Goal: Task Accomplishment & Management: Use online tool/utility

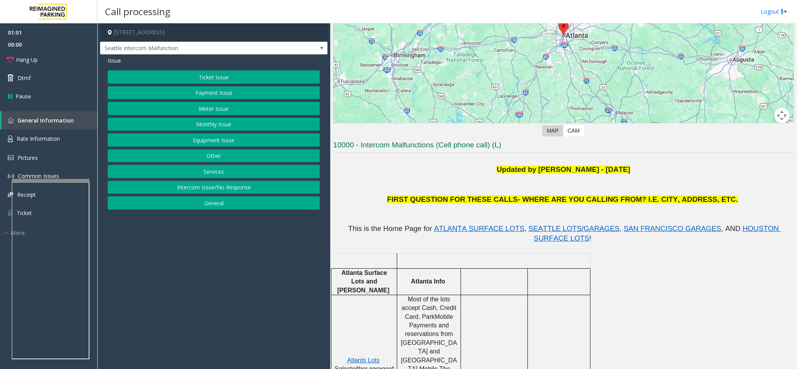
scroll to position [117, 0]
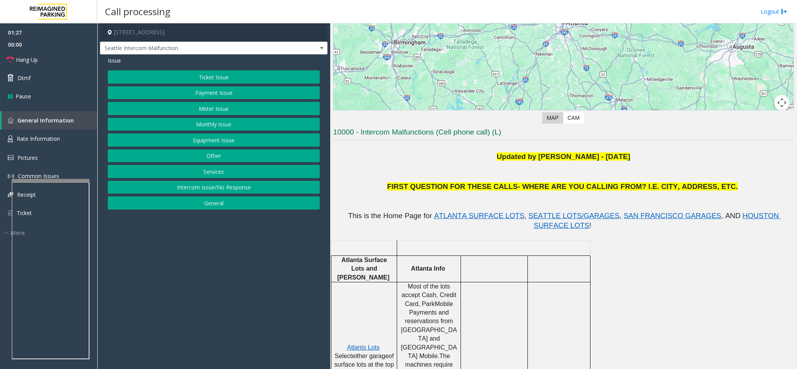
click at [241, 79] on button "Ticket Issue" at bounding box center [214, 76] width 212 height 13
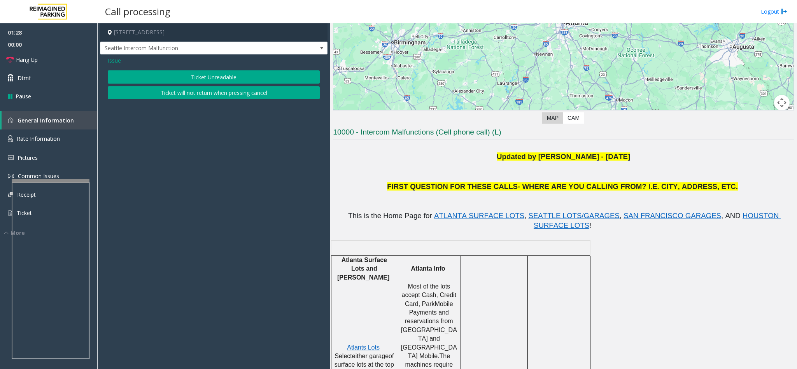
click at [210, 76] on button "Ticket Unreadable" at bounding box center [214, 76] width 212 height 13
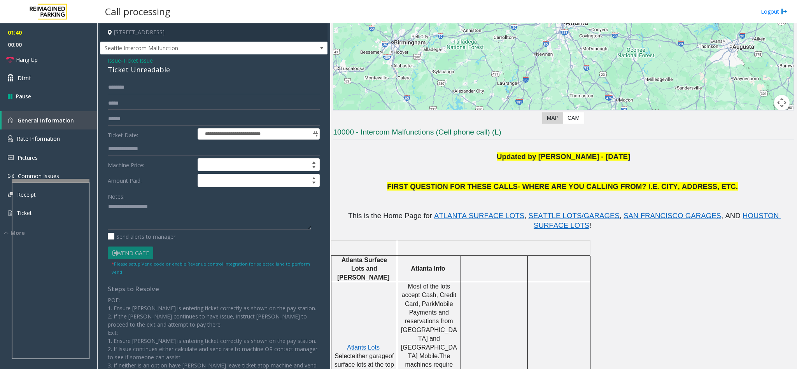
click at [128, 68] on div "Ticket Unreadable" at bounding box center [214, 70] width 212 height 10
click at [109, 204] on textarea at bounding box center [209, 215] width 203 height 29
click at [175, 207] on textarea at bounding box center [209, 215] width 203 height 29
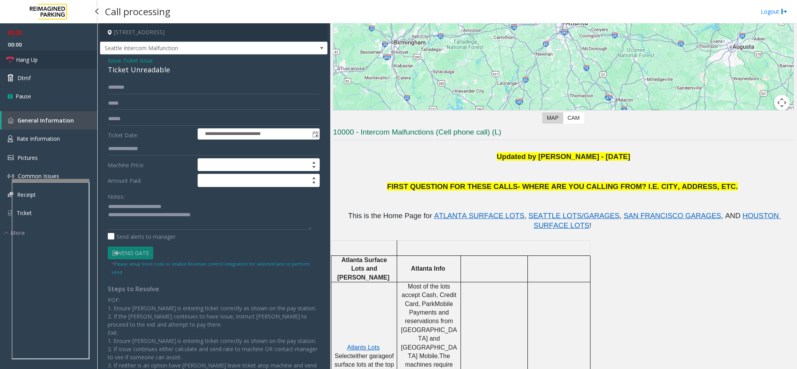
click at [24, 59] on span "Hang Up" at bounding box center [27, 60] width 22 height 8
click at [236, 218] on textarea at bounding box center [209, 215] width 203 height 29
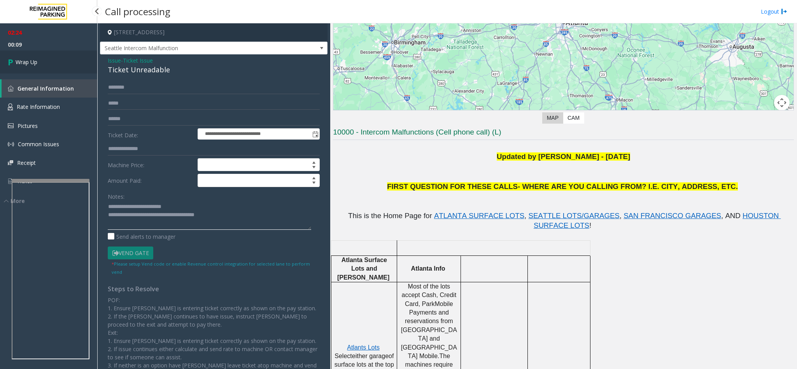
type textarea "**********"
click at [34, 62] on span "Wrap Up" at bounding box center [27, 62] width 22 height 8
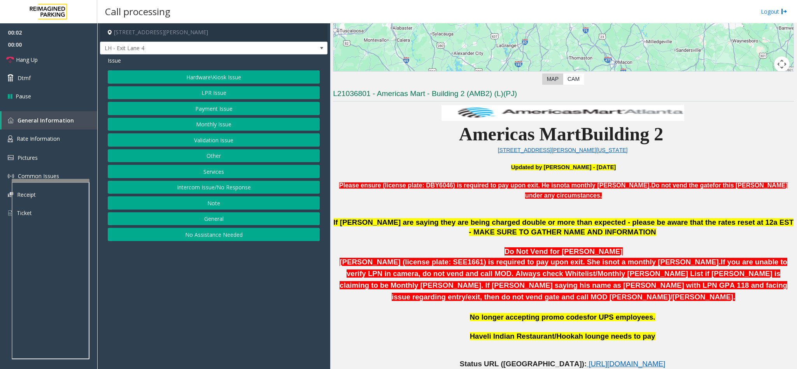
scroll to position [175, 0]
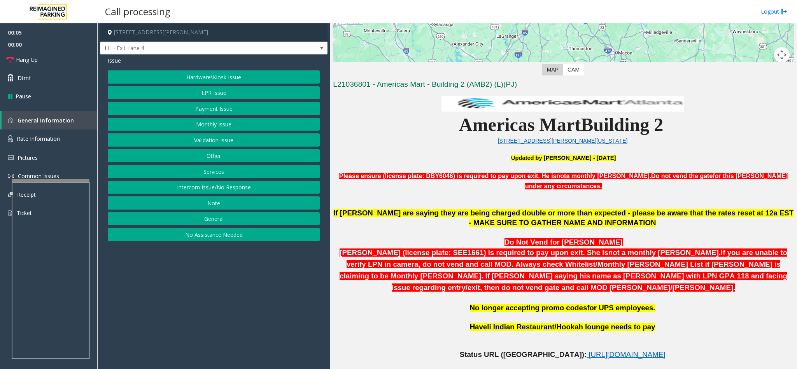
click at [209, 175] on button "Services" at bounding box center [214, 171] width 212 height 13
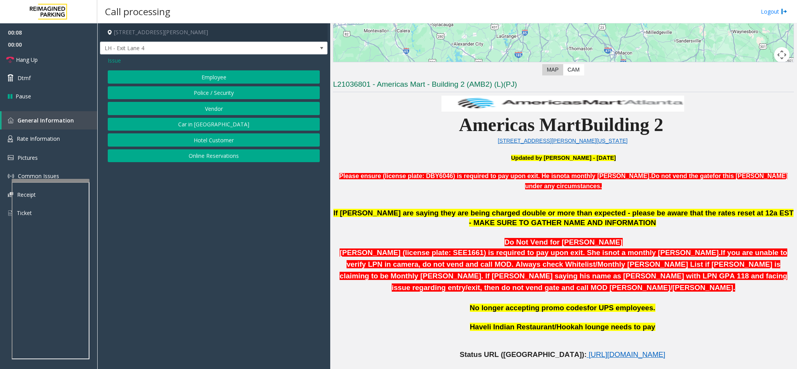
click at [194, 98] on button "Police / Security" at bounding box center [214, 92] width 212 height 13
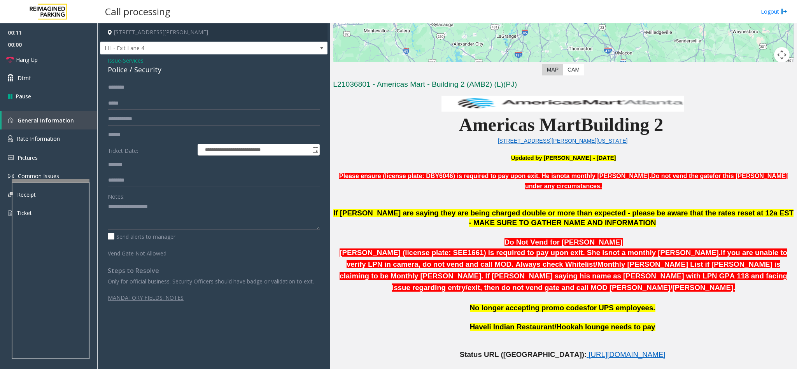
click at [133, 160] on input "text" at bounding box center [214, 164] width 212 height 13
type input "******"
click at [114, 89] on input "text" at bounding box center [214, 87] width 212 height 13
click at [118, 93] on input "text" at bounding box center [214, 87] width 212 height 13
type input "*"
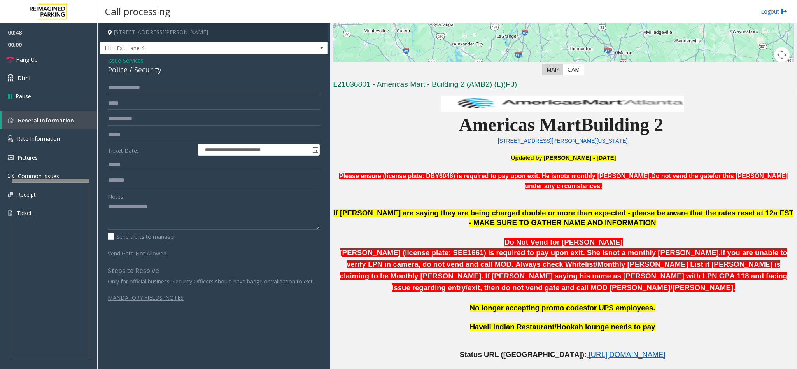
type input "**********"
type input "********"
click at [124, 214] on textarea at bounding box center [214, 215] width 212 height 29
click at [54, 55] on link "Hang Up" at bounding box center [48, 60] width 97 height 18
click at [169, 215] on textarea at bounding box center [214, 215] width 212 height 29
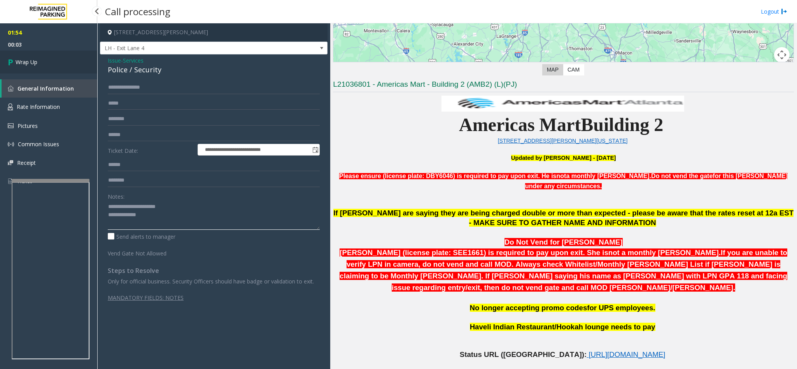
type textarea "**********"
click at [82, 62] on link "Wrap Up" at bounding box center [48, 62] width 97 height 23
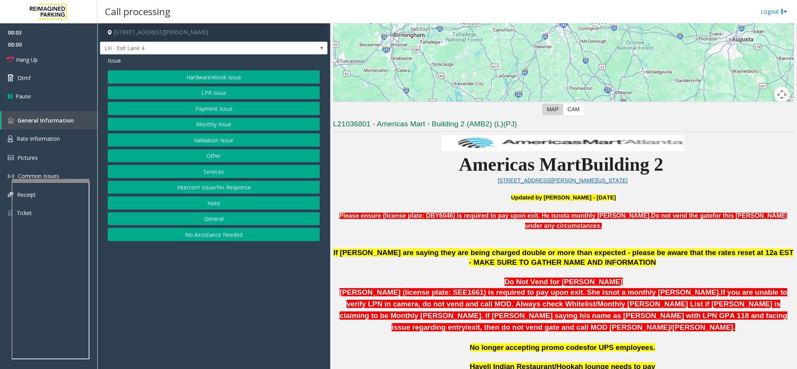
scroll to position [233, 0]
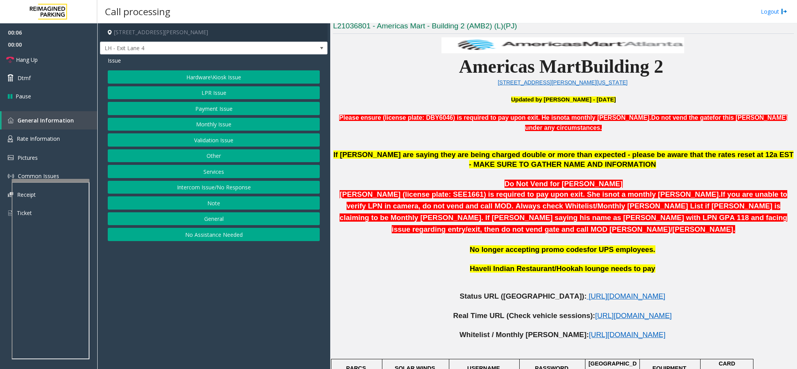
click at [218, 96] on button "LPR Issue" at bounding box center [214, 92] width 212 height 13
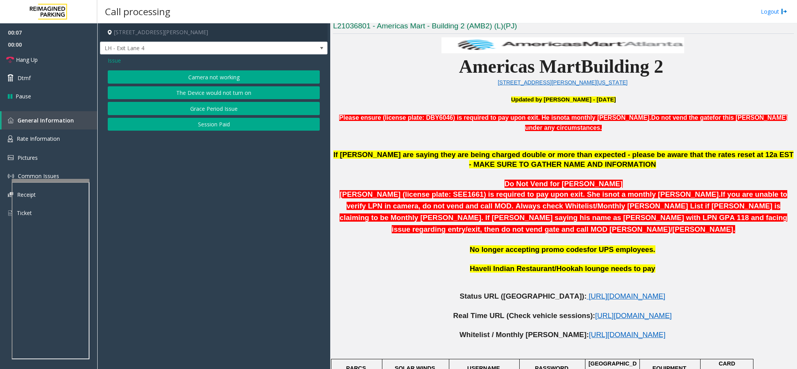
click at [201, 80] on button "Camera not working" at bounding box center [214, 76] width 212 height 13
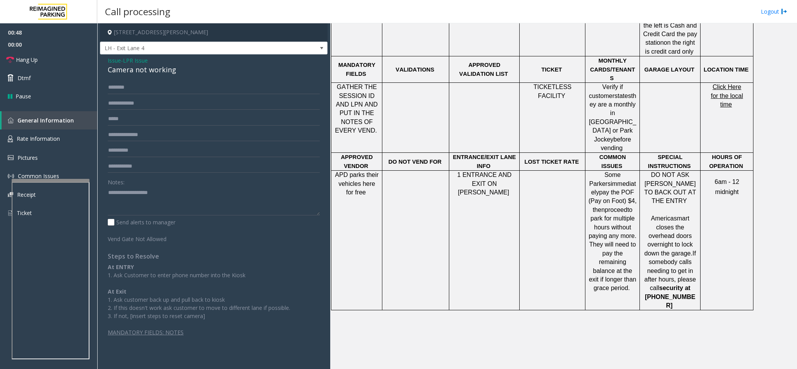
scroll to position [583, 0]
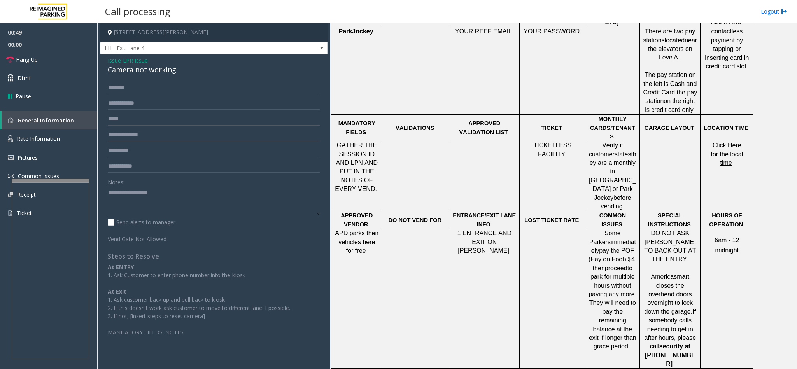
click at [714, 142] on span "Click Here for the local time" at bounding box center [726, 154] width 32 height 24
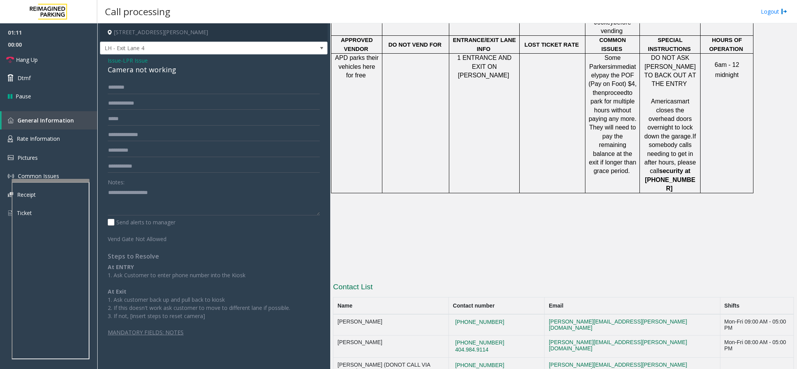
scroll to position [767, 0]
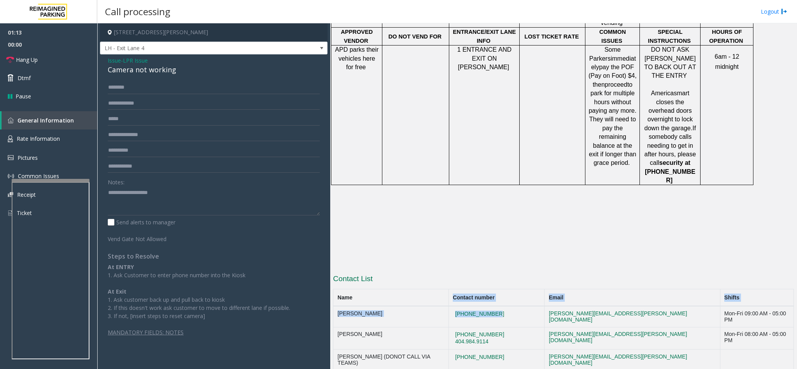
drag, startPoint x: 507, startPoint y: 231, endPoint x: 456, endPoint y: 222, distance: 51.0
click at [456, 289] on table "Name Contact number Email Shifts Lakeesha Russell 404-638-4619 lakeesha.russell…" at bounding box center [563, 337] width 461 height 97
copy button "(404) 834-4916"
drag, startPoint x: 511, startPoint y: 262, endPoint x: 460, endPoint y: 260, distance: 51.4
click at [460, 350] on td "(404) 834-4916" at bounding box center [496, 360] width 96 height 21
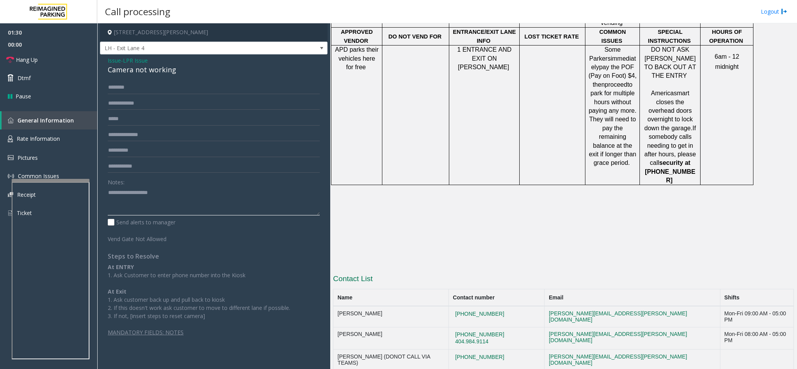
paste textarea "**********"
click at [161, 192] on textarea at bounding box center [214, 200] width 212 height 29
drag, startPoint x: 508, startPoint y: 275, endPoint x: 449, endPoint y: 276, distance: 58.3
copy tr "404-220-2553"
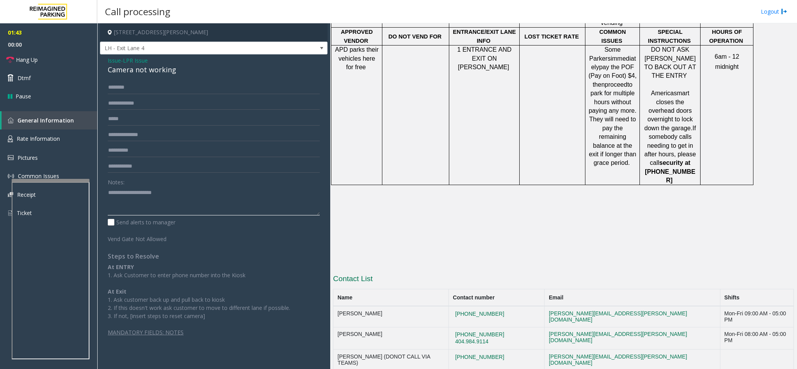
click at [191, 189] on textarea at bounding box center [214, 200] width 212 height 29
type textarea "**********"
click at [119, 83] on input "text" at bounding box center [214, 87] width 212 height 13
paste input "**********"
type input "**********"
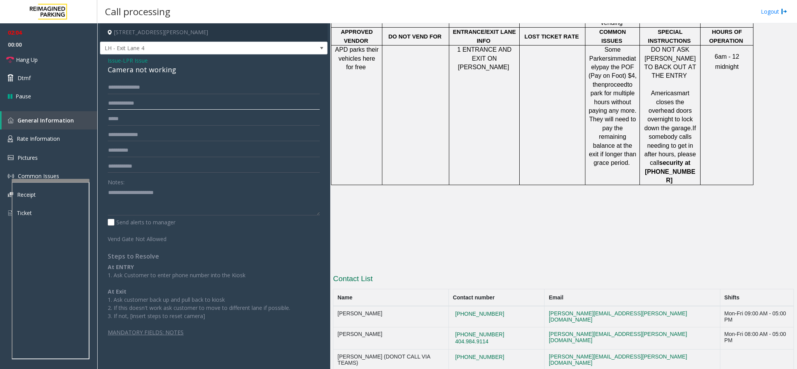
click at [139, 105] on input "text" at bounding box center [214, 103] width 212 height 13
paste input "*********"
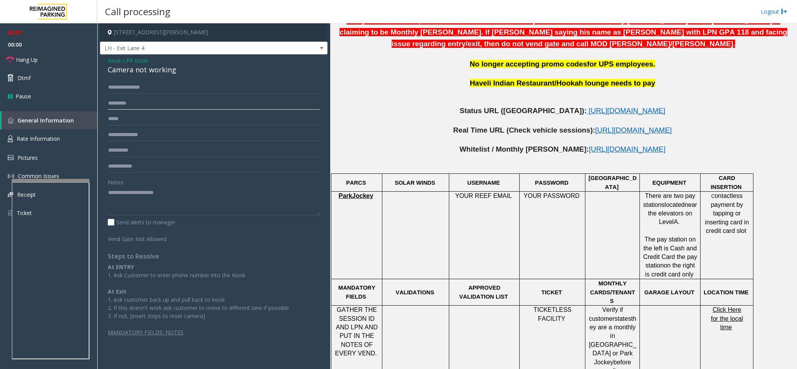
scroll to position [417, 0]
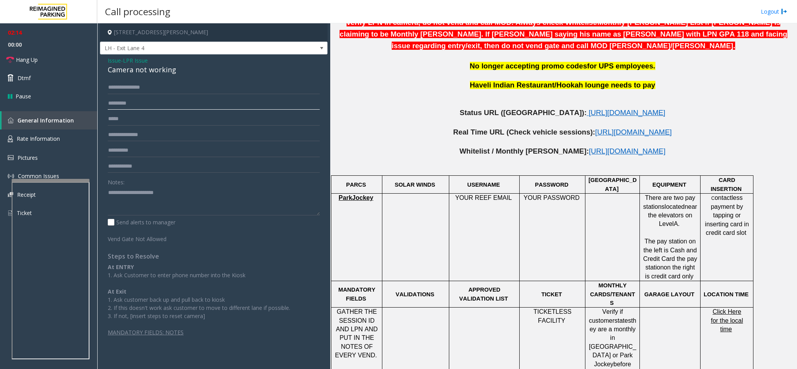
type input "*********"
click at [172, 194] on textarea at bounding box center [214, 200] width 212 height 29
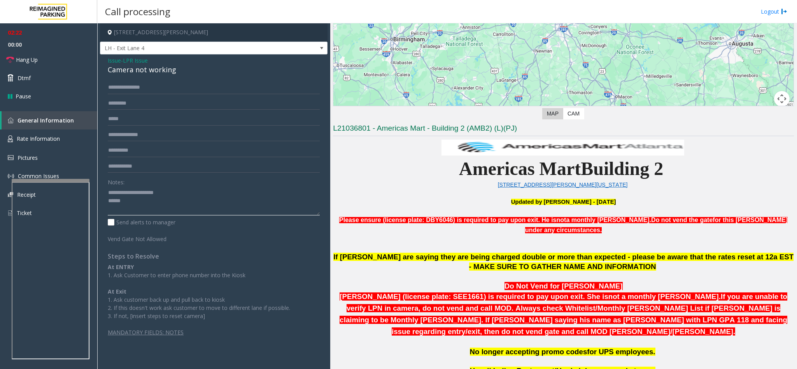
scroll to position [125, 0]
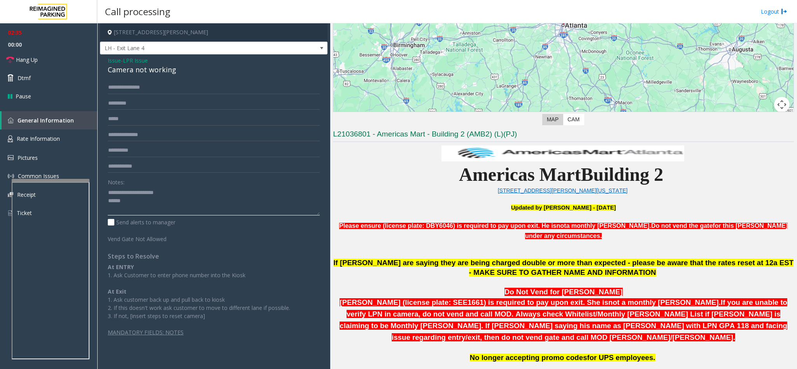
type textarea "**********"
click at [117, 62] on span "Issue" at bounding box center [114, 60] width 13 height 8
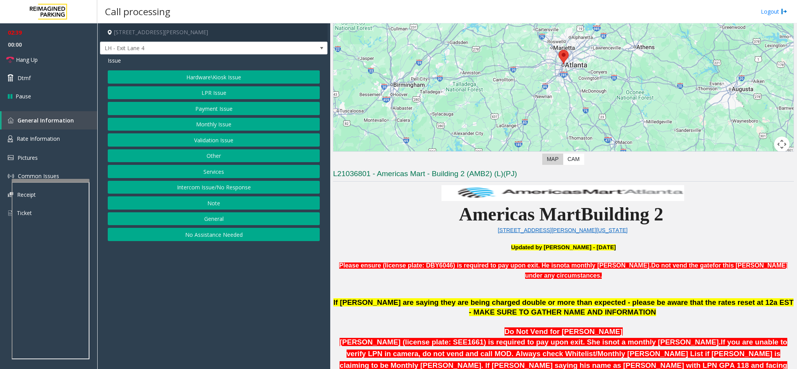
scroll to position [67, 0]
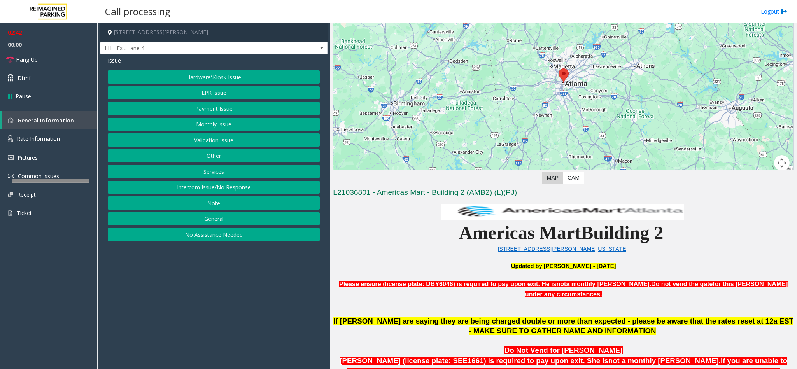
click at [209, 170] on button "Services" at bounding box center [214, 171] width 212 height 13
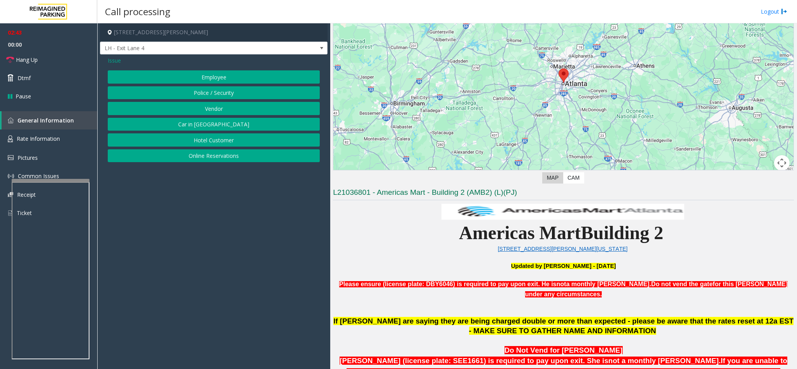
click at [200, 98] on button "Police / Security" at bounding box center [214, 92] width 212 height 13
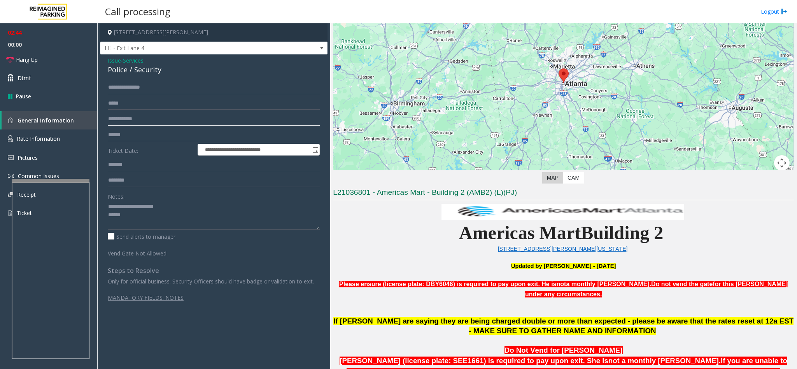
click at [142, 119] on input "text" at bounding box center [214, 118] width 212 height 13
type input "********"
click at [127, 164] on input "text" at bounding box center [214, 164] width 212 height 13
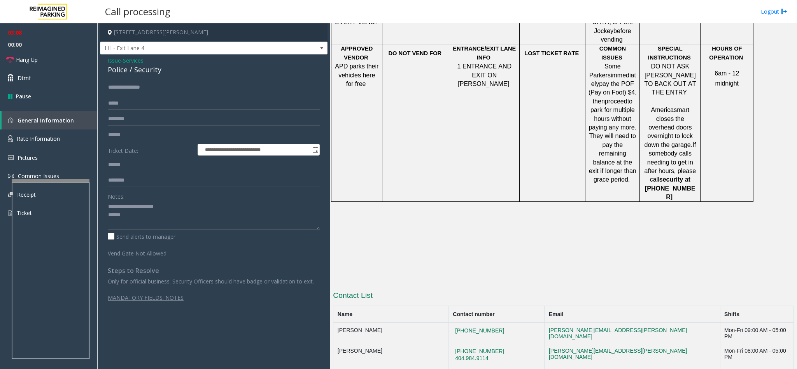
scroll to position [767, 0]
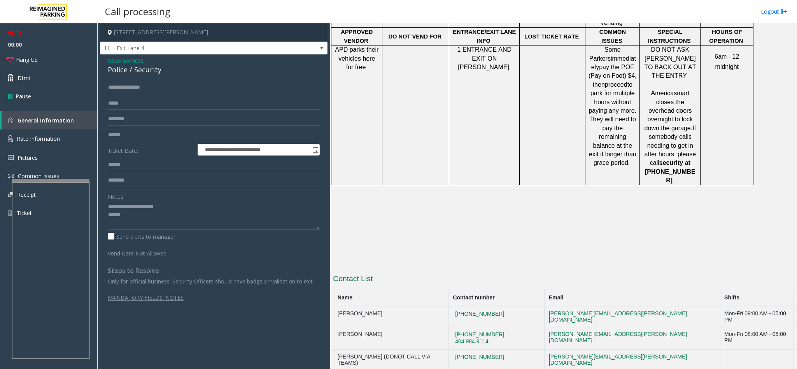
type input "******"
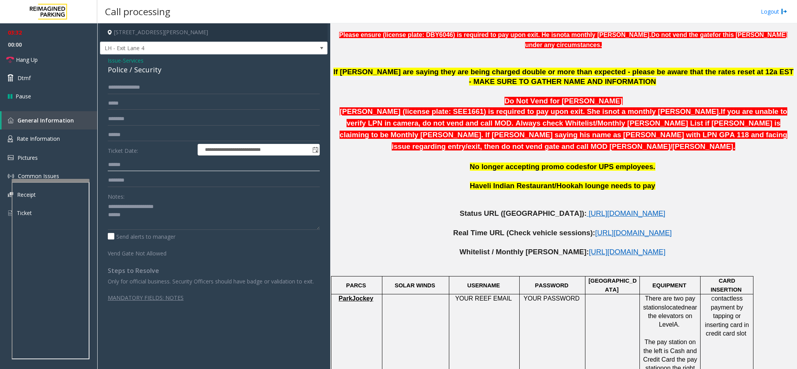
scroll to position [350, 0]
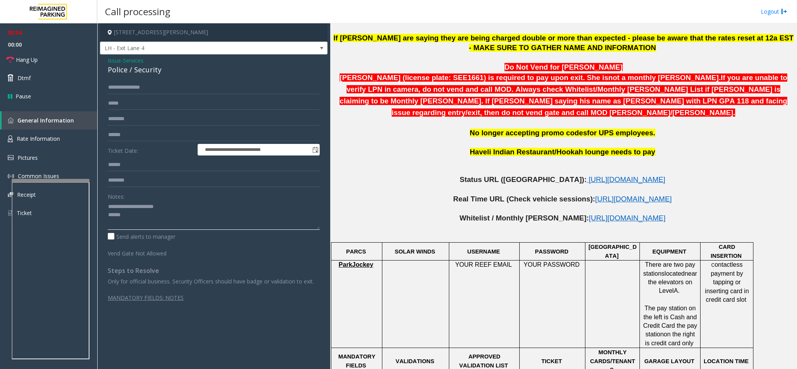
click at [157, 217] on textarea at bounding box center [214, 215] width 212 height 29
click at [588, 175] on span "https://www.parkjockey.com/en-us/manage/1633/status" at bounding box center [626, 179] width 77 height 8
click at [142, 222] on textarea at bounding box center [214, 215] width 212 height 29
click at [43, 61] on link "Hang Up" at bounding box center [48, 60] width 97 height 18
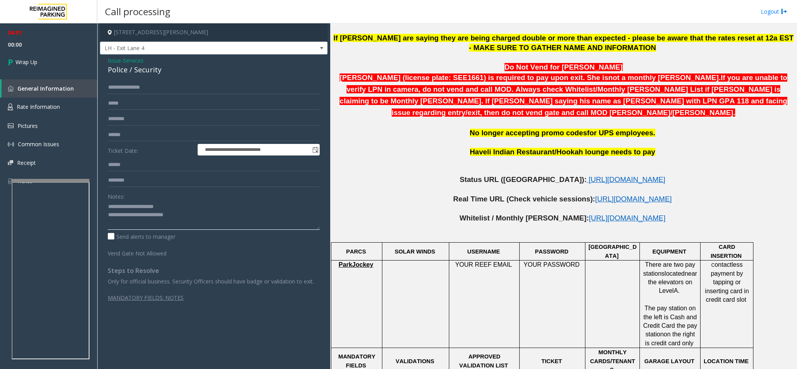
click at [234, 222] on textarea at bounding box center [214, 215] width 212 height 29
type textarea "**********"
click at [72, 62] on link "Wrap Up" at bounding box center [48, 62] width 97 height 23
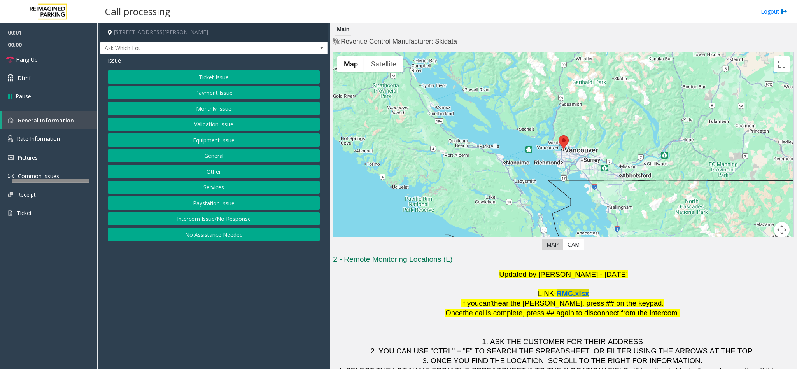
click at [571, 294] on span "RMC.xlsx" at bounding box center [572, 293] width 33 height 8
click at [191, 80] on button "Ticket Issue" at bounding box center [214, 76] width 212 height 13
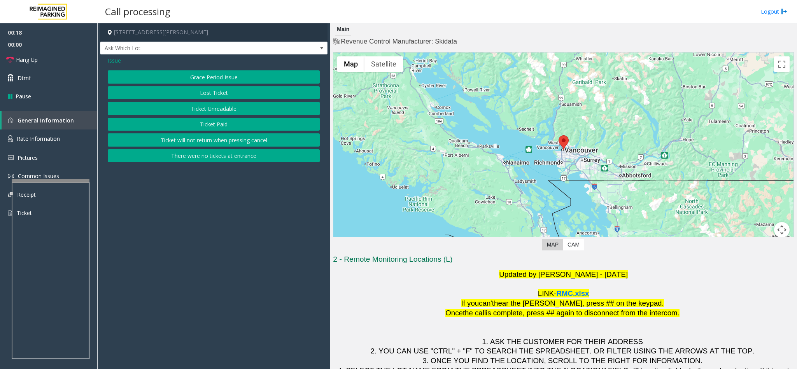
click at [195, 106] on button "Ticket Unreadable" at bounding box center [214, 108] width 212 height 13
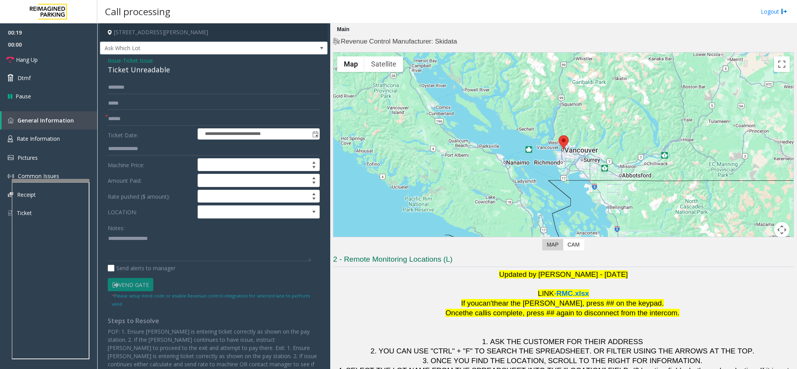
click at [125, 65] on div "Ticket Unreadable" at bounding box center [214, 70] width 212 height 10
click at [109, 237] on textarea at bounding box center [209, 246] width 203 height 29
click at [121, 118] on input "text" at bounding box center [214, 118] width 212 height 13
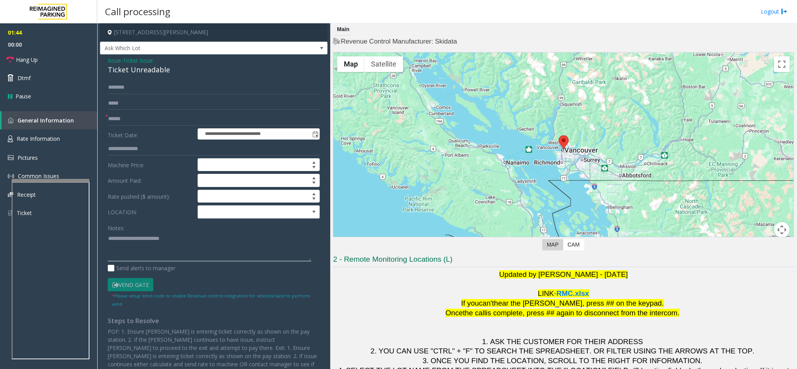
click at [184, 245] on textarea at bounding box center [209, 246] width 203 height 29
type textarea "**********"
click at [114, 118] on input "text" at bounding box center [214, 118] width 212 height 13
type input "**"
click at [226, 247] on textarea at bounding box center [209, 246] width 203 height 29
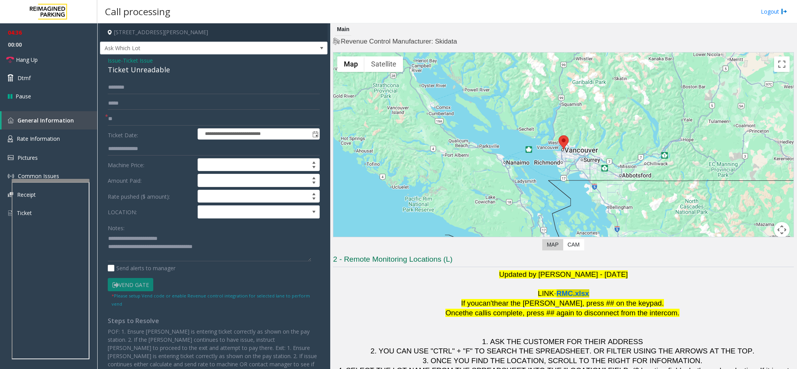
click at [579, 293] on span "RMC.xlsx" at bounding box center [572, 293] width 33 height 8
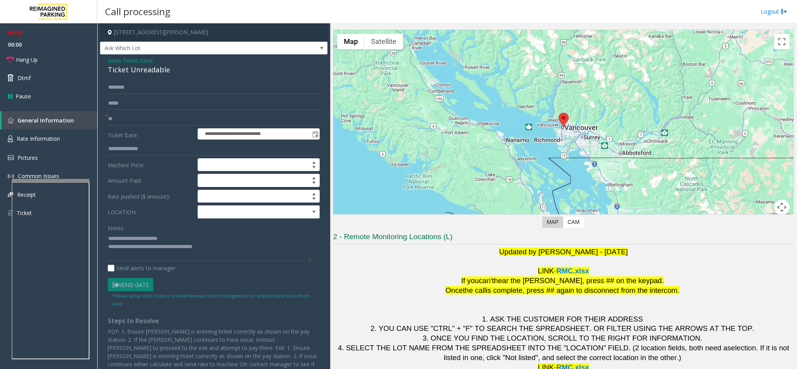
scroll to position [34, 0]
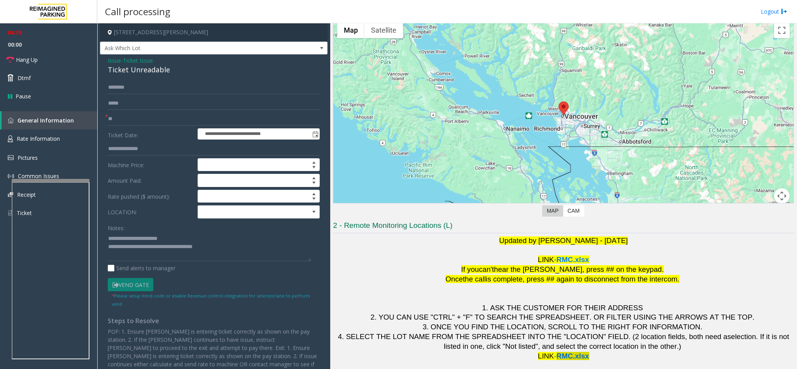
click at [561, 359] on span "RMC.xlsx" at bounding box center [572, 356] width 33 height 8
click at [248, 215] on span at bounding box center [246, 212] width 97 height 12
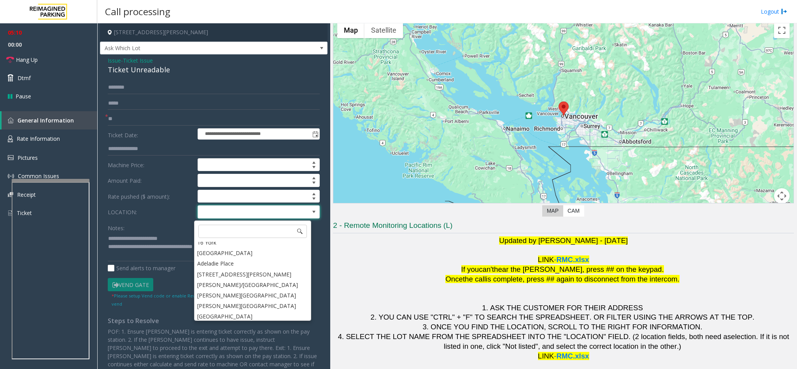
scroll to position [171, 0]
click at [258, 283] on Dundas "Eaton Center Bay & Dundas" at bounding box center [252, 277] width 115 height 10
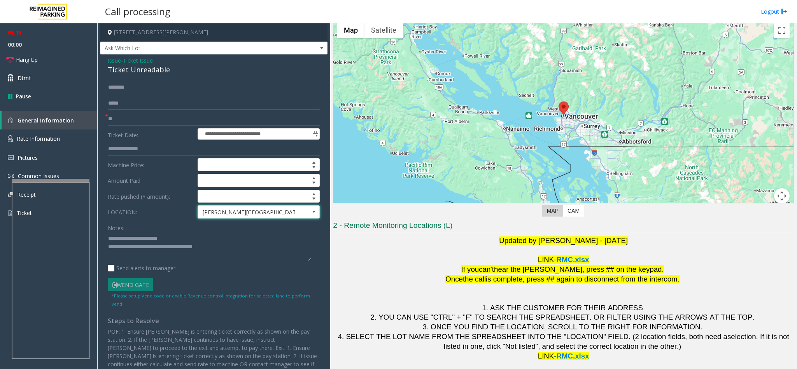
click at [259, 217] on span "Eaton Center Bay & Dundas" at bounding box center [246, 212] width 97 height 12
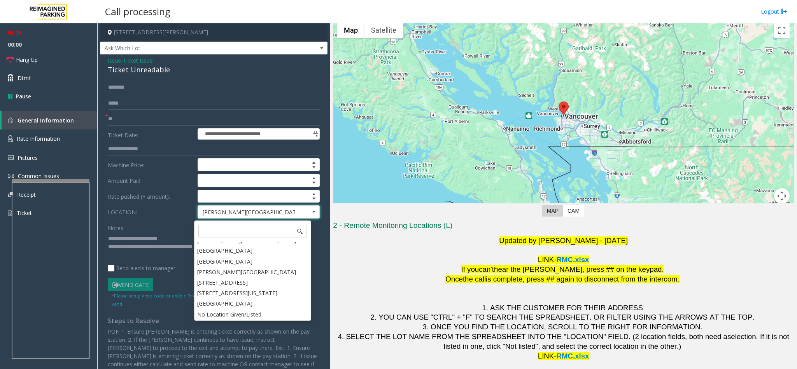
scroll to position [229, 0]
click at [367, 264] on p "LINK - RMC.xlsx" at bounding box center [563, 260] width 461 height 10
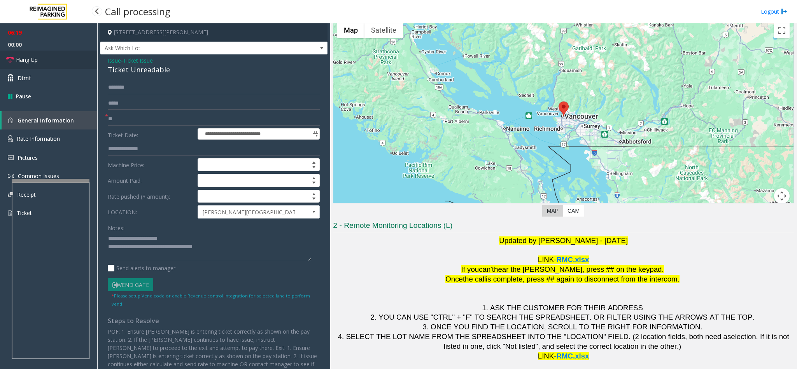
click at [70, 59] on link "Hang Up" at bounding box center [48, 60] width 97 height 18
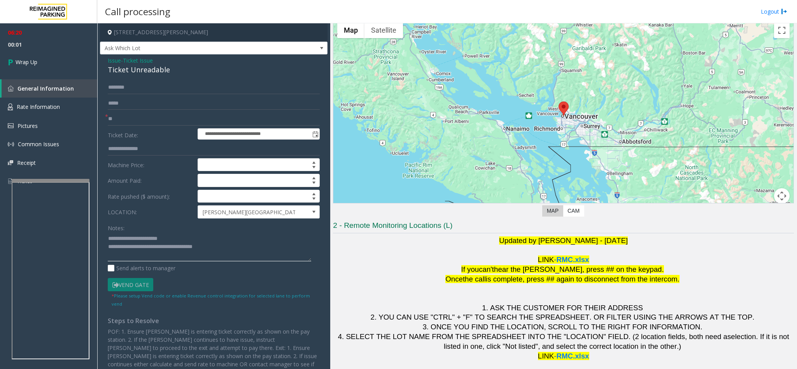
click at [219, 248] on textarea at bounding box center [209, 246] width 203 height 29
type textarea "**********"
click at [40, 62] on link "Wrap Up" at bounding box center [48, 62] width 97 height 23
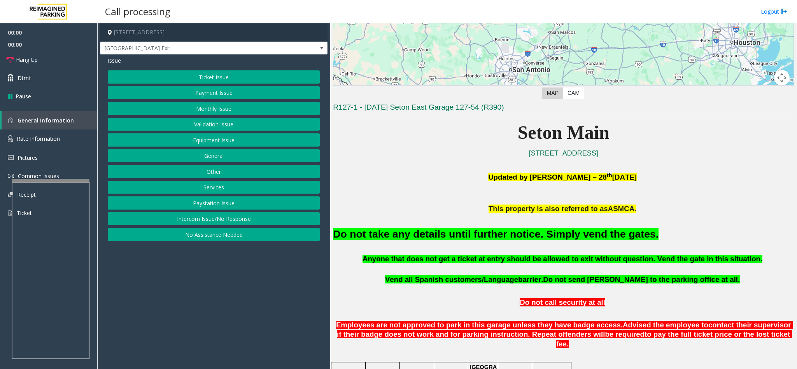
scroll to position [175, 0]
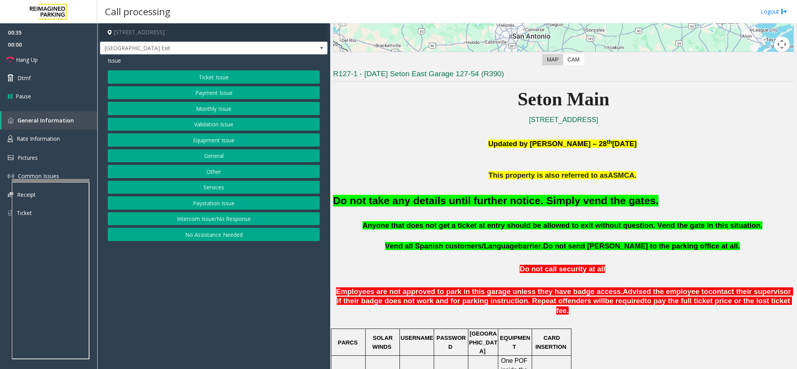
click at [224, 94] on button "Payment Issue" at bounding box center [214, 92] width 212 height 13
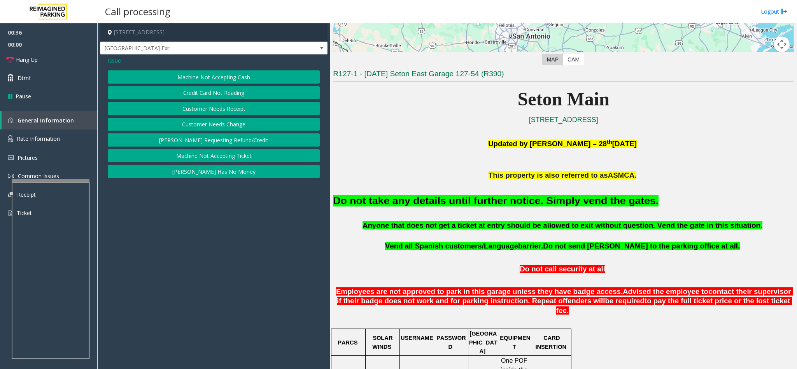
click at [203, 97] on button "Credit Card Not Reading" at bounding box center [214, 92] width 212 height 13
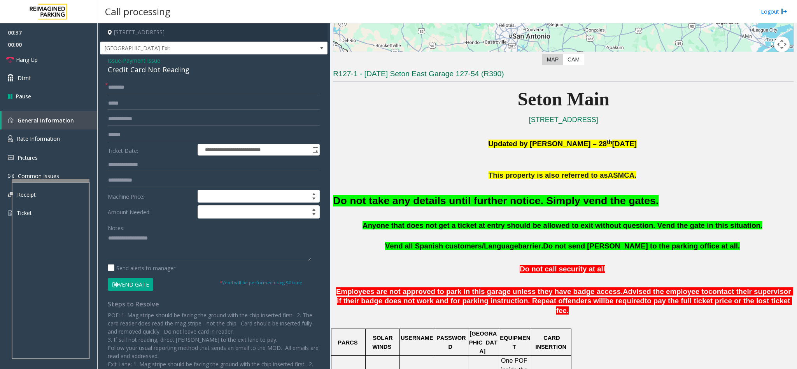
click at [119, 287] on button "Vend Gate" at bounding box center [130, 284] width 45 height 13
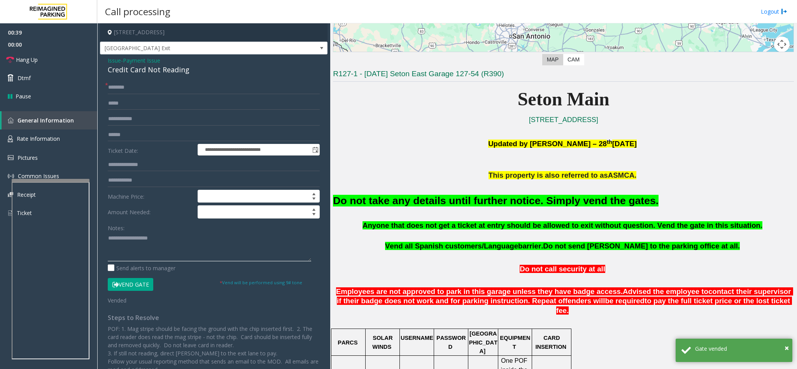
click at [143, 241] on textarea at bounding box center [209, 246] width 203 height 29
drag, startPoint x: 108, startPoint y: 68, endPoint x: 187, endPoint y: 70, distance: 78.6
click at [187, 70] on div "Credit Card Not Reading" at bounding box center [214, 70] width 212 height 10
type textarea "**********"
click at [32, 59] on span "Hang Up" at bounding box center [27, 60] width 22 height 8
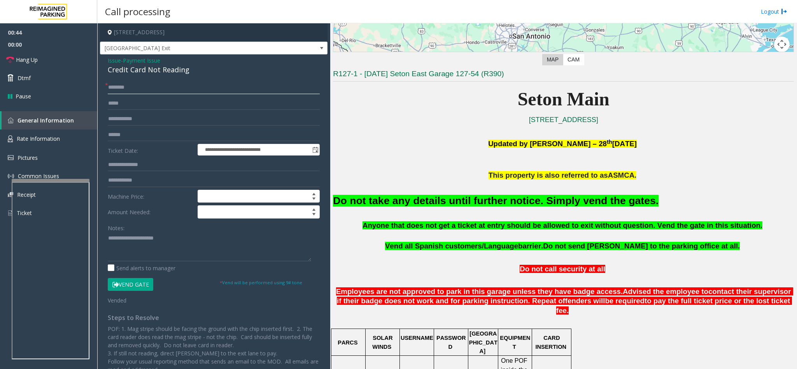
click at [125, 90] on input "text" at bounding box center [214, 87] width 212 height 13
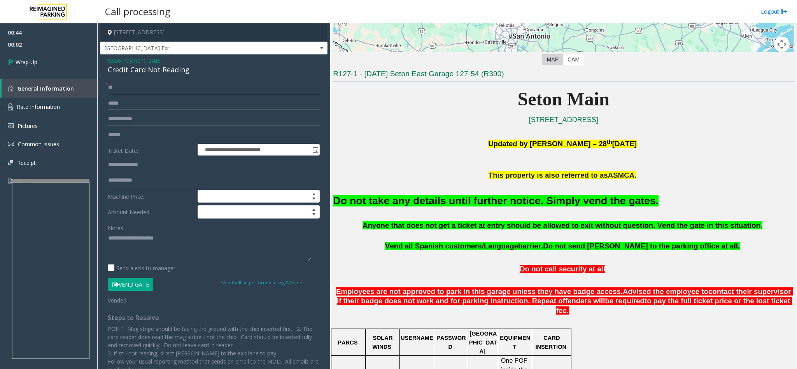
type input "**"
click at [108, 237] on textarea at bounding box center [209, 246] width 203 height 29
click at [198, 238] on textarea at bounding box center [209, 246] width 203 height 29
click at [440, 197] on font "Do not take any details until further notice. Simply vend the gates." at bounding box center [495, 201] width 325 height 12
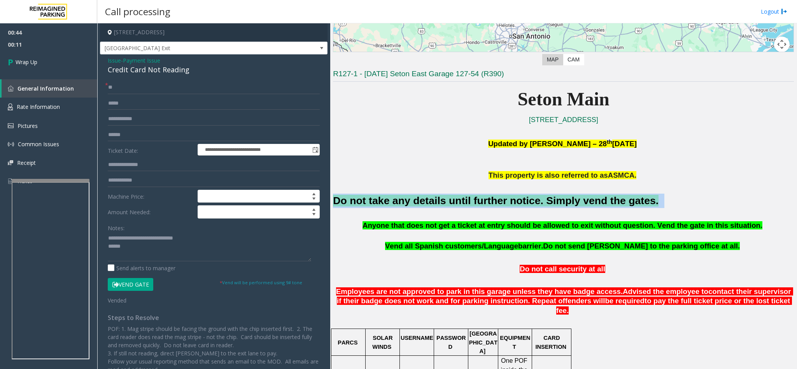
click at [440, 197] on font "Do not take any details until further notice. Simply vend the gates." at bounding box center [495, 201] width 325 height 12
copy h2 "Do not take any details until further notice. Simply vend the gates."
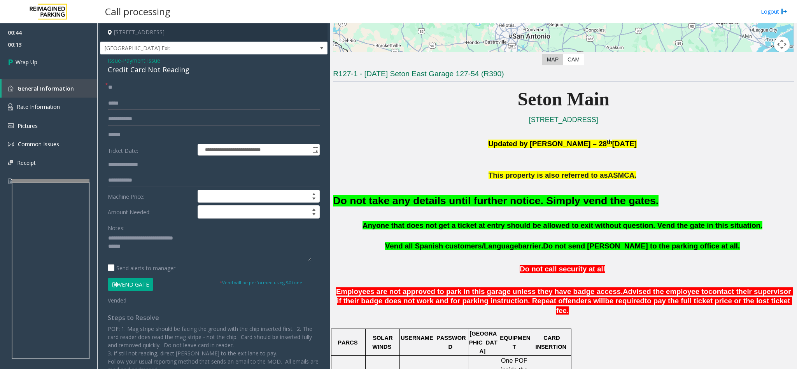
click at [128, 247] on textarea at bounding box center [209, 246] width 203 height 29
paste textarea "**********"
type textarea "**********"
click at [64, 70] on link "Wrap Up" at bounding box center [48, 62] width 97 height 23
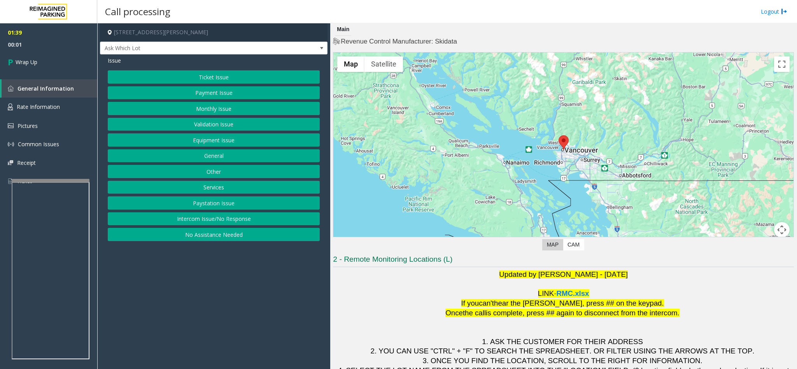
click at [204, 79] on button "Ticket Issue" at bounding box center [214, 76] width 212 height 13
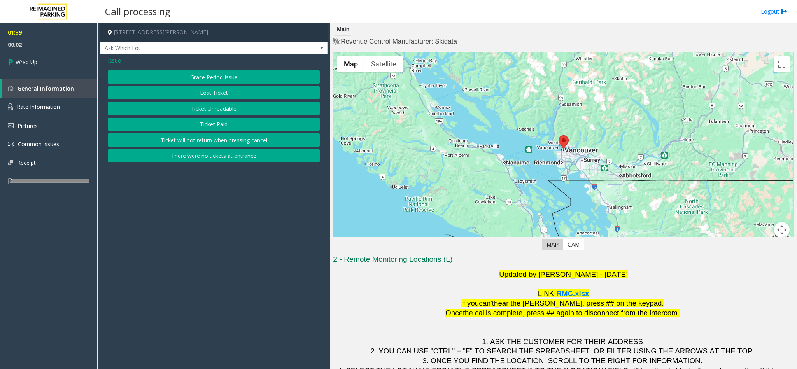
click at [192, 108] on button "Ticket Unreadable" at bounding box center [214, 108] width 212 height 13
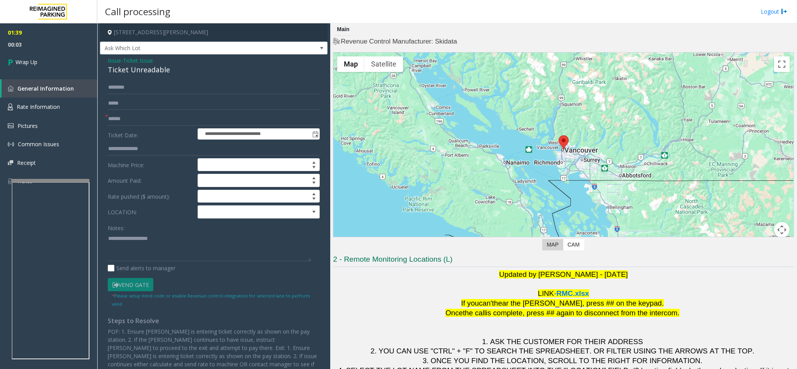
click at [115, 71] on div "Ticket Unreadable" at bounding box center [214, 70] width 212 height 10
click at [108, 240] on textarea at bounding box center [209, 246] width 203 height 29
type textarea "**********"
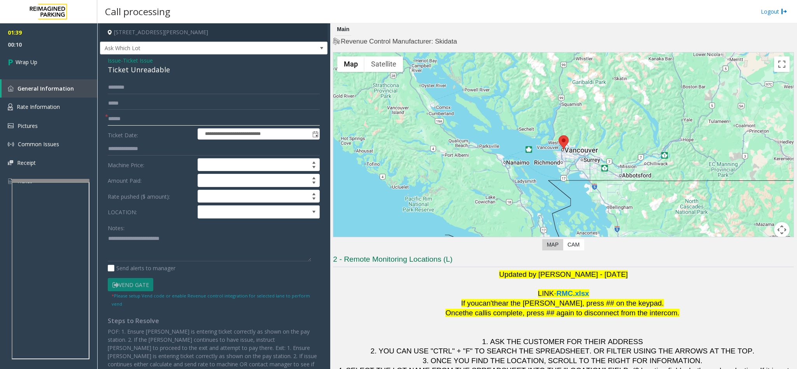
click at [112, 117] on input "text" at bounding box center [214, 118] width 212 height 13
type input "**"
click at [192, 241] on textarea at bounding box center [209, 246] width 203 height 29
type textarea "**********"
click at [62, 70] on link "Wrap Up" at bounding box center [48, 62] width 97 height 23
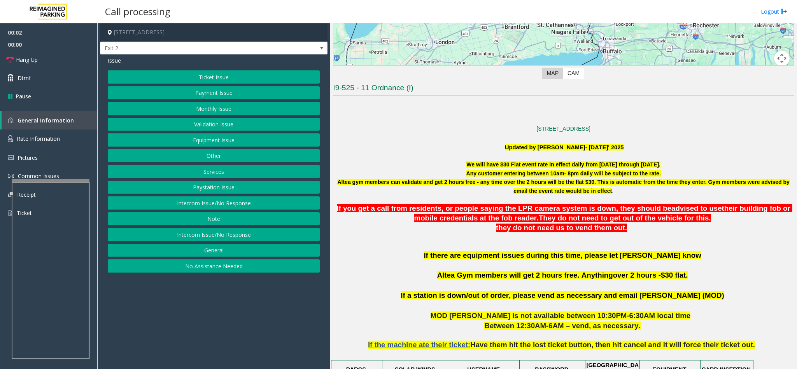
scroll to position [175, 0]
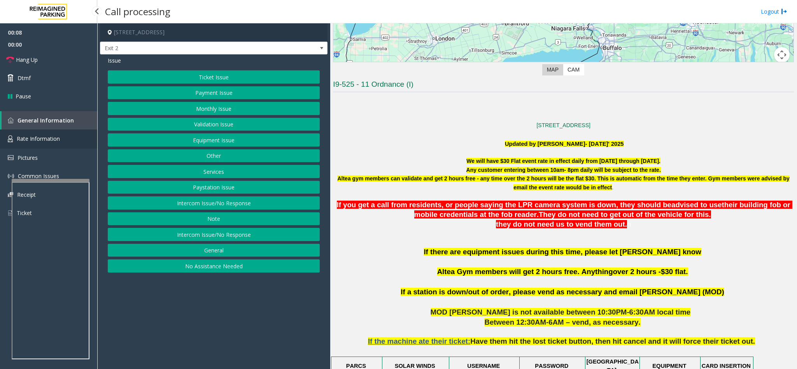
click at [44, 140] on span "Rate Information" at bounding box center [38, 138] width 43 height 7
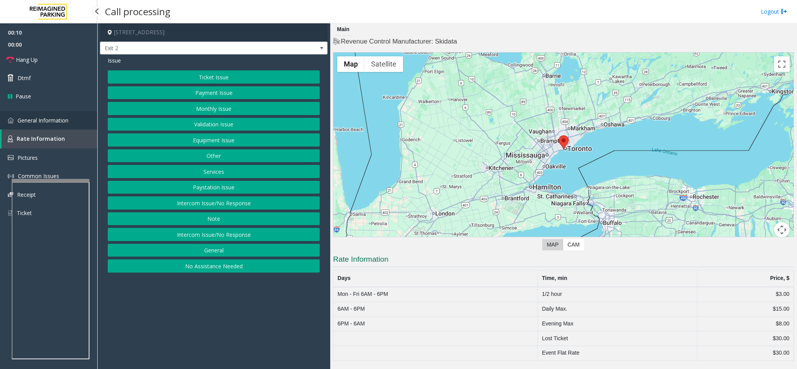
click at [52, 122] on span "General Information" at bounding box center [42, 120] width 51 height 7
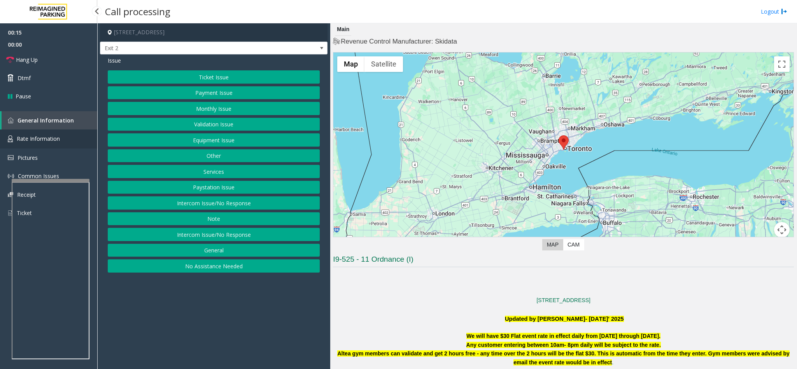
click at [52, 140] on span "Rate Information" at bounding box center [38, 138] width 43 height 7
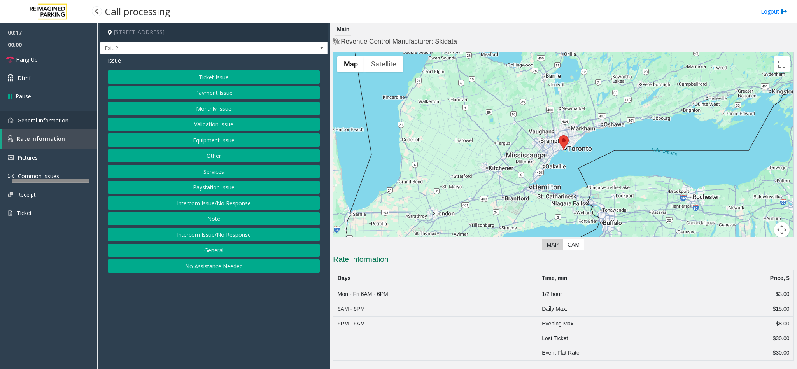
click at [69, 124] on link "General Information" at bounding box center [48, 120] width 97 height 18
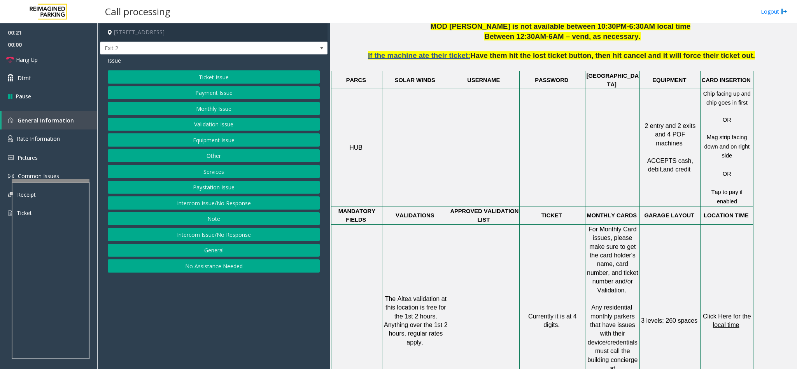
scroll to position [467, 0]
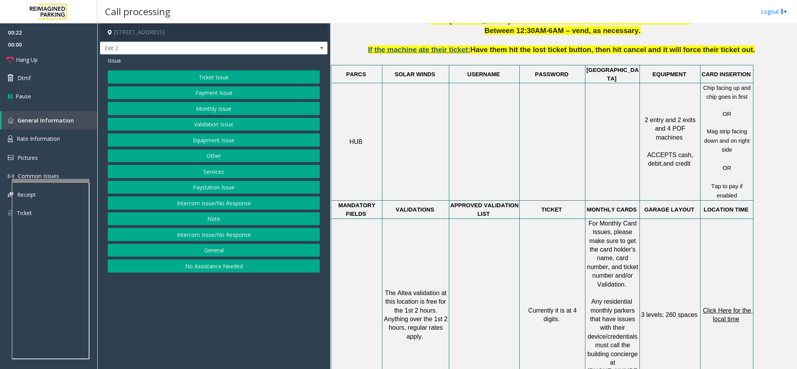
click at [205, 142] on button "Equipment Issue" at bounding box center [214, 139] width 212 height 13
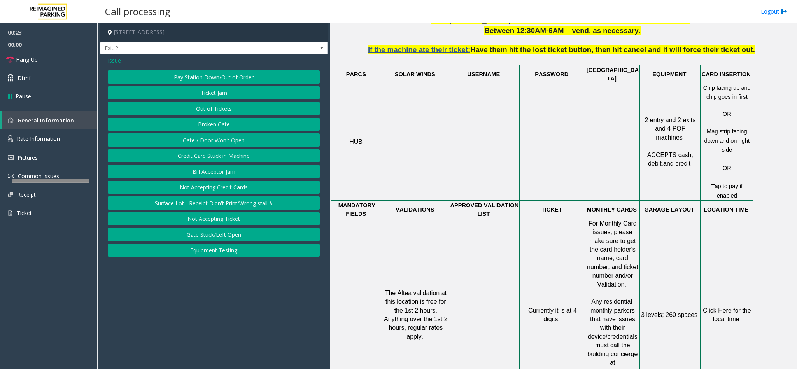
click at [205, 142] on button "Gate / Door Won't Open" at bounding box center [214, 139] width 212 height 13
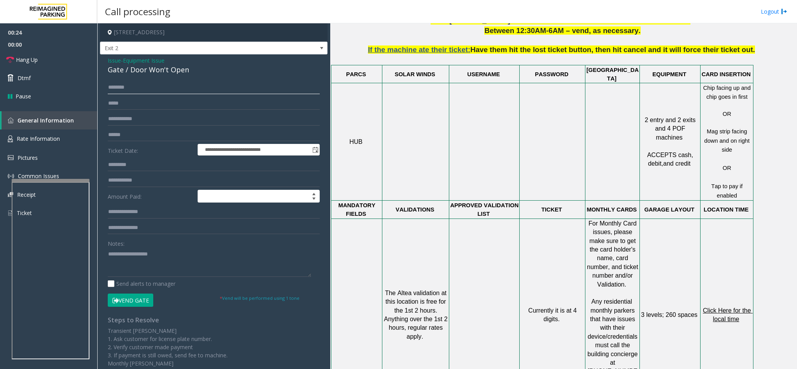
click at [143, 90] on input "text" at bounding box center [214, 87] width 212 height 13
type input "*****"
type input "****"
click at [83, 131] on link "Rate Information" at bounding box center [48, 138] width 97 height 19
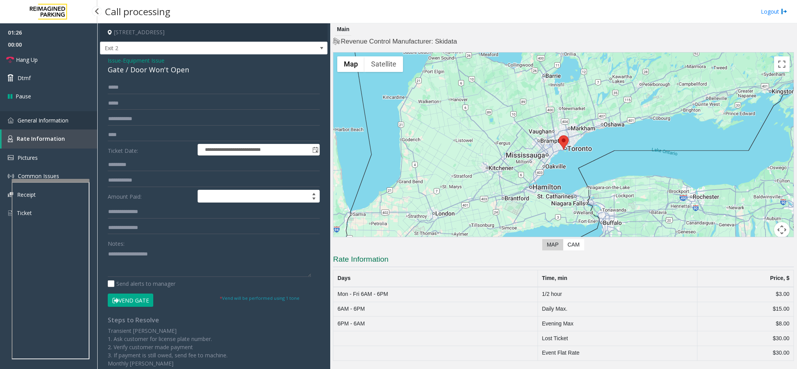
click at [45, 123] on span "General Information" at bounding box center [42, 120] width 51 height 7
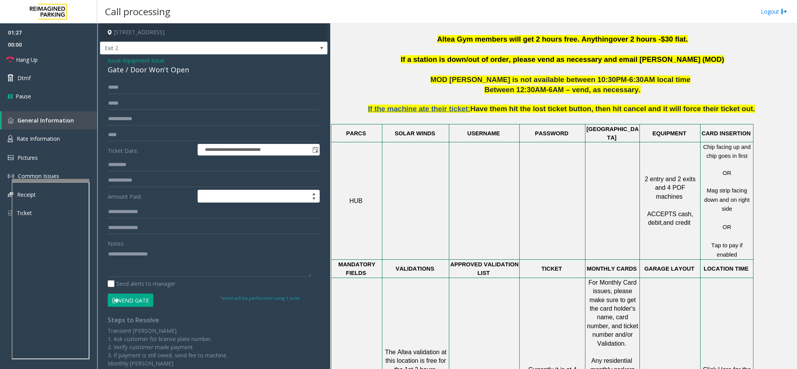
scroll to position [408, 0]
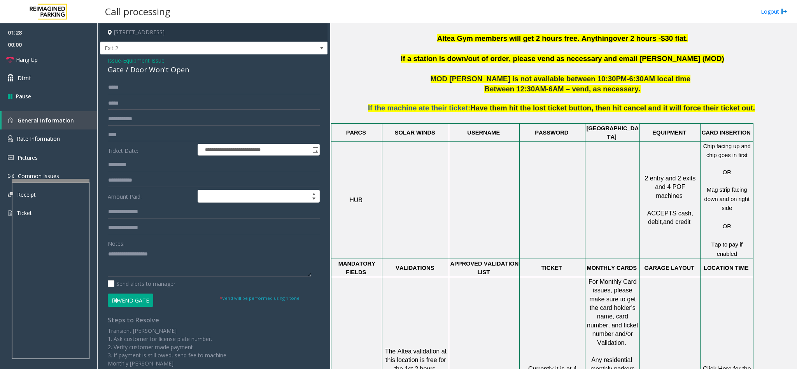
click at [717, 366] on span "Click Here for the local time" at bounding box center [728, 373] width 50 height 15
click at [60, 135] on link "Rate Information" at bounding box center [48, 138] width 97 height 19
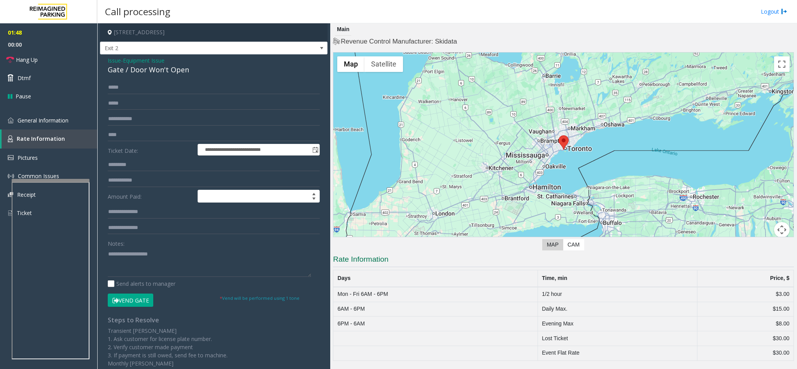
click at [124, 303] on button "Vend Gate" at bounding box center [130, 300] width 45 height 13
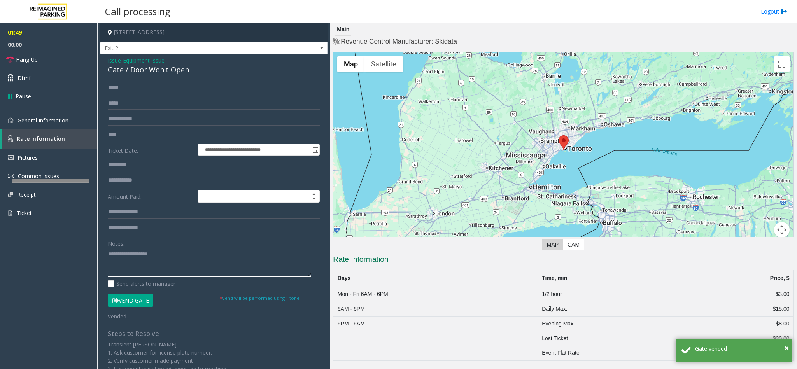
click at [119, 261] on textarea at bounding box center [209, 262] width 203 height 29
click at [58, 119] on span "General Information" at bounding box center [42, 120] width 51 height 7
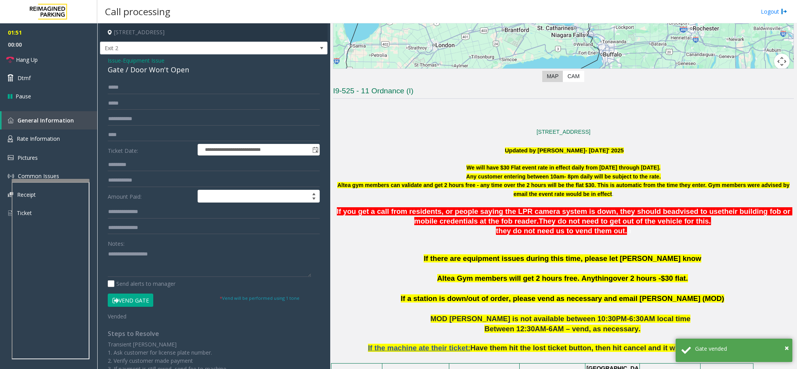
scroll to position [175, 0]
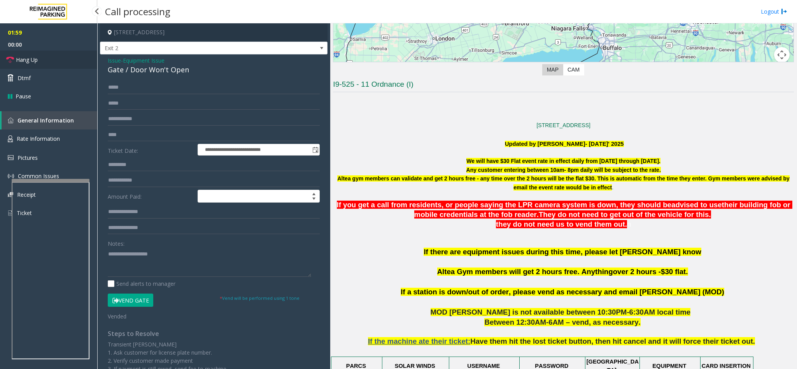
click at [81, 58] on link "Hang Up" at bounding box center [48, 60] width 97 height 18
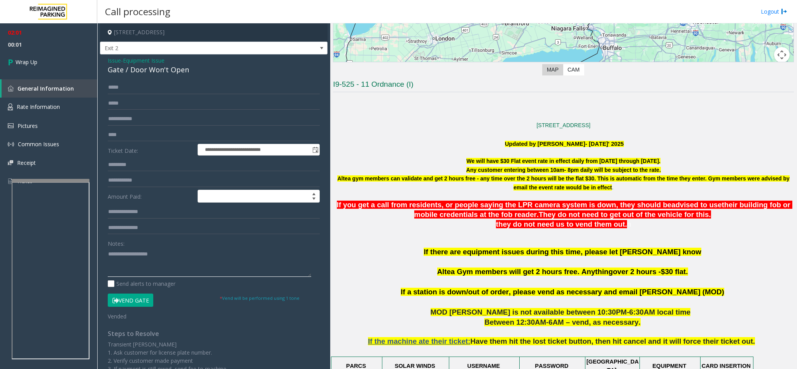
click at [121, 257] on textarea at bounding box center [209, 262] width 203 height 29
type textarea "*******"
click at [111, 59] on span "Issue" at bounding box center [114, 60] width 13 height 8
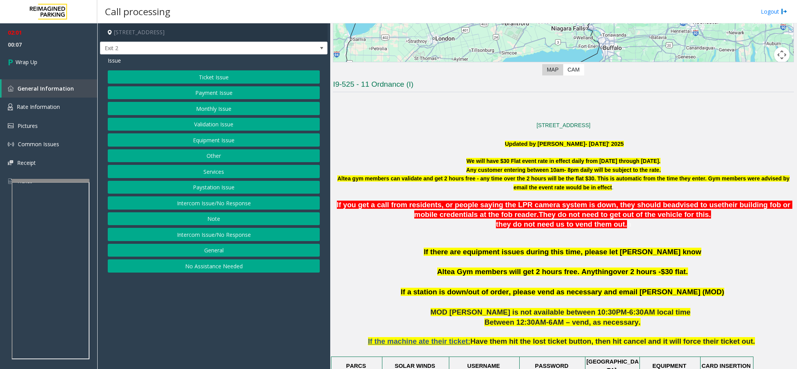
click at [228, 177] on button "Services" at bounding box center [214, 171] width 212 height 13
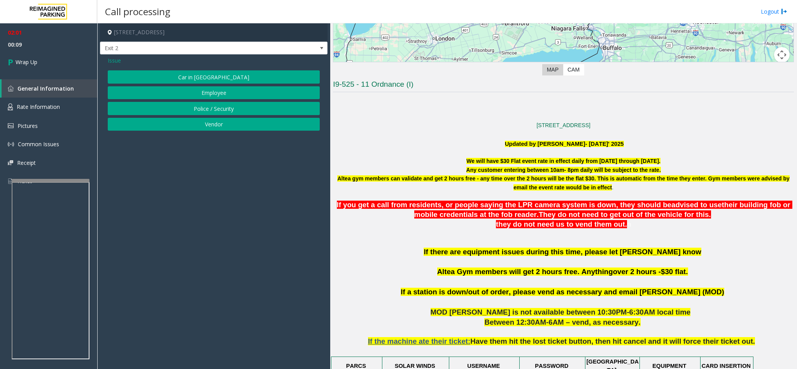
click at [114, 63] on span "Issue" at bounding box center [114, 60] width 13 height 8
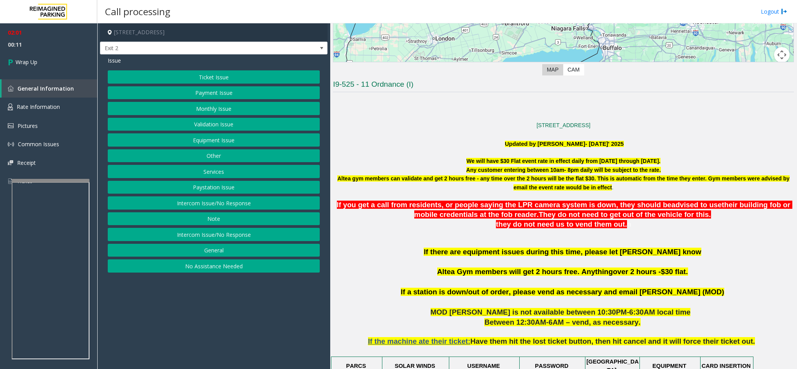
click at [210, 153] on button "Other" at bounding box center [214, 155] width 212 height 13
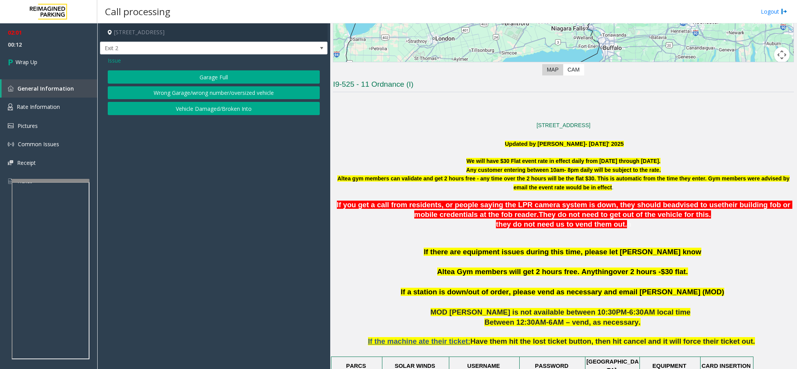
click at [201, 91] on button "Wrong Garage/wrong number/oversized vehicle" at bounding box center [214, 92] width 212 height 13
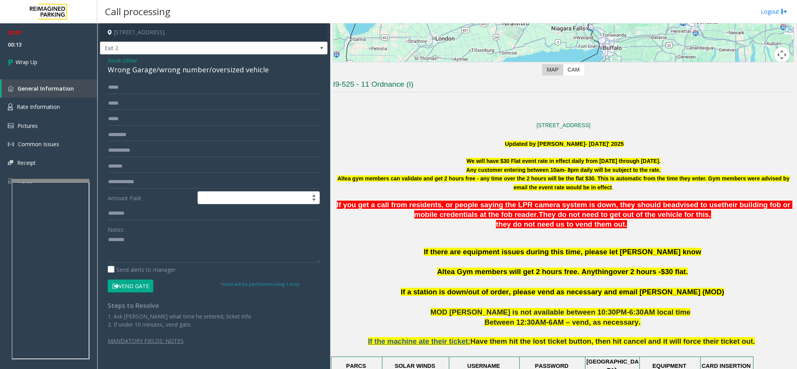
click at [149, 70] on div "Wrong Garage/wrong number/oversized vehicle" at bounding box center [214, 70] width 212 height 10
copy div "Wrong Garage/wrong number/oversized vehicle"
click at [138, 239] on textarea at bounding box center [214, 248] width 212 height 29
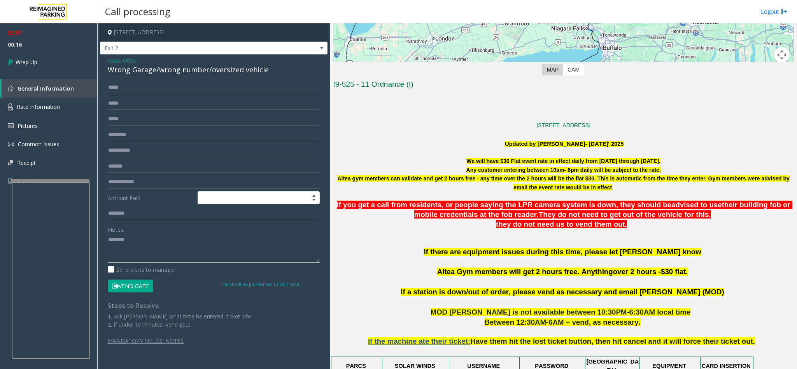
paste textarea "**********"
type textarea "**********"
click at [50, 51] on link "Wrap Up" at bounding box center [48, 62] width 97 height 23
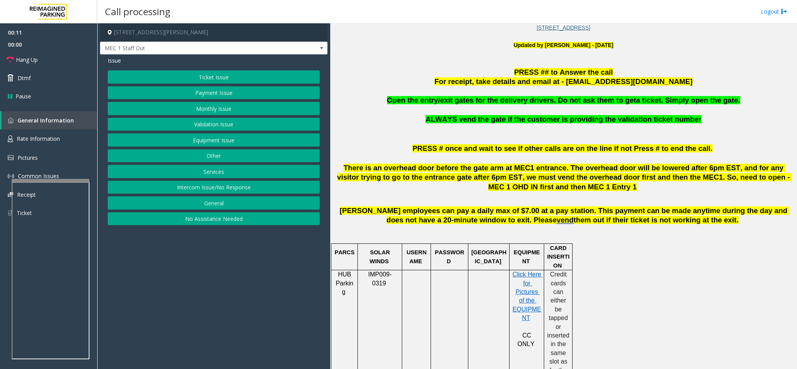
scroll to position [292, 0]
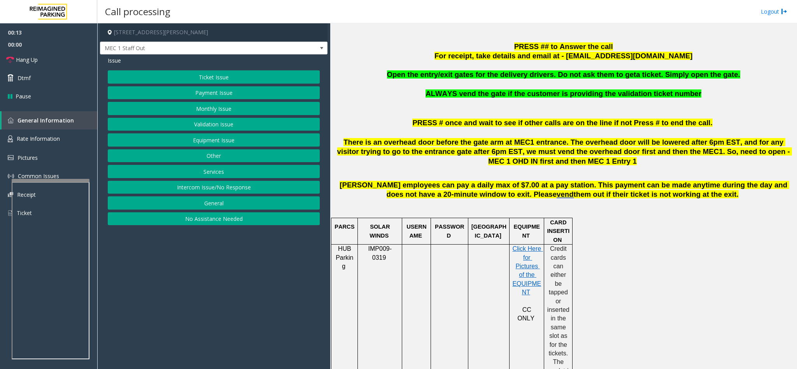
click at [211, 190] on button "Intercom Issue/No Response" at bounding box center [214, 187] width 212 height 13
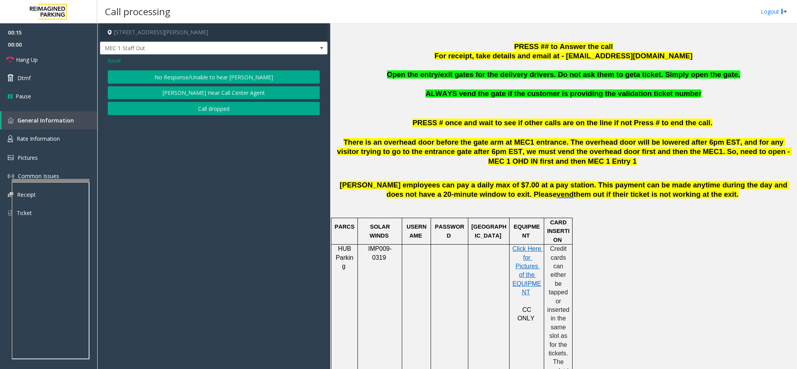
click at [208, 79] on button "No Response/Unable to hear [PERSON_NAME]" at bounding box center [214, 76] width 212 height 13
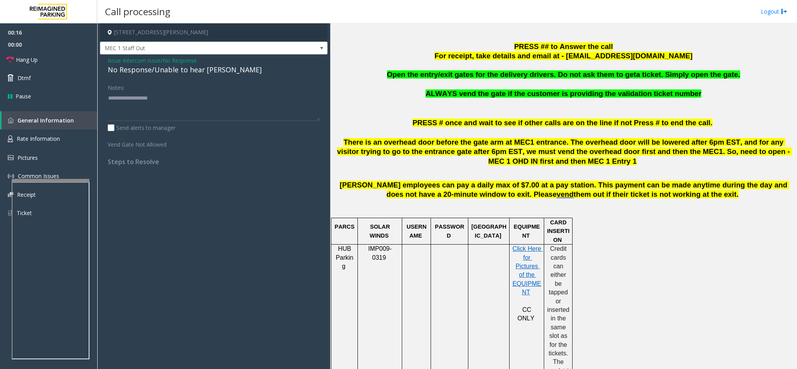
click at [174, 73] on div "No Response/Unable to hear [PERSON_NAME]" at bounding box center [214, 70] width 212 height 10
type textarea "**********"
click at [42, 56] on link "Hang Up" at bounding box center [48, 60] width 97 height 18
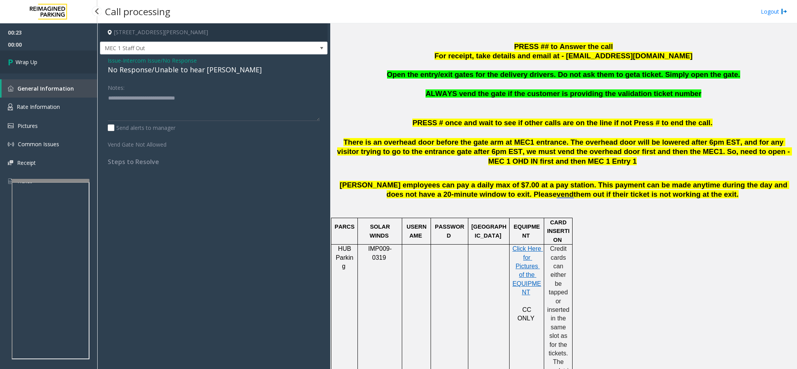
click at [42, 56] on link "Wrap Up" at bounding box center [48, 62] width 97 height 23
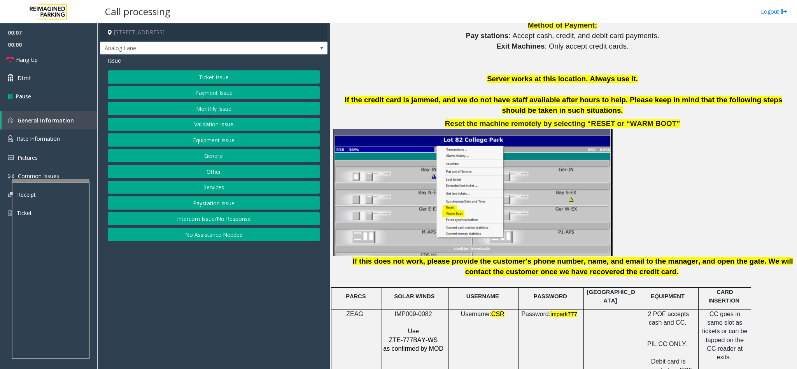
scroll to position [992, 0]
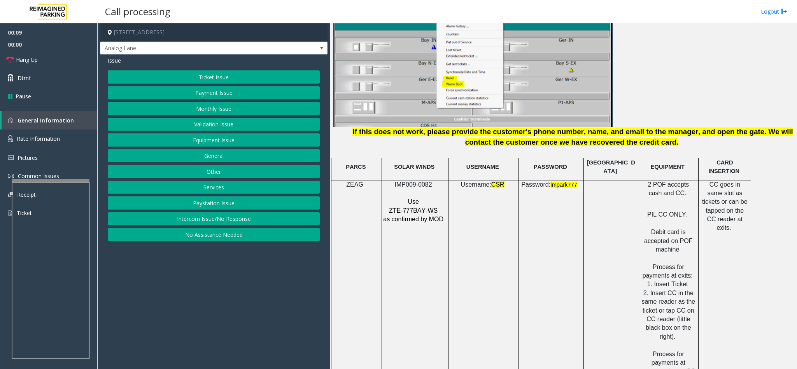
click at [240, 105] on button "Monthly Issue" at bounding box center [214, 108] width 212 height 13
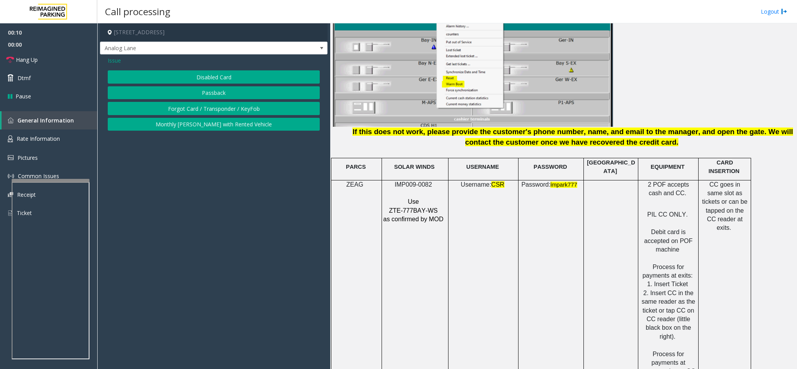
click at [205, 82] on button "Disabled Card" at bounding box center [214, 76] width 212 height 13
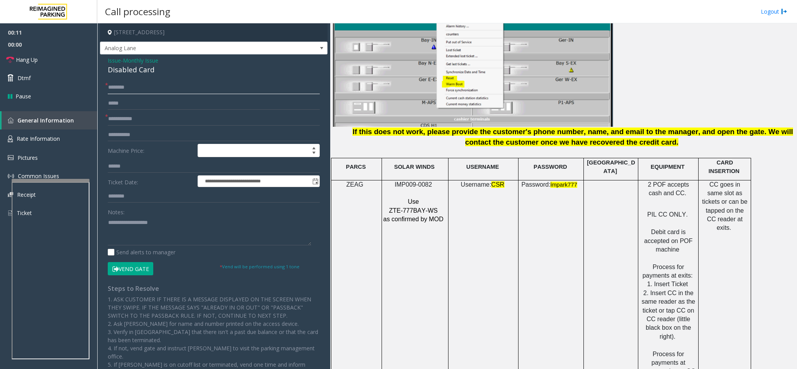
click at [171, 84] on input "text" at bounding box center [214, 87] width 212 height 13
click at [124, 68] on div "Disabled Card" at bounding box center [214, 70] width 212 height 10
click at [108, 220] on textarea at bounding box center [209, 230] width 203 height 29
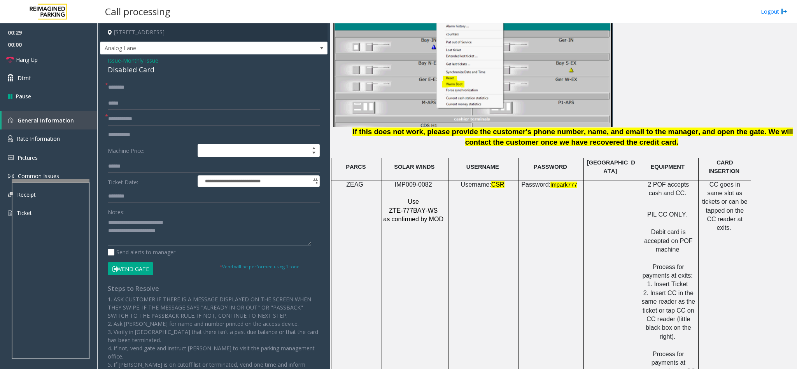
type textarea "**********"
click at [114, 83] on input "text" at bounding box center [214, 87] width 212 height 13
click at [117, 89] on input "**********" at bounding box center [214, 87] width 212 height 13
type input "**********"
click at [126, 122] on input "text" at bounding box center [214, 118] width 212 height 13
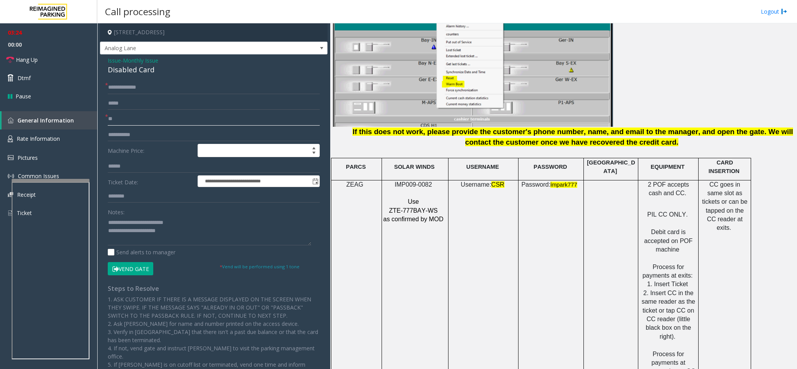
type input "*"
type input "**"
click at [129, 266] on button "Vend Gate" at bounding box center [130, 268] width 45 height 13
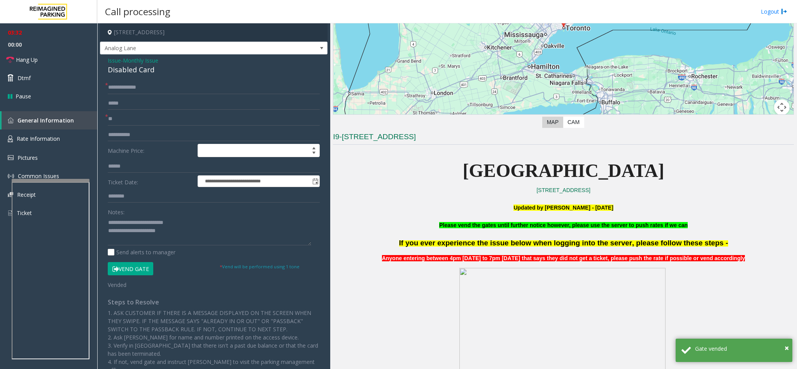
scroll to position [117, 0]
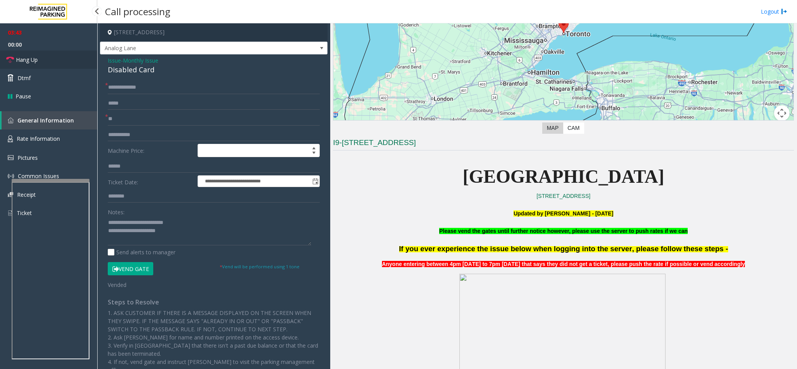
click at [57, 59] on link "Hang Up" at bounding box center [48, 60] width 97 height 18
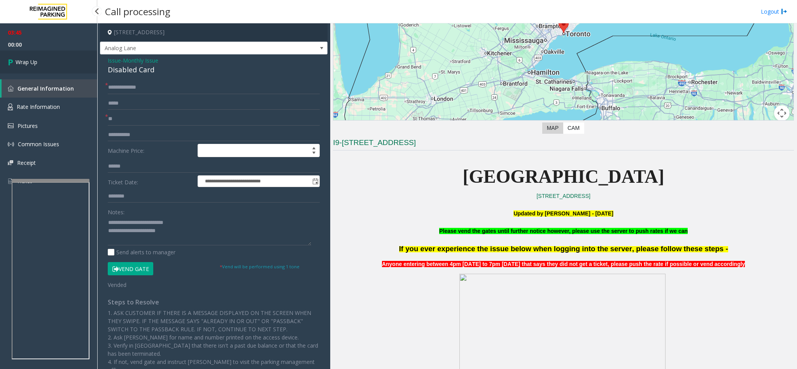
click at [47, 63] on link "Wrap Up" at bounding box center [48, 62] width 97 height 23
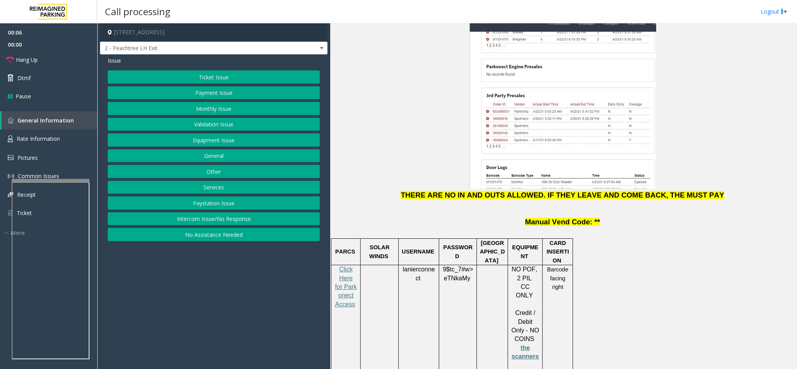
scroll to position [933, 0]
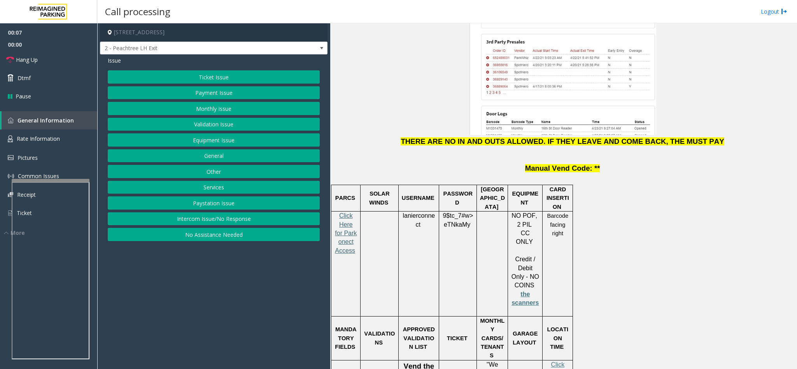
click at [350, 212] on span "Click Here for Parkonect Access" at bounding box center [346, 233] width 22 height 42
drag, startPoint x: 402, startPoint y: 178, endPoint x: 420, endPoint y: 185, distance: 19.9
click at [420, 212] on p "lanierconnect" at bounding box center [418, 220] width 35 height 17
copy span "lanierconnect"
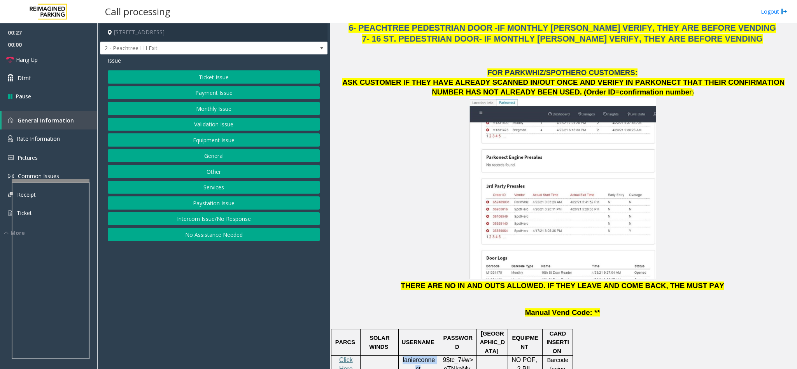
scroll to position [758, 0]
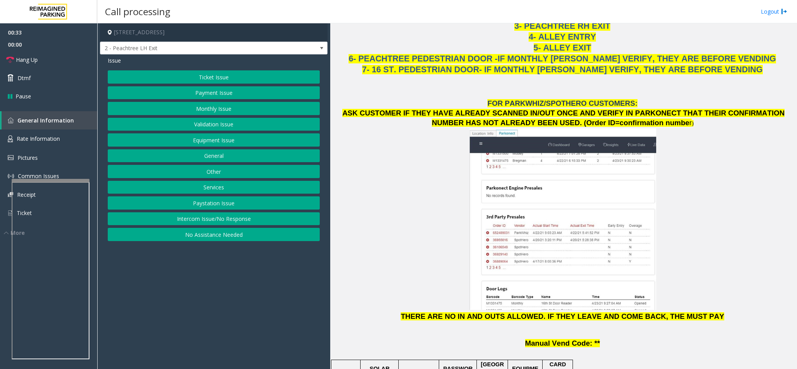
click at [190, 144] on button "Equipment Issue" at bounding box center [214, 139] width 212 height 13
click at [190, 144] on button "Gate / Door Won't Open" at bounding box center [214, 139] width 212 height 13
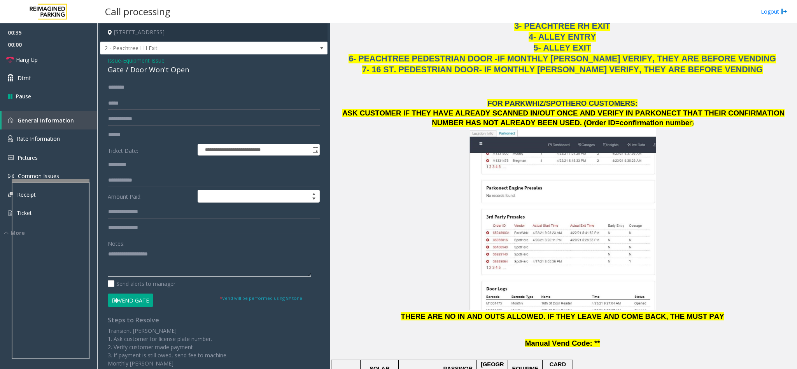
click at [170, 265] on textarea at bounding box center [209, 262] width 203 height 29
type textarea "*"
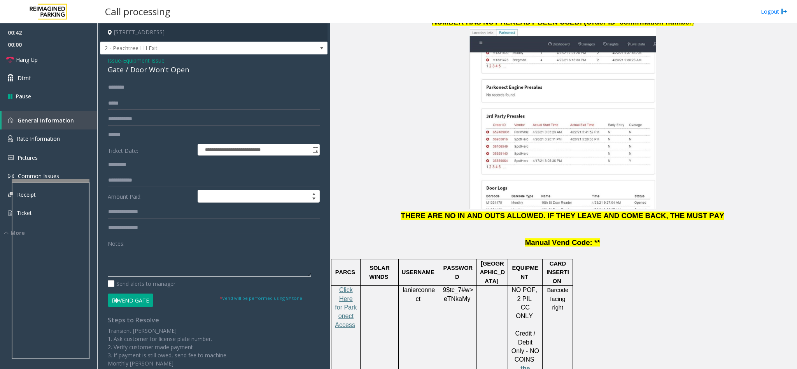
scroll to position [875, 0]
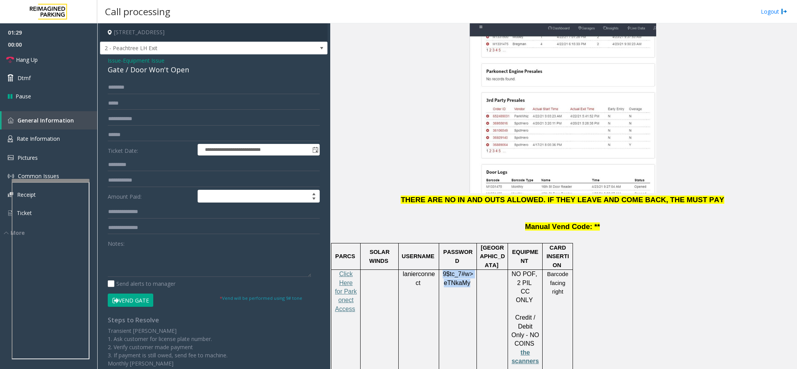
copy span "9$tc_7#w> eTNkaMy"
drag, startPoint x: 443, startPoint y: 235, endPoint x: 468, endPoint y: 250, distance: 28.9
click at [468, 270] on p "9$tc_7#w> eTNkaMy" at bounding box center [458, 278] width 32 height 17
click at [120, 62] on span "Issue" at bounding box center [114, 60] width 13 height 8
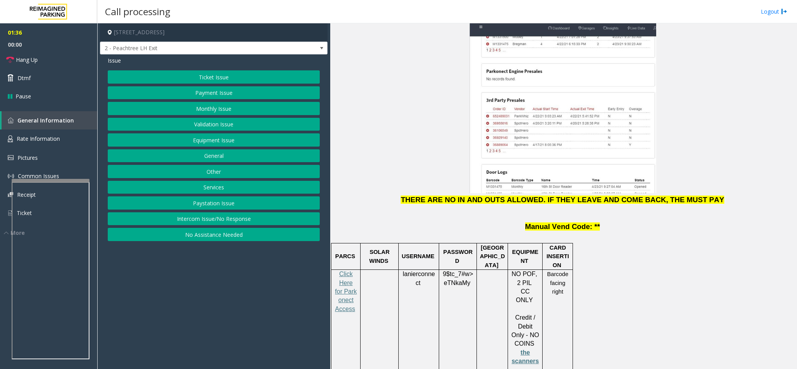
click at [205, 144] on button "Equipment Issue" at bounding box center [214, 139] width 212 height 13
click at [202, 140] on button "Gate / Door Won't Open" at bounding box center [214, 139] width 212 height 13
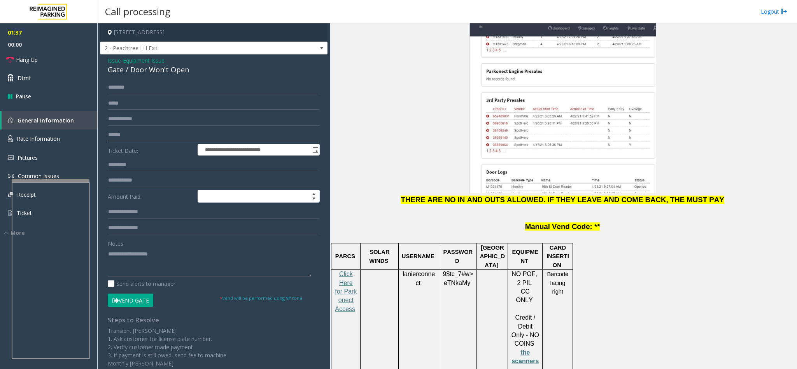
click at [149, 134] on input "text" at bounding box center [214, 134] width 212 height 13
type input "**********"
click at [140, 85] on input "text" at bounding box center [214, 87] width 212 height 13
type input "****"
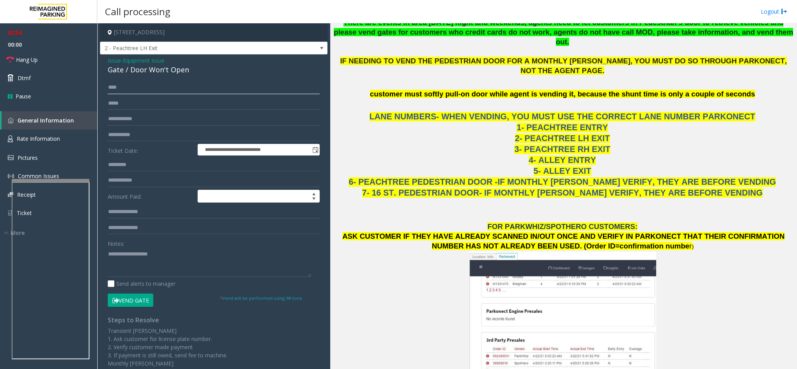
scroll to position [583, 0]
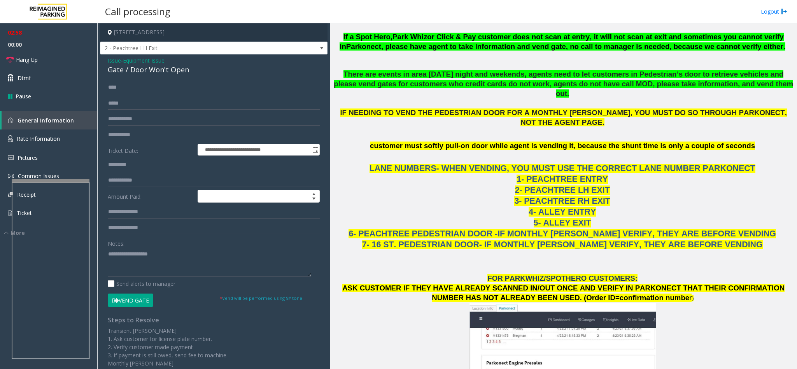
click at [126, 132] on input "**********" at bounding box center [214, 134] width 212 height 13
click at [131, 303] on button "Vend Gate" at bounding box center [130, 300] width 45 height 13
drag, startPoint x: 152, startPoint y: 129, endPoint x: 94, endPoint y: 125, distance: 58.1
click at [94, 125] on app-root "**********" at bounding box center [398, 184] width 797 height 369
click at [44, 62] on link "Hang Up" at bounding box center [48, 60] width 97 height 18
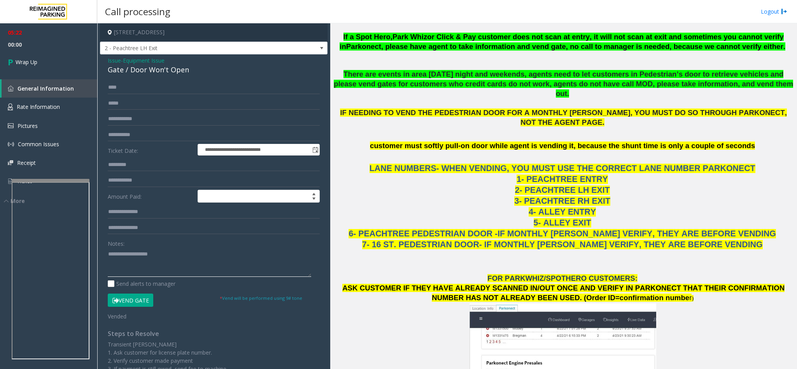
click at [125, 254] on textarea at bounding box center [209, 262] width 203 height 29
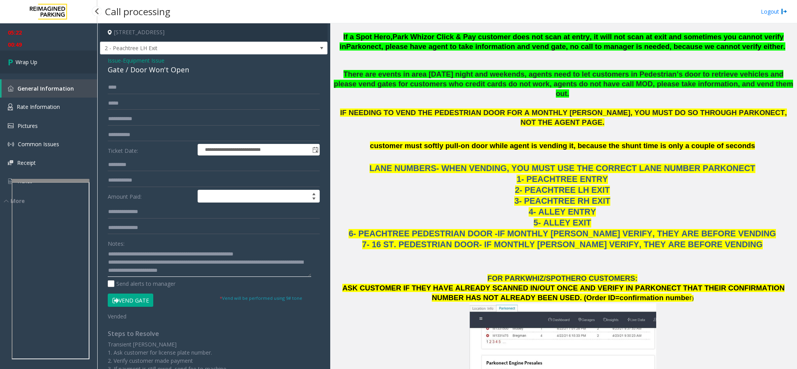
type textarea "**********"
click at [64, 69] on link "Wrap Up" at bounding box center [48, 62] width 97 height 23
click at [66, 79] on link "General Information" at bounding box center [50, 88] width 96 height 18
click at [62, 68] on link "Wrap Up" at bounding box center [48, 62] width 97 height 23
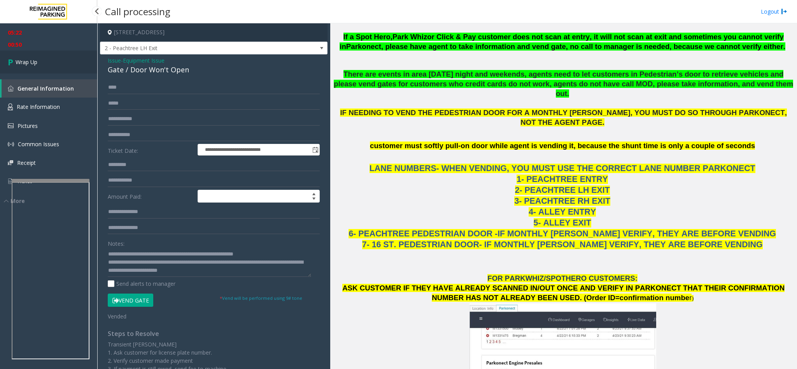
click at [62, 68] on link "Wrap Up" at bounding box center [48, 62] width 97 height 23
click at [47, 59] on link "Wrap Up" at bounding box center [48, 62] width 97 height 23
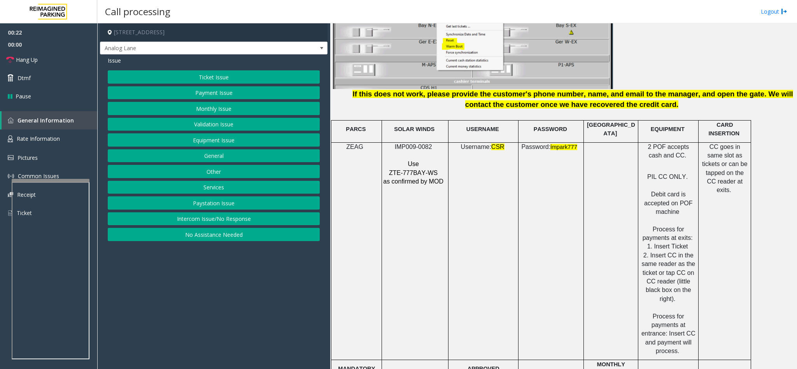
scroll to position [1225, 0]
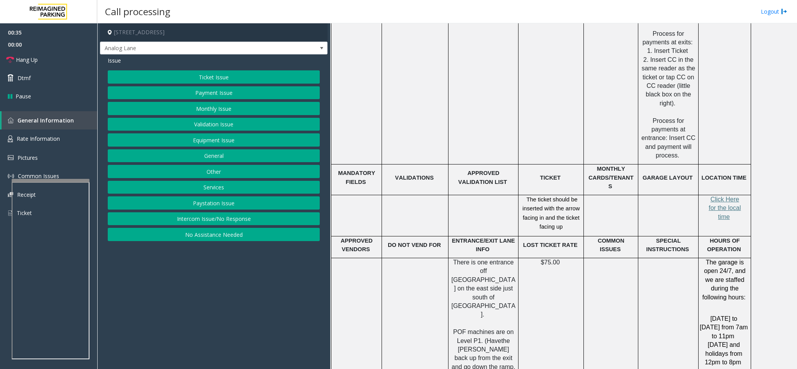
click at [236, 143] on button "Equipment Issue" at bounding box center [214, 139] width 212 height 13
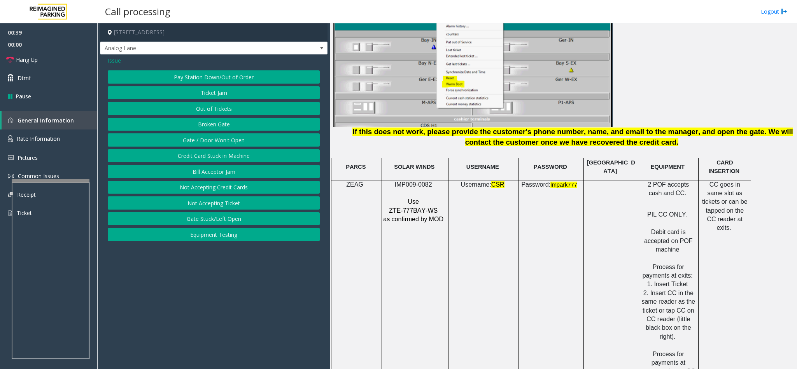
scroll to position [933, 0]
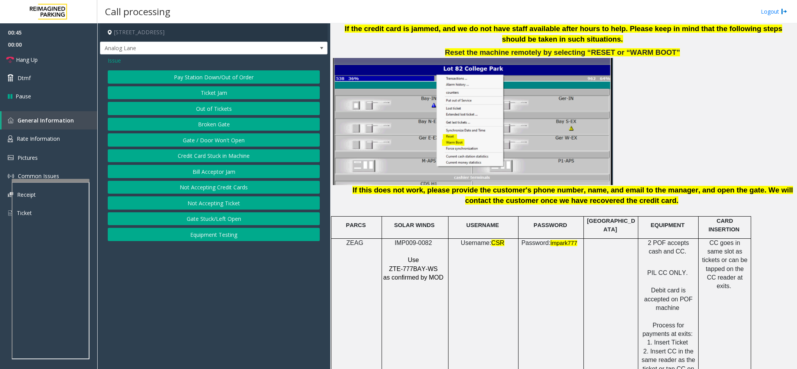
click at [231, 143] on button "Gate / Door Won't Open" at bounding box center [214, 139] width 212 height 13
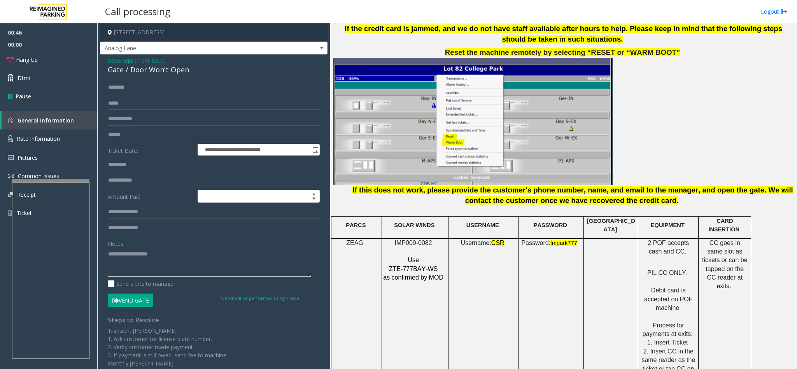
click at [133, 251] on textarea at bounding box center [209, 262] width 203 height 29
click at [63, 49] on span "00:00" at bounding box center [48, 44] width 97 height 12
click at [60, 61] on link "Hang Up" at bounding box center [48, 60] width 97 height 18
click at [286, 253] on textarea at bounding box center [209, 262] width 203 height 29
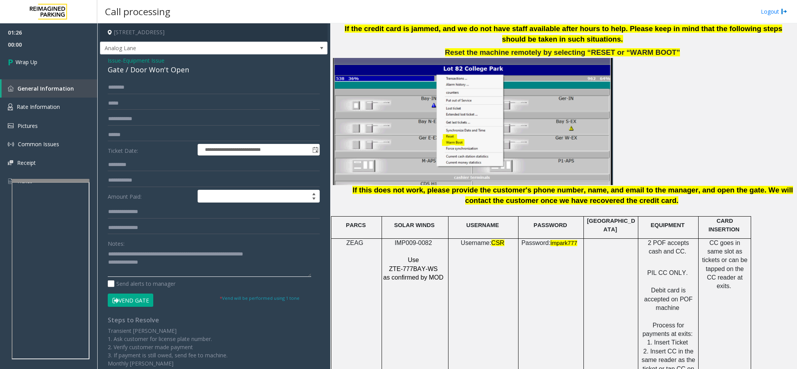
click at [155, 268] on textarea at bounding box center [209, 262] width 203 height 29
type textarea "**********"
click at [61, 63] on link "Wrap Up" at bounding box center [48, 62] width 97 height 23
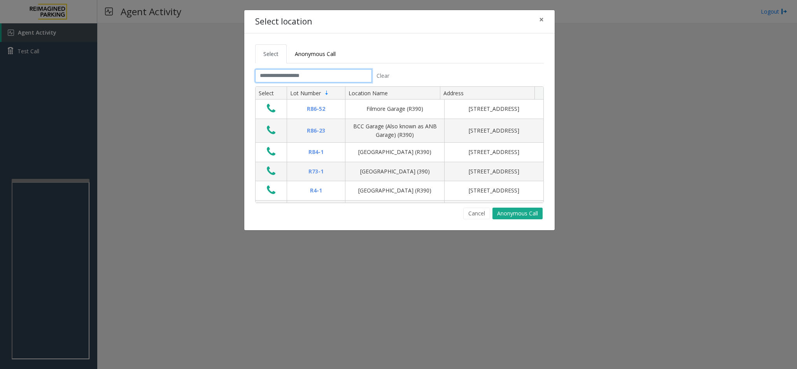
click at [308, 77] on input "text" at bounding box center [313, 75] width 117 height 13
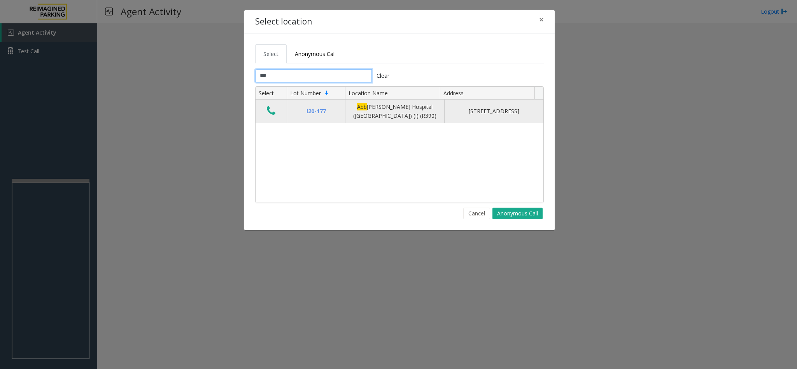
type input "***"
click at [273, 110] on icon "Data table" at bounding box center [271, 110] width 9 height 11
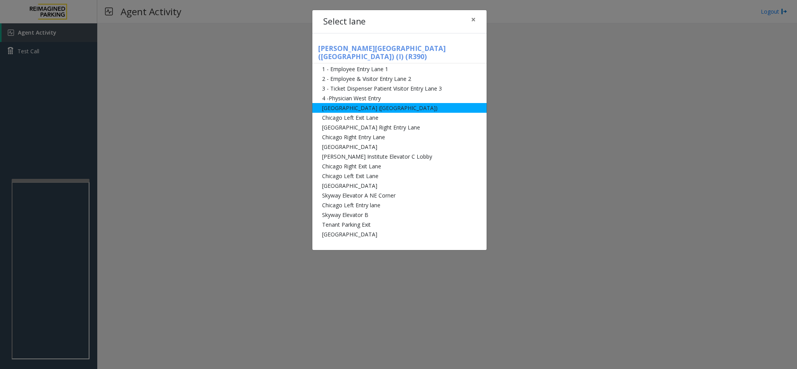
click at [336, 103] on li "[GEOGRAPHIC_DATA] ([GEOGRAPHIC_DATA])" at bounding box center [399, 108] width 174 height 10
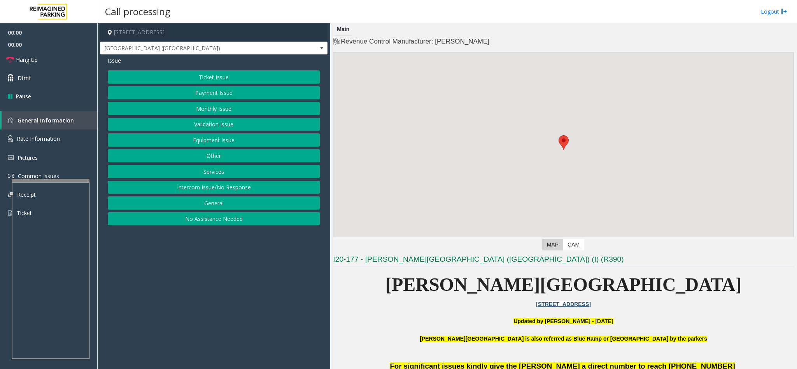
click at [208, 77] on button "Ticket Issue" at bounding box center [214, 76] width 212 height 13
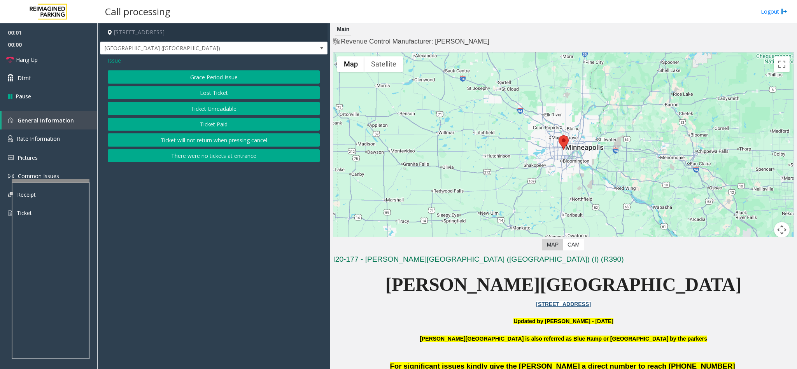
click at [208, 88] on button "Lost Ticket" at bounding box center [214, 92] width 212 height 13
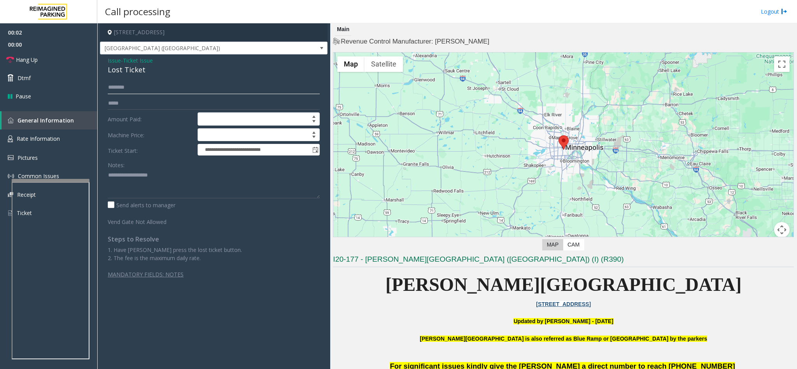
click at [121, 83] on input "text" at bounding box center [214, 87] width 212 height 13
click at [119, 72] on div "Lost Ticket" at bounding box center [214, 70] width 212 height 10
type textarea "**********"
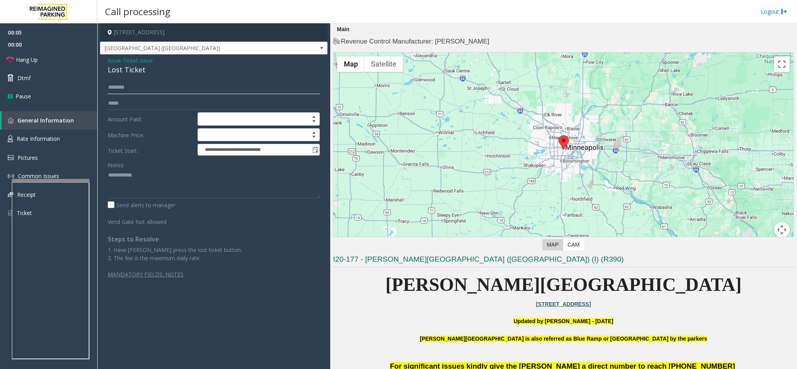
click at [124, 90] on input "text" at bounding box center [214, 87] width 212 height 13
type input "*"
type input "****"
click at [110, 62] on span "Issue" at bounding box center [114, 60] width 13 height 8
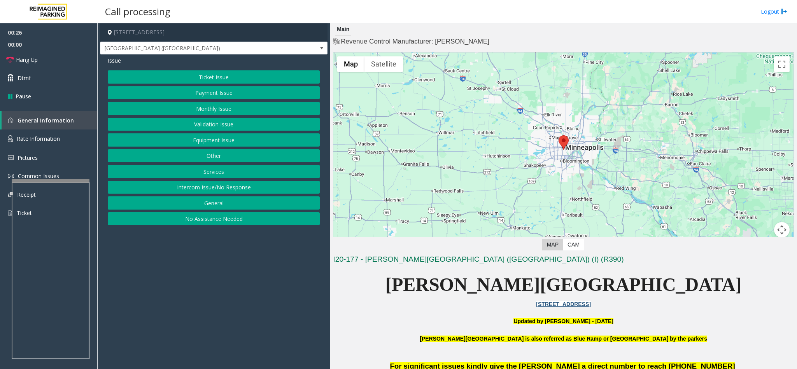
click at [217, 81] on button "Ticket Issue" at bounding box center [214, 76] width 212 height 13
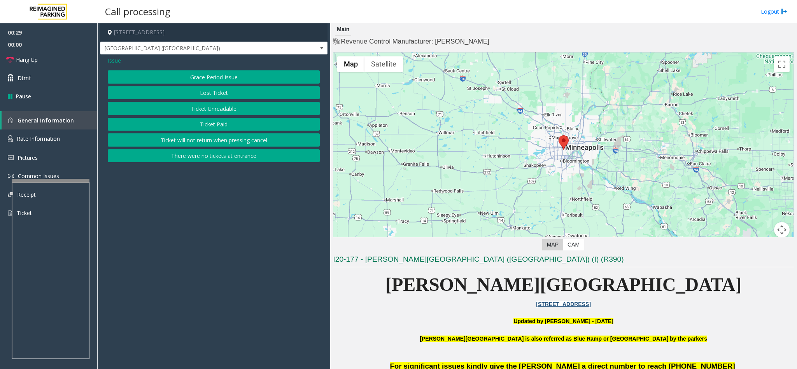
click at [212, 105] on button "Ticket Unreadable" at bounding box center [214, 108] width 212 height 13
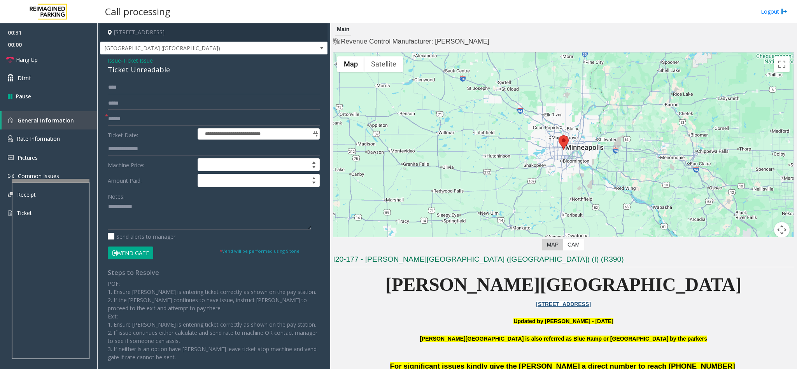
click at [129, 254] on button "Vend Gate" at bounding box center [130, 253] width 45 height 13
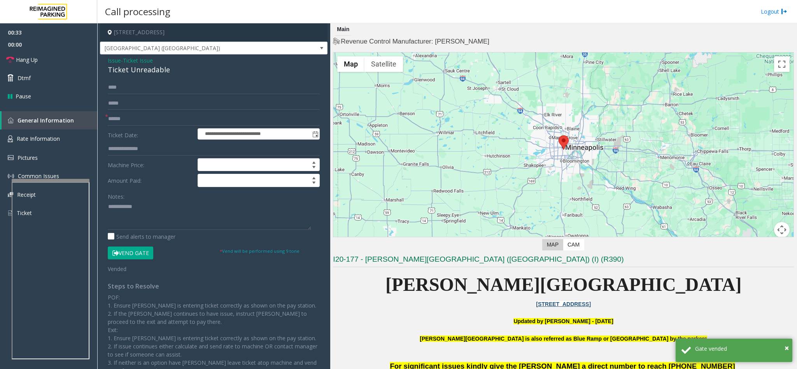
click at [112, 61] on span "Issue" at bounding box center [114, 60] width 13 height 8
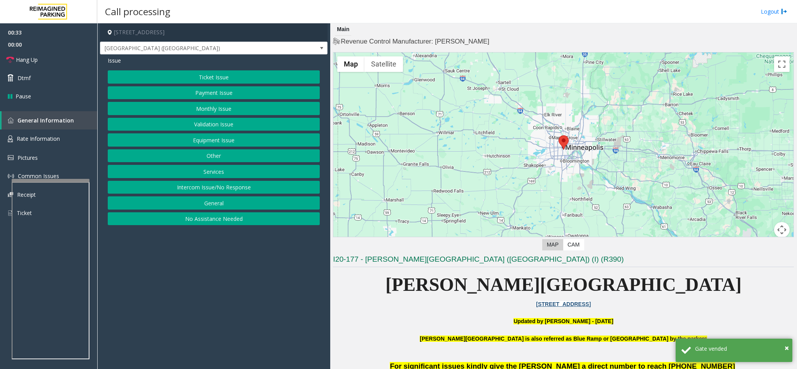
click at [195, 76] on button "Ticket Issue" at bounding box center [214, 76] width 212 height 13
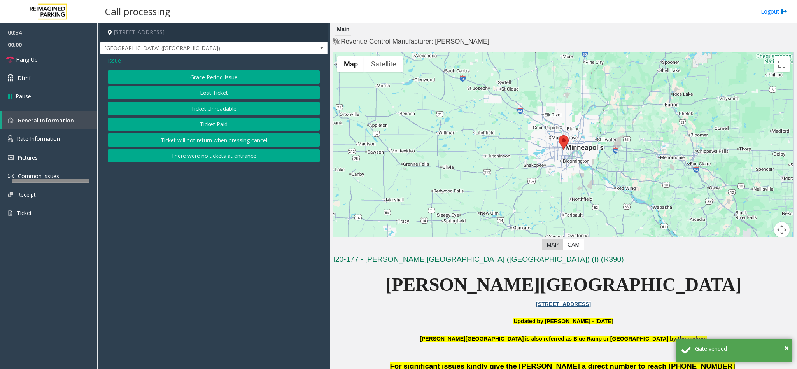
click at [198, 91] on button "Lost Ticket" at bounding box center [214, 92] width 212 height 13
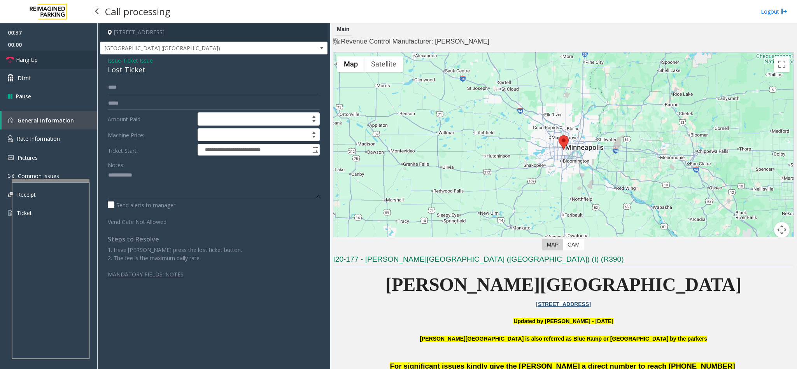
click at [40, 59] on link "Hang Up" at bounding box center [48, 60] width 97 height 18
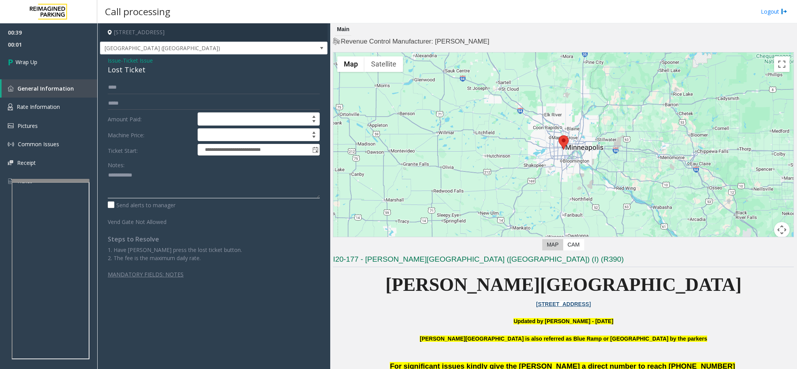
click at [108, 174] on textarea at bounding box center [214, 183] width 212 height 29
type textarea "**********"
drag, startPoint x: 125, startPoint y: 88, endPoint x: -94, endPoint y: 84, distance: 219.3
click at [0, 84] on html "**********" at bounding box center [398, 184] width 797 height 369
click at [167, 174] on textarea at bounding box center [214, 183] width 212 height 29
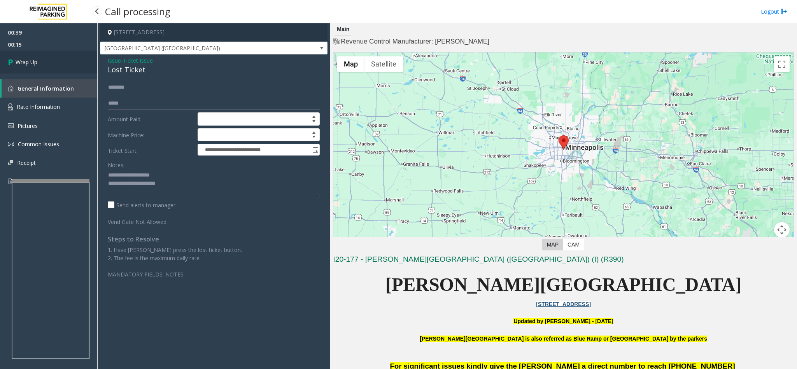
type textarea "**********"
click at [79, 52] on link "Wrap Up" at bounding box center [48, 62] width 97 height 23
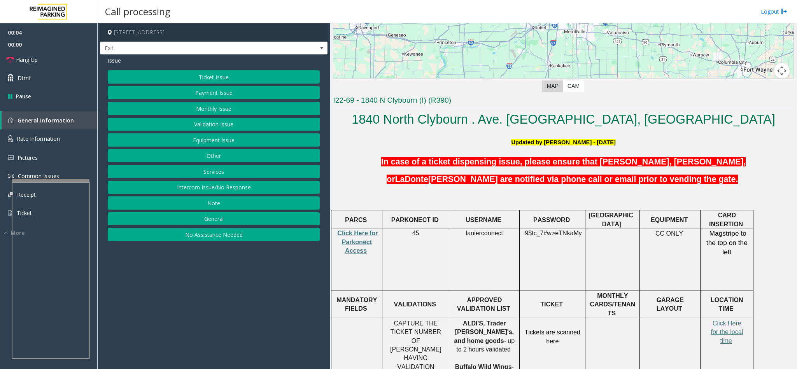
scroll to position [175, 0]
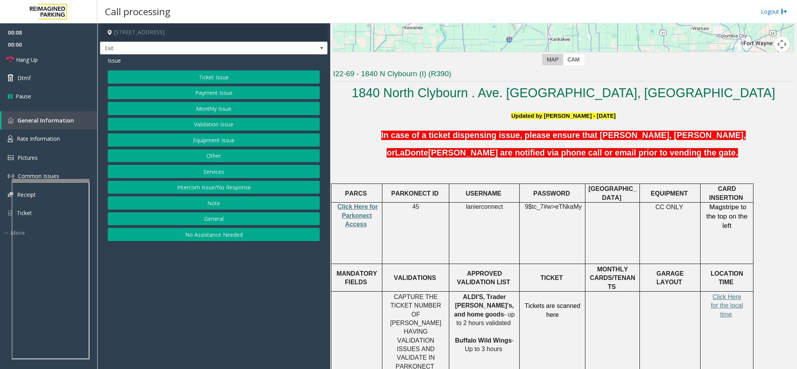
click at [240, 79] on button "Ticket Issue" at bounding box center [214, 76] width 212 height 13
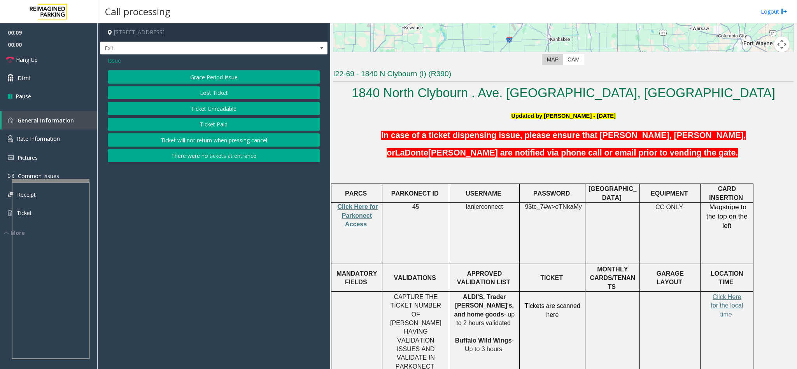
click at [201, 163] on button "There were no tickets at entrance" at bounding box center [214, 155] width 212 height 13
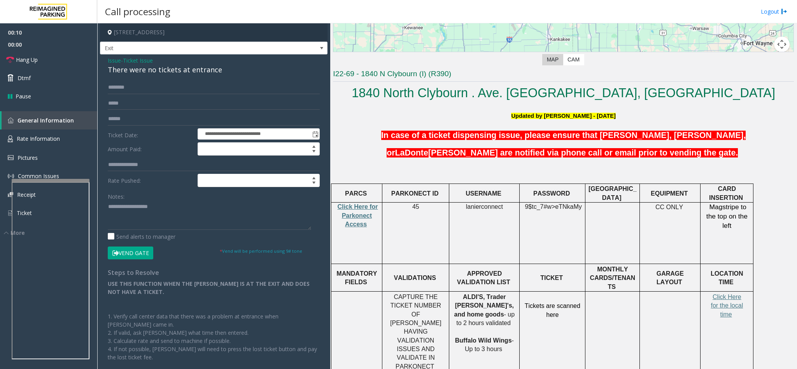
click at [154, 71] on div "There were no tickets at entrance" at bounding box center [214, 70] width 212 height 10
click at [108, 205] on textarea at bounding box center [209, 215] width 203 height 29
click at [146, 75] on div "There were no tickets at entrance" at bounding box center [214, 70] width 212 height 10
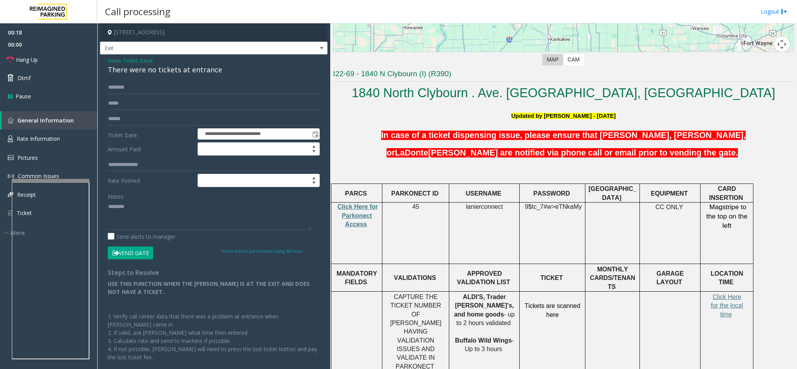
click at [145, 73] on div "There were no tickets at entrance" at bounding box center [214, 70] width 212 height 10
copy div "There were no tickets at entrance"
click at [135, 208] on textarea at bounding box center [209, 215] width 203 height 29
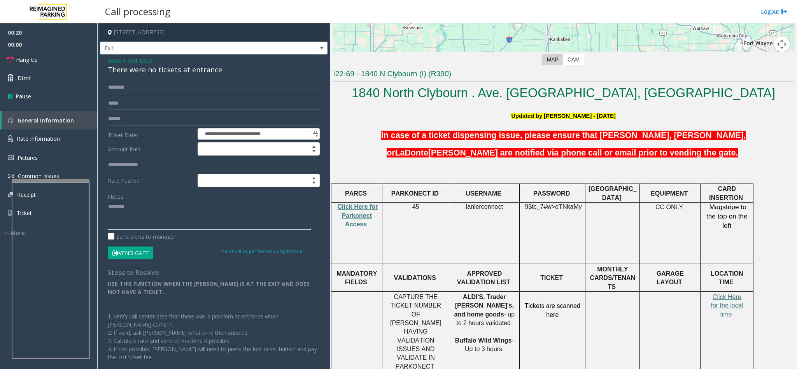
paste textarea "**********"
type textarea "**********"
click at [118, 85] on input "text" at bounding box center [214, 87] width 212 height 13
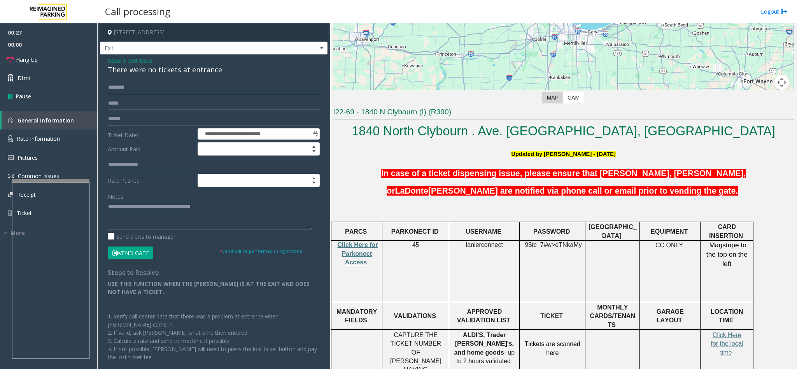
scroll to position [117, 0]
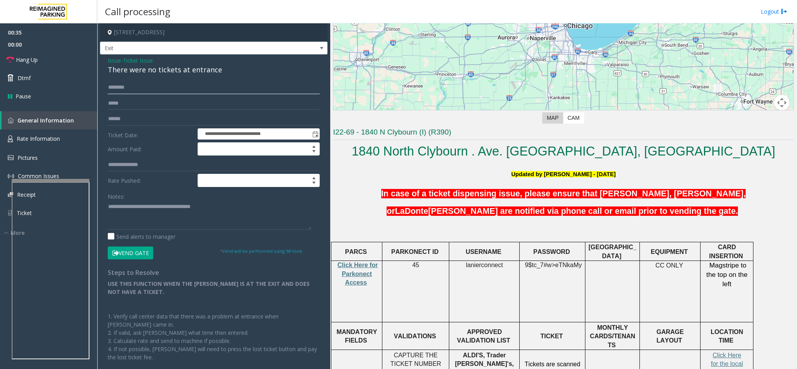
click at [119, 88] on input "text" at bounding box center [214, 87] width 212 height 13
type input "****"
click at [233, 212] on textarea at bounding box center [209, 215] width 203 height 29
click at [44, 135] on span "Rate Information" at bounding box center [38, 138] width 43 height 7
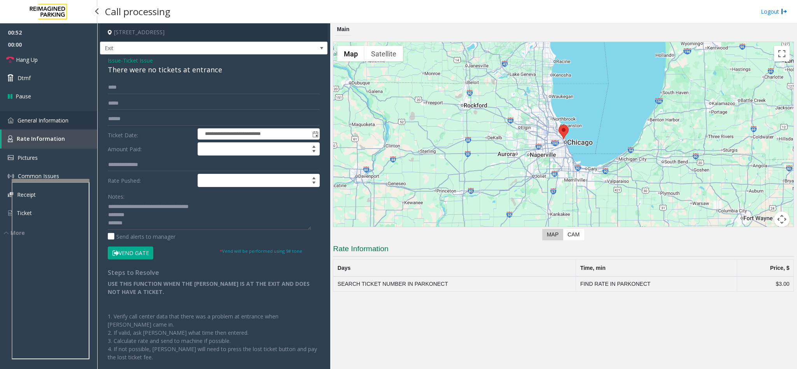
click at [49, 115] on link "General Information" at bounding box center [48, 120] width 97 height 18
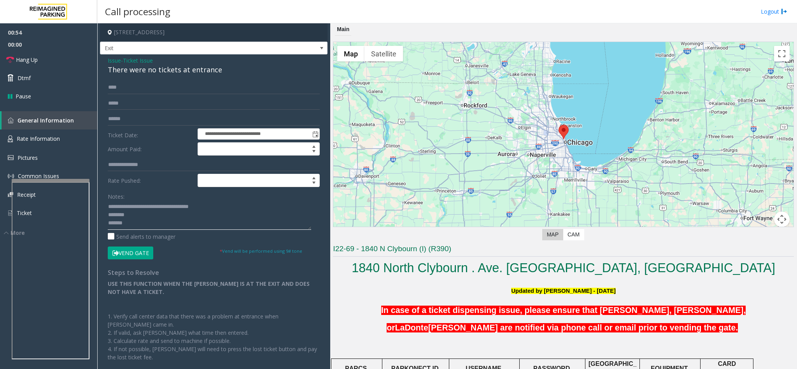
drag, startPoint x: 117, startPoint y: 223, endPoint x: 108, endPoint y: 219, distance: 10.4
click at [108, 219] on textarea at bounding box center [209, 215] width 203 height 29
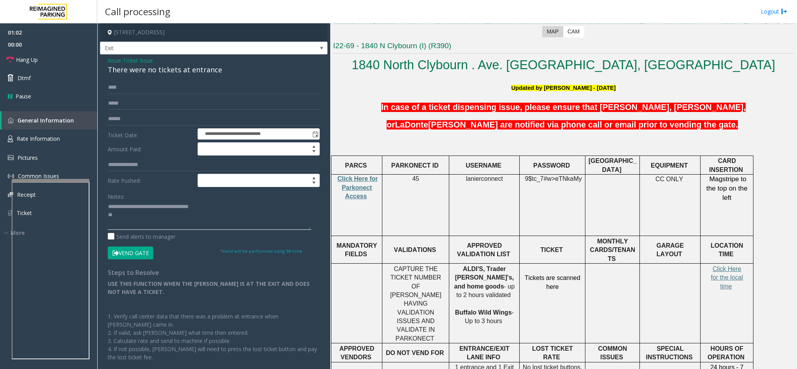
scroll to position [233, 0]
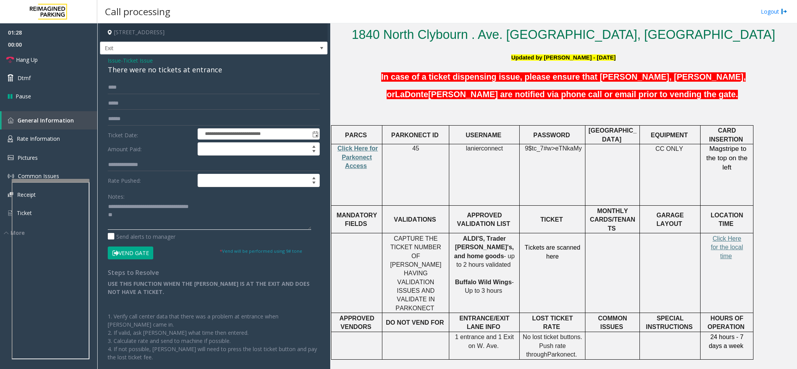
click at [259, 226] on textarea at bounding box center [209, 215] width 203 height 29
click at [48, 66] on link "Hang Up" at bounding box center [48, 60] width 97 height 18
click at [249, 209] on textarea at bounding box center [209, 215] width 203 height 29
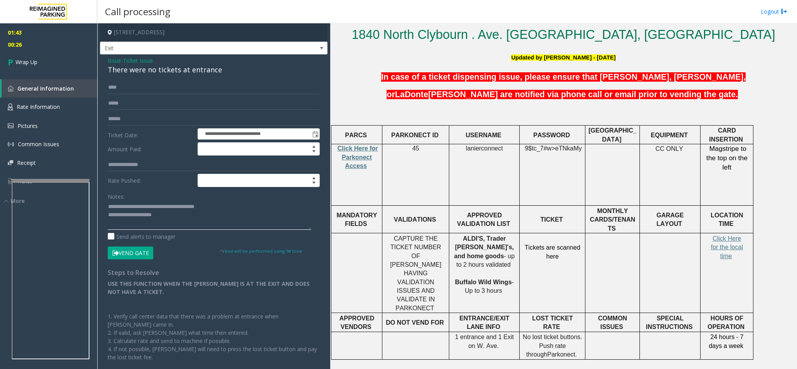
click at [171, 216] on textarea at bounding box center [209, 215] width 203 height 29
type textarea "**********"
click at [59, 68] on link "Wrap Up" at bounding box center [48, 62] width 97 height 23
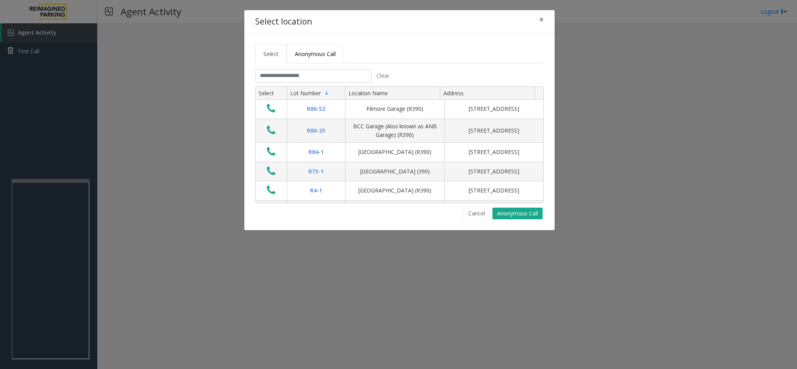
click at [304, 55] on span "Anonymous Call" at bounding box center [315, 53] width 41 height 7
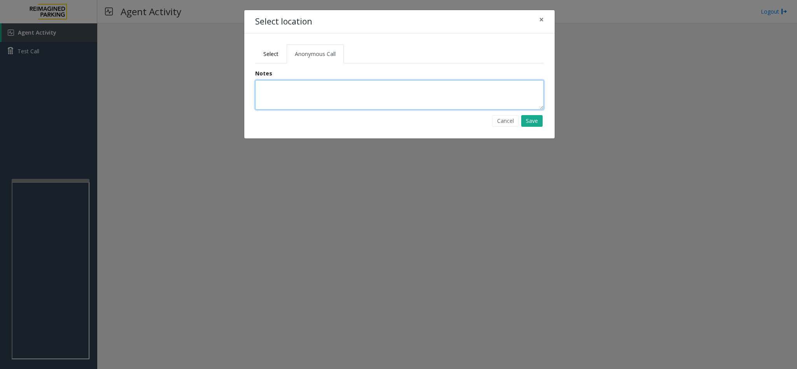
click at [304, 84] on textarea at bounding box center [399, 95] width 289 height 30
type textarea "**********"
click at [533, 126] on button "Save" at bounding box center [531, 121] width 21 height 12
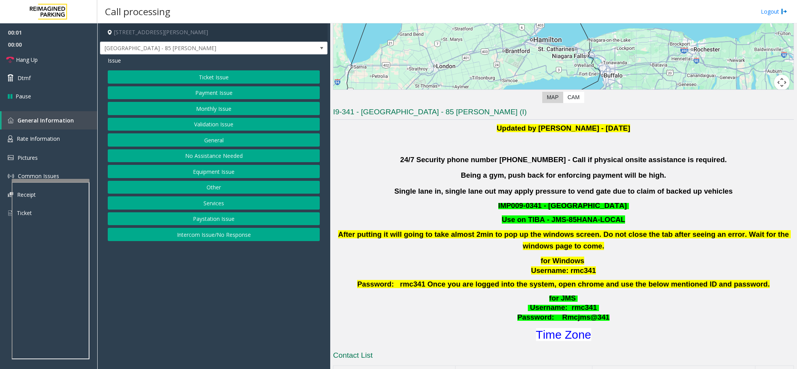
scroll to position [175, 0]
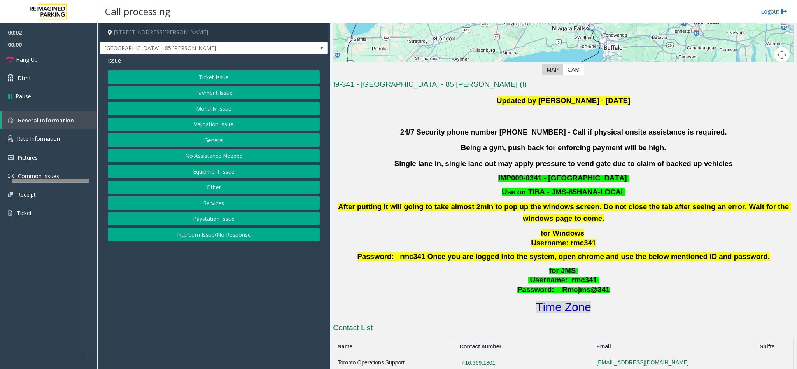
click at [563, 311] on font "Time Zone" at bounding box center [563, 307] width 55 height 13
click at [216, 125] on button "Validation Issue" at bounding box center [214, 124] width 212 height 13
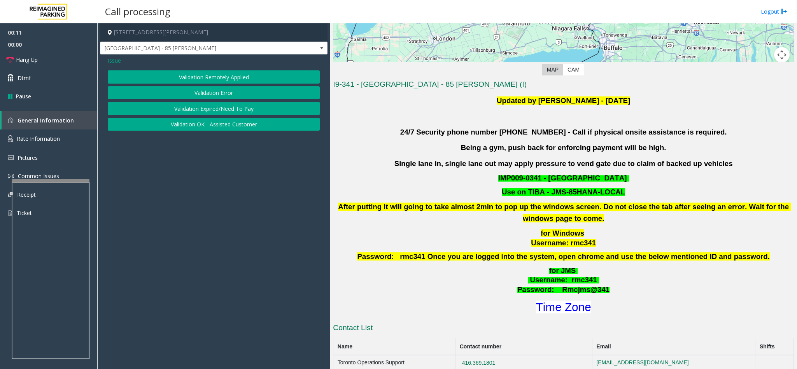
click at [192, 89] on button "Validation Error" at bounding box center [214, 92] width 212 height 13
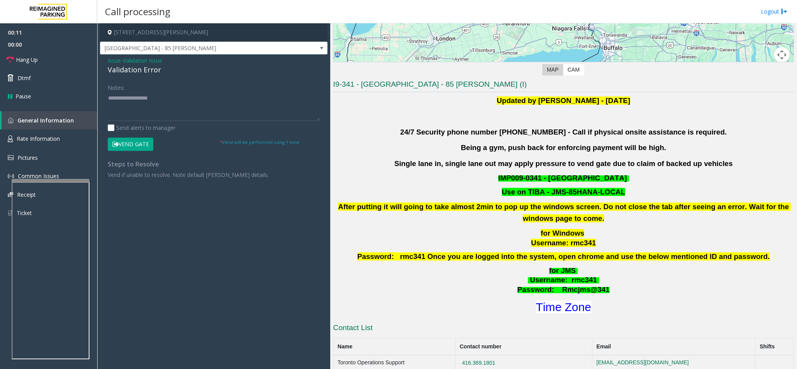
click at [140, 68] on div "Validation Error" at bounding box center [214, 70] width 212 height 10
click at [108, 93] on textarea at bounding box center [214, 106] width 212 height 29
click at [227, 103] on textarea at bounding box center [214, 106] width 212 height 29
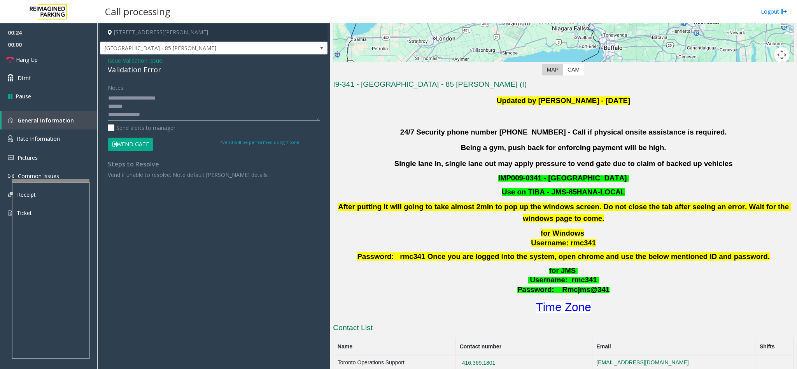
click at [166, 104] on textarea at bounding box center [214, 106] width 212 height 29
click at [161, 116] on textarea at bounding box center [214, 106] width 212 height 29
click at [158, 101] on textarea at bounding box center [214, 106] width 212 height 29
click at [129, 116] on textarea at bounding box center [214, 106] width 212 height 29
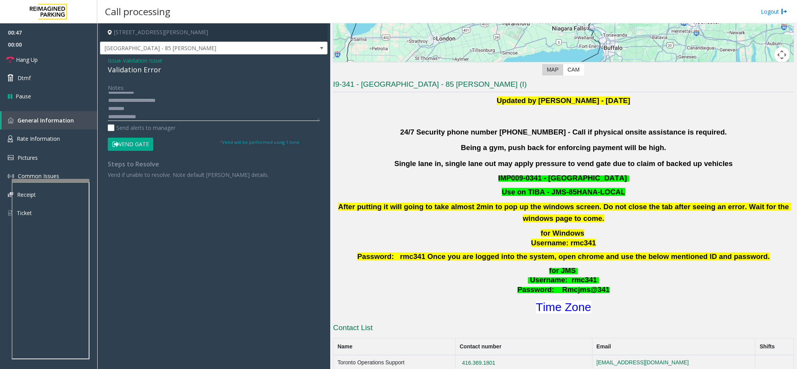
click at [130, 108] on textarea at bounding box center [214, 106] width 212 height 29
click at [130, 145] on button "Vend Gate" at bounding box center [130, 144] width 45 height 13
click at [155, 114] on textarea at bounding box center [214, 106] width 212 height 29
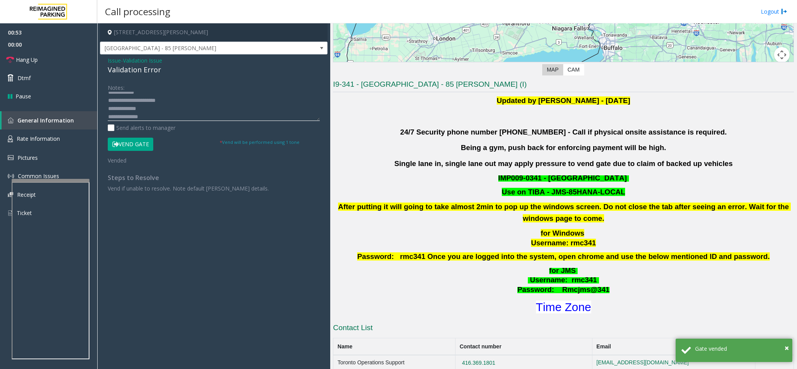
scroll to position [22, 0]
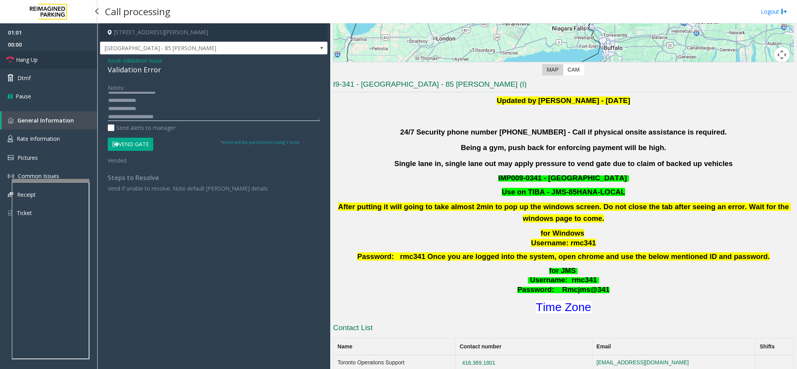
type textarea "**********"
click at [51, 63] on link "Hang Up" at bounding box center [48, 60] width 97 height 18
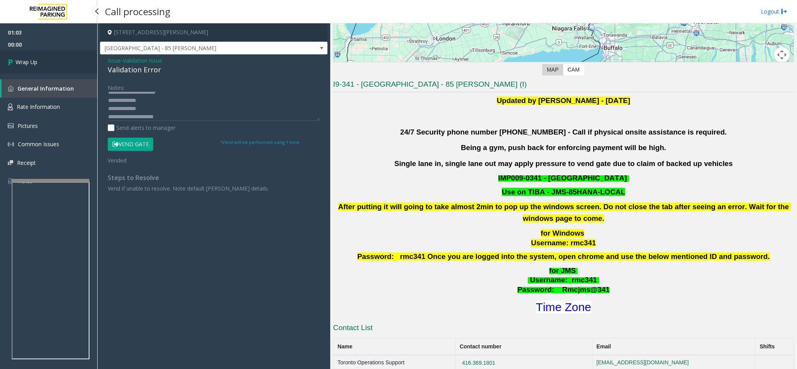
click at [51, 63] on link "Wrap Up" at bounding box center [48, 62] width 97 height 23
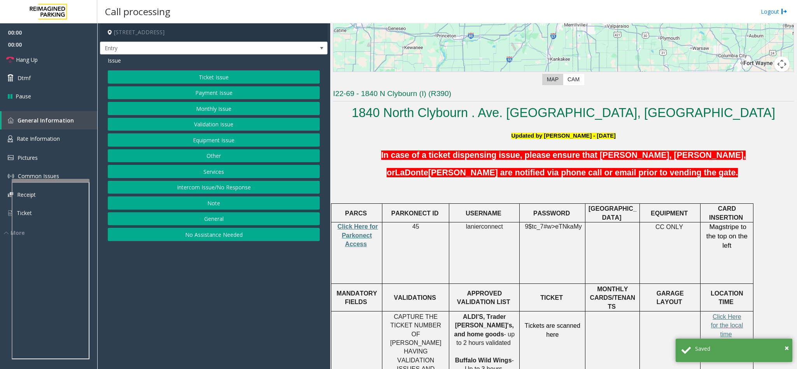
scroll to position [233, 0]
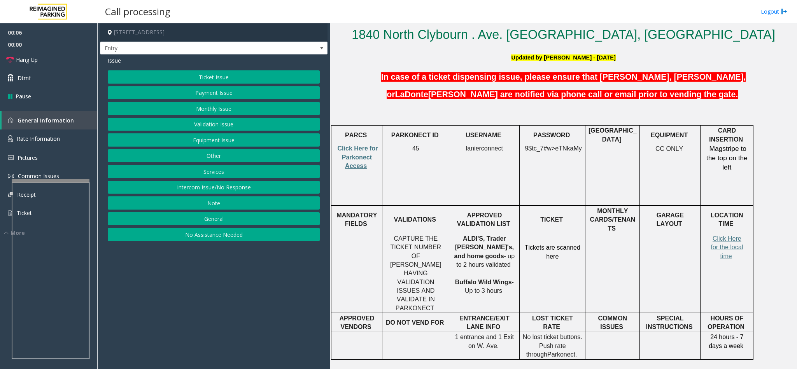
click at [260, 142] on button "Equipment Issue" at bounding box center [214, 139] width 212 height 13
click at [240, 97] on button "Ticket Jam" at bounding box center [214, 92] width 212 height 13
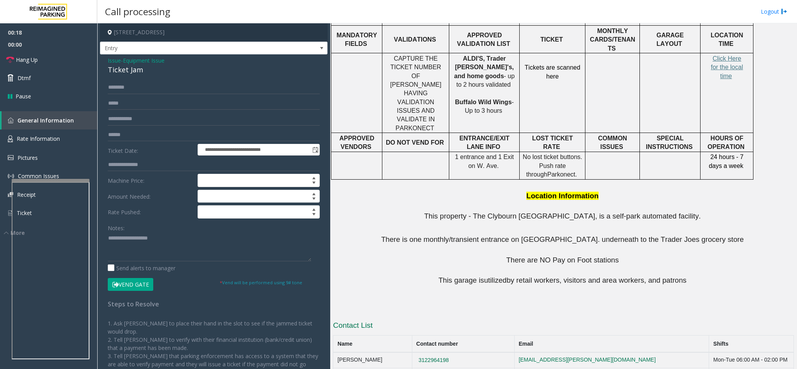
scroll to position [416, 0]
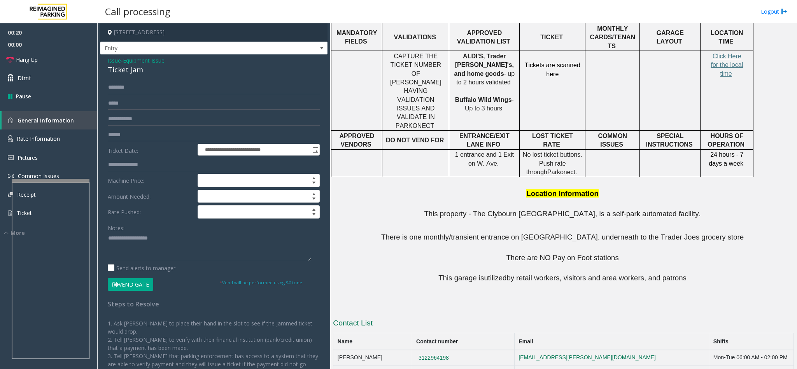
copy button "[PHONE_NUMBER]"
drag, startPoint x: 458, startPoint y: 334, endPoint x: 421, endPoint y: 329, distance: 37.2
click at [421, 366] on td "[PHONE_NUMBER]" at bounding box center [463, 374] width 102 height 16
click at [121, 72] on div "Ticket Jam" at bounding box center [214, 70] width 212 height 10
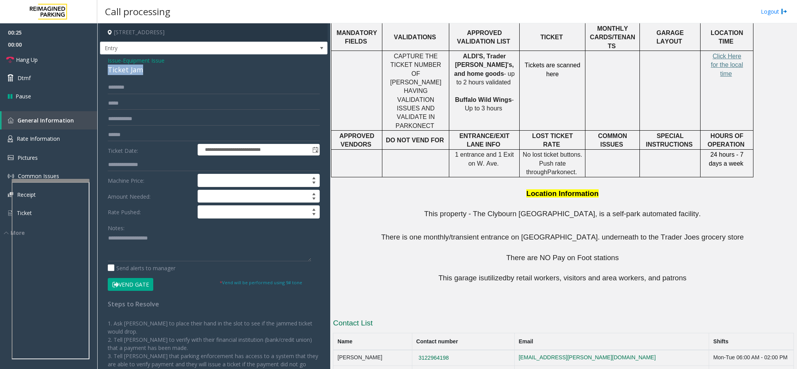
click at [121, 72] on div "Ticket Jam" at bounding box center [214, 70] width 212 height 10
click at [108, 241] on textarea at bounding box center [209, 246] width 203 height 29
click at [740, 53] on span "Click Here for the local time" at bounding box center [726, 65] width 32 height 24
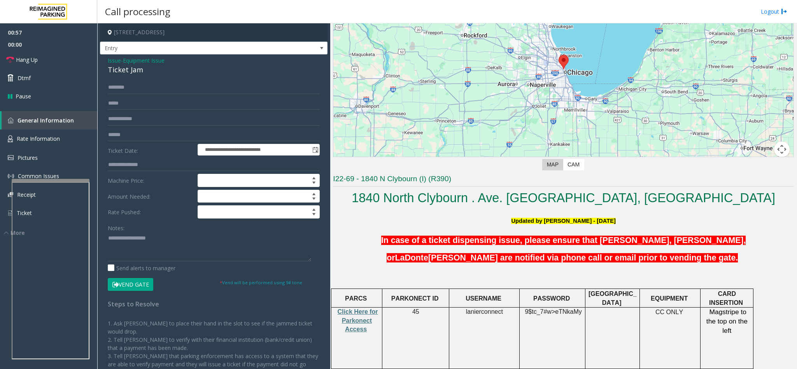
scroll to position [66, 0]
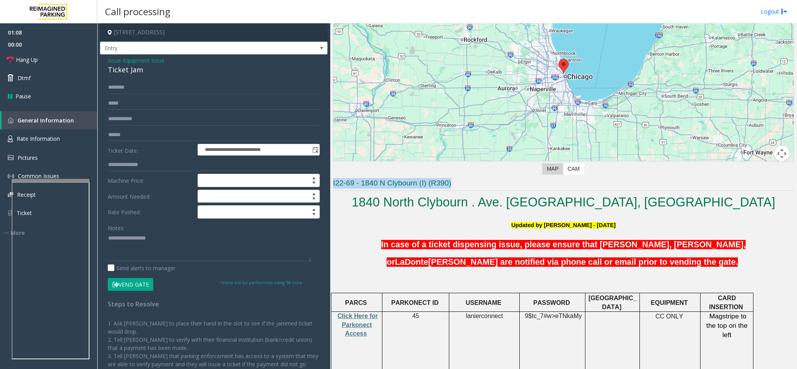
drag, startPoint x: 453, startPoint y: 178, endPoint x: 331, endPoint y: 181, distance: 121.7
click at [331, 181] on div "Main ← Move left → Move right ↑ Move up ↓ Move down + Zoom in - Zoom out Home J…" at bounding box center [563, 196] width 466 height 346
copy h3 "I22-69 - 1840 N Clybourn (I) (R390)"
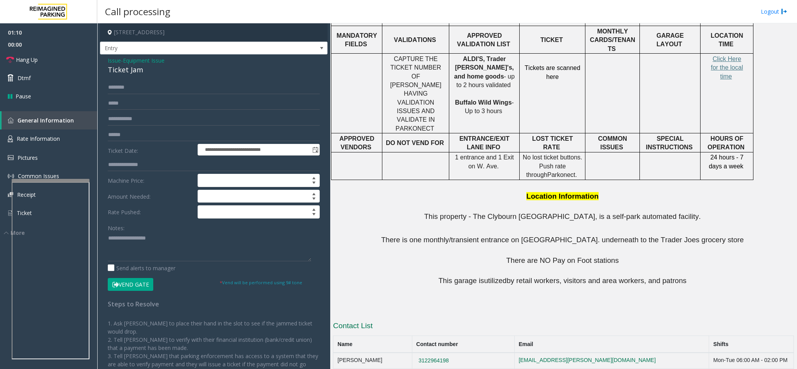
scroll to position [416, 0]
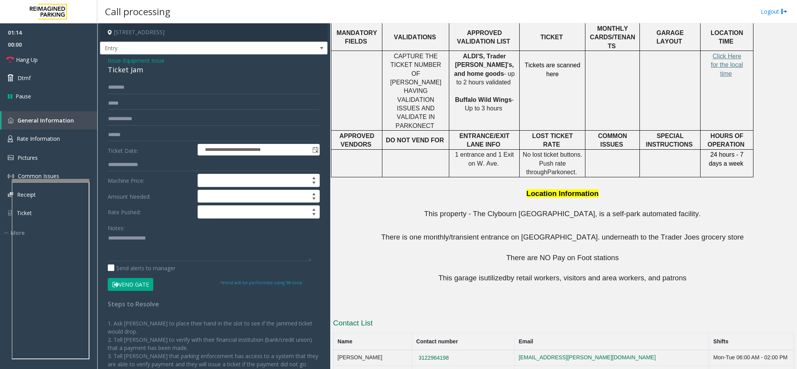
drag, startPoint x: 514, startPoint y: 322, endPoint x: 641, endPoint y: 322, distance: 127.1
click at [641, 350] on tr "[PERSON_NAME] 3122964198 [EMAIL_ADDRESS][PERSON_NAME][DOMAIN_NAME] Mon-Tue 06:0…" at bounding box center [563, 358] width 460 height 16
copy tr "[EMAIL_ADDRESS][PERSON_NAME][DOMAIN_NAME]"
drag, startPoint x: 626, startPoint y: 332, endPoint x: 523, endPoint y: 341, distance: 103.0
click at [523, 366] on td "[PERSON_NAME][EMAIL_ADDRESS][PERSON_NAME][DOMAIN_NAME]" at bounding box center [611, 374] width 194 height 16
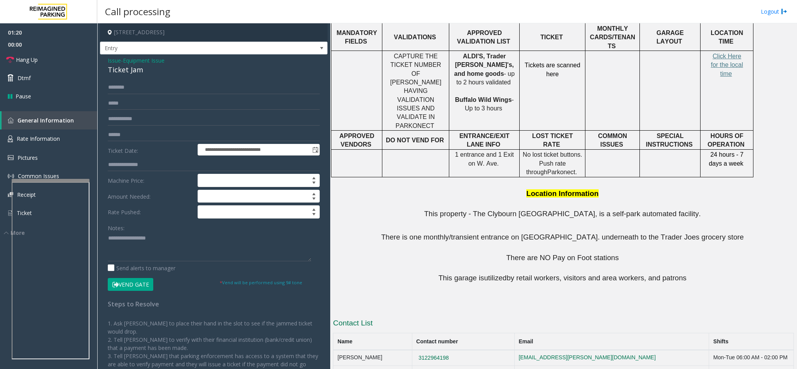
copy link "[PERSON_NAME][EMAIL_ADDRESS][PERSON_NAME][DOMAIN_NAME]"
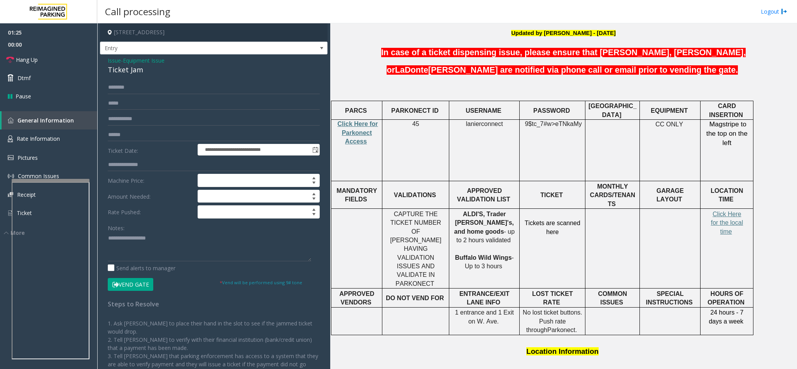
scroll to position [124, 0]
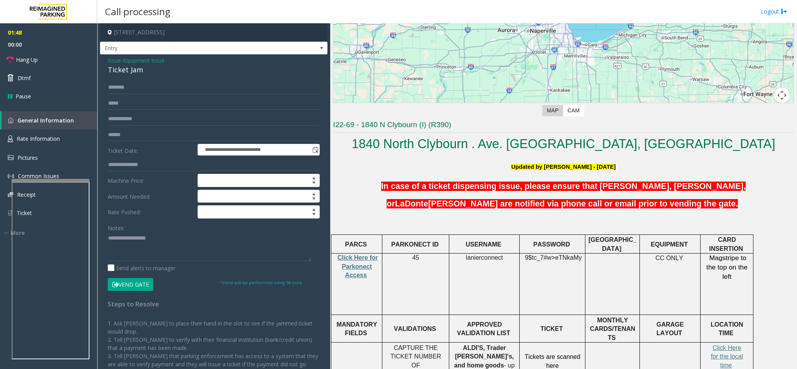
click at [136, 285] on button "Vend Gate" at bounding box center [130, 284] width 45 height 13
click at [173, 238] on textarea at bounding box center [209, 246] width 203 height 29
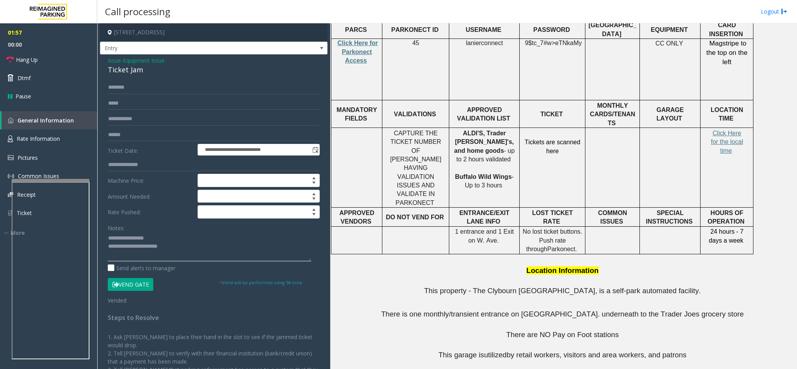
scroll to position [416, 0]
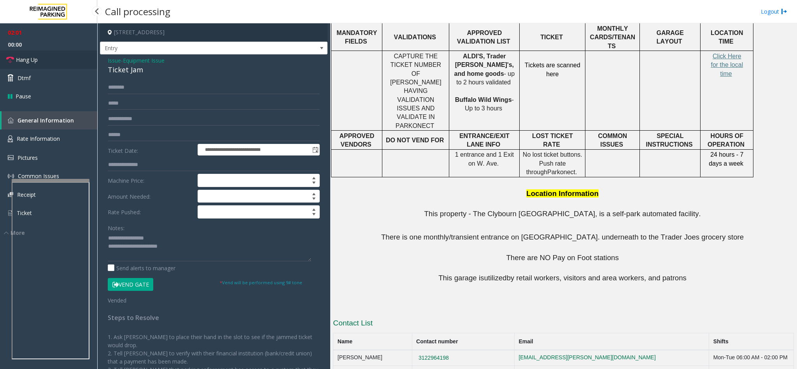
click at [62, 68] on link "Hang Up" at bounding box center [48, 60] width 97 height 18
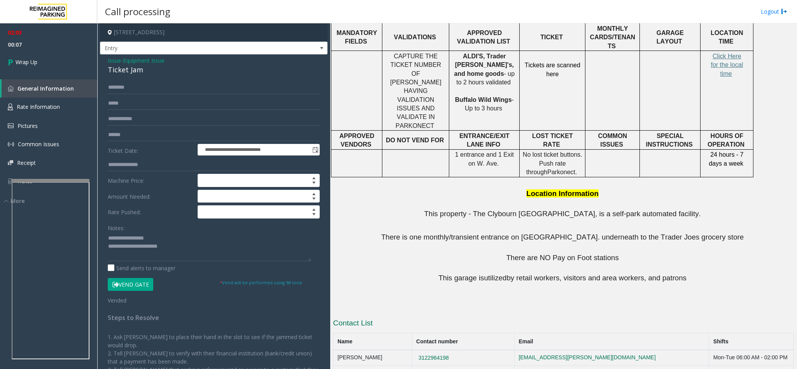
drag, startPoint x: 636, startPoint y: 349, endPoint x: 525, endPoint y: 356, distance: 111.0
copy link "[PERSON_NAME][EMAIL_ADDRESS][PERSON_NAME][DOMAIN_NAME]"
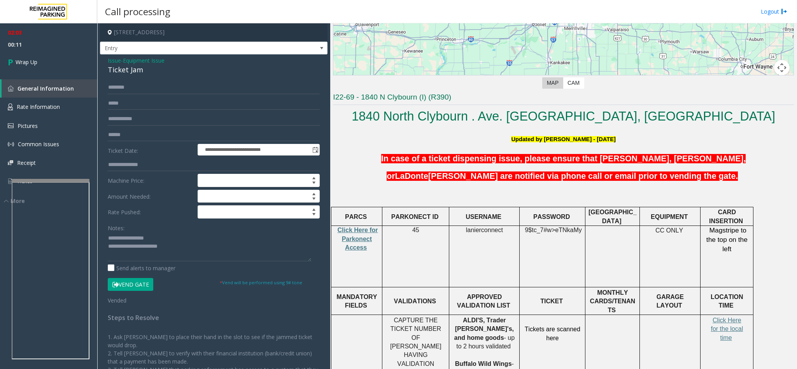
scroll to position [182, 0]
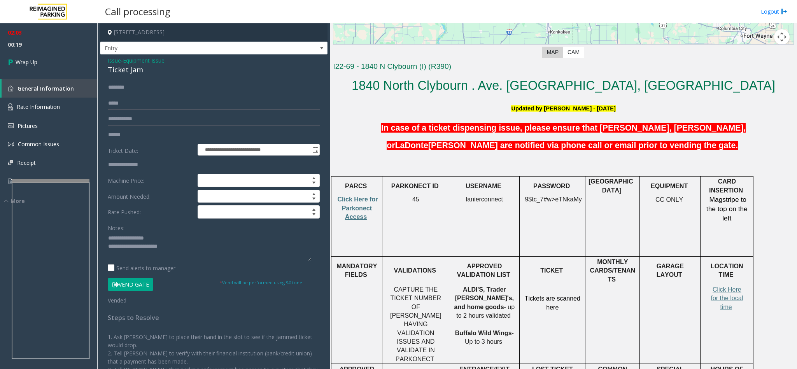
click at [195, 243] on textarea at bounding box center [209, 246] width 203 height 29
click at [177, 248] on textarea at bounding box center [209, 246] width 203 height 29
type textarea "**********"
click at [67, 67] on link "Wrap Up" at bounding box center [48, 62] width 97 height 23
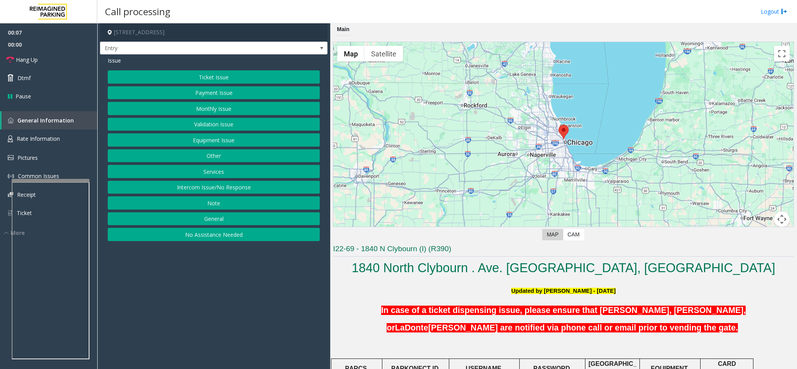
click at [203, 145] on button "Equipment Issue" at bounding box center [214, 139] width 212 height 13
click at [189, 96] on button "Ticket Jam" at bounding box center [214, 92] width 212 height 13
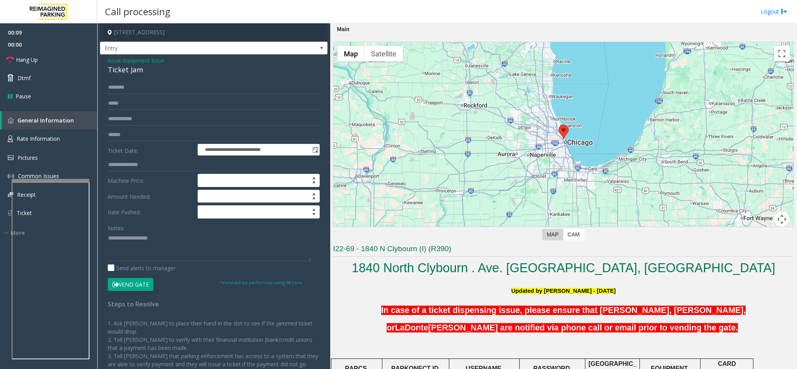
click at [134, 289] on button "Vend Gate" at bounding box center [130, 284] width 45 height 13
click at [124, 69] on div "Ticket Jam" at bounding box center [214, 70] width 212 height 10
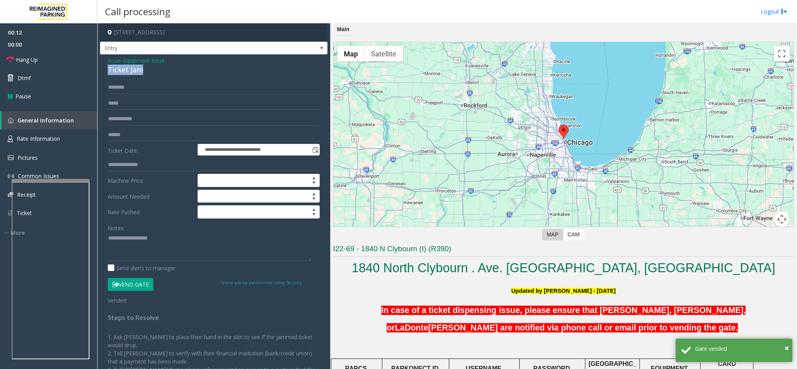
click at [124, 69] on div "Ticket Jam" at bounding box center [214, 70] width 212 height 10
click at [110, 240] on textarea at bounding box center [209, 246] width 203 height 29
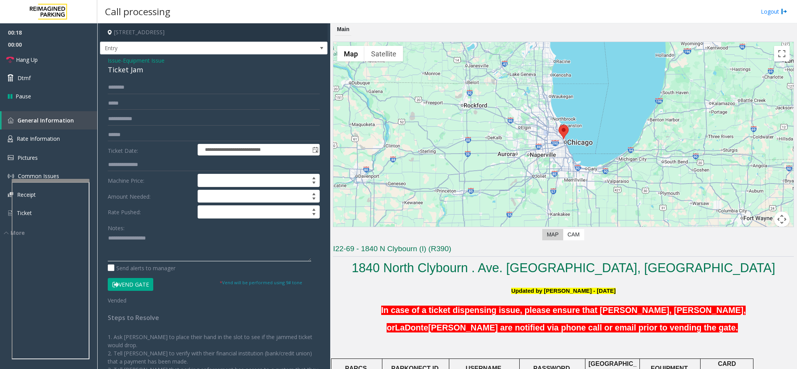
click at [177, 239] on textarea at bounding box center [209, 246] width 203 height 29
type textarea "**********"
click at [59, 60] on link "Hang Up" at bounding box center [48, 60] width 97 height 18
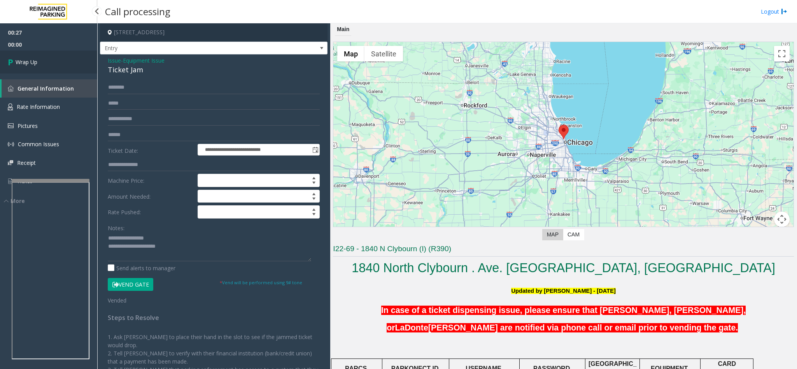
click at [59, 60] on link "Wrap Up" at bounding box center [48, 62] width 97 height 23
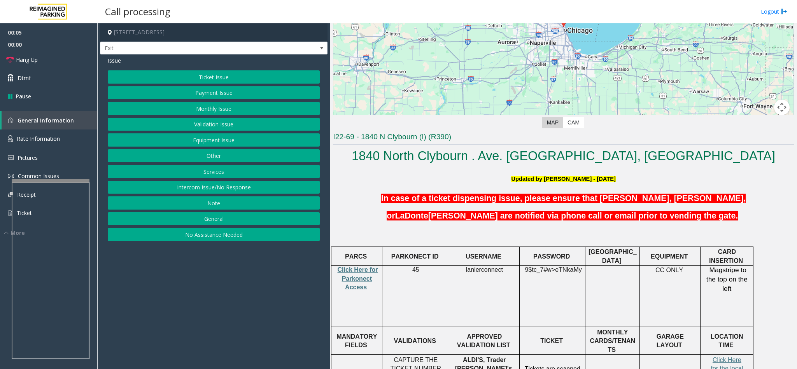
scroll to position [117, 0]
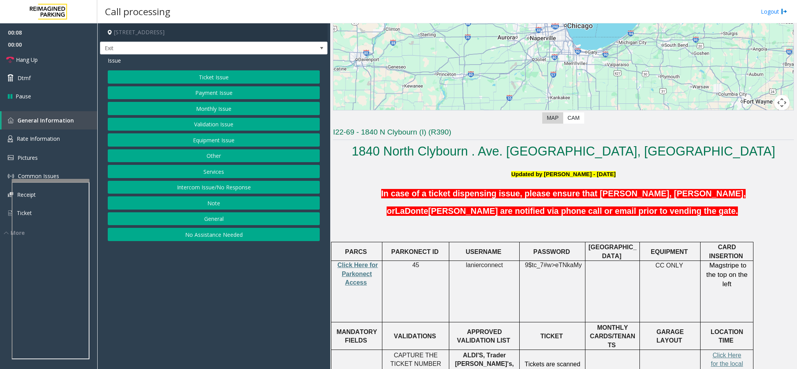
click at [204, 76] on button "Ticket Issue" at bounding box center [214, 76] width 212 height 13
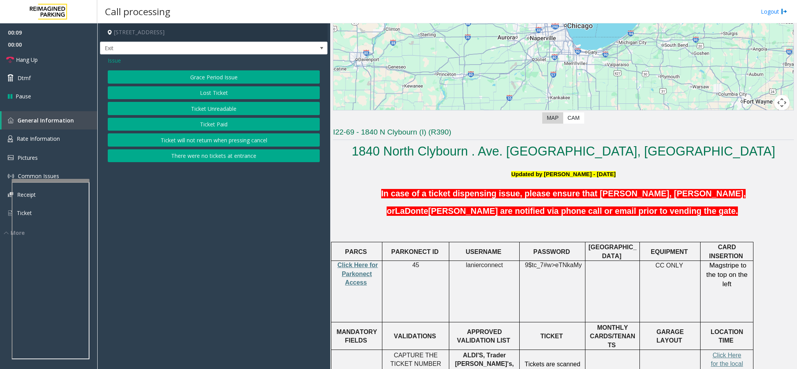
click at [189, 154] on button "There were no tickets at entrance" at bounding box center [214, 155] width 212 height 13
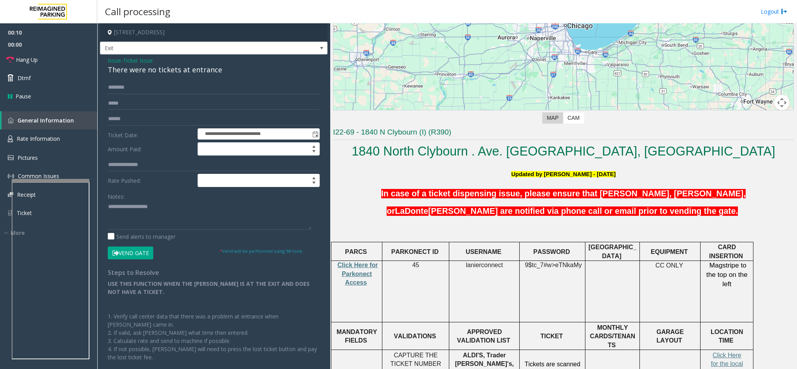
click at [133, 64] on span "Ticket Issue" at bounding box center [138, 60] width 30 height 8
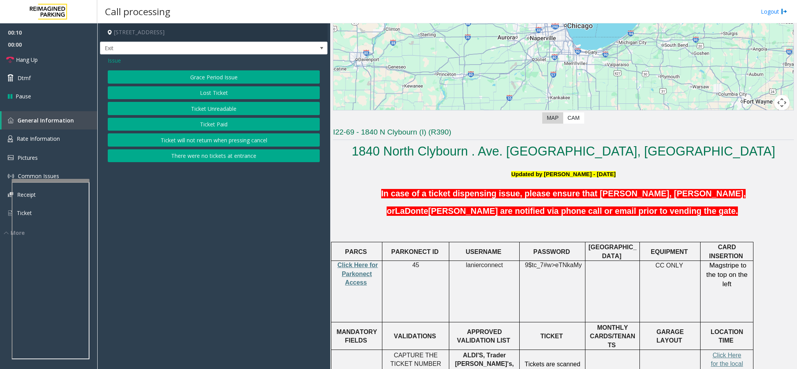
click at [133, 65] on div "Issue" at bounding box center [214, 60] width 212 height 8
click at [212, 162] on button "There were no tickets at entrance" at bounding box center [214, 155] width 212 height 13
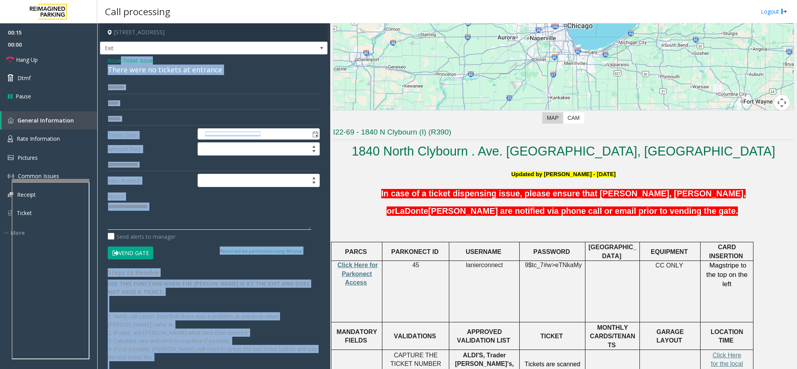
click at [151, 223] on textarea at bounding box center [209, 215] width 203 height 29
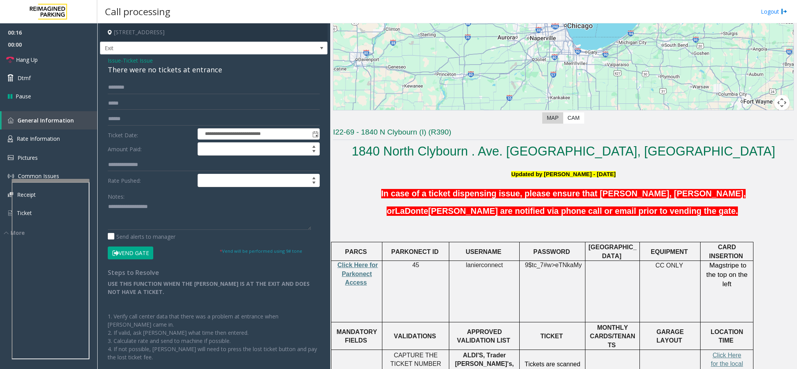
click at [135, 68] on div "There were no tickets at entrance" at bounding box center [214, 70] width 212 height 10
type textarea "**********"
click at [146, 92] on input "text" at bounding box center [214, 87] width 212 height 13
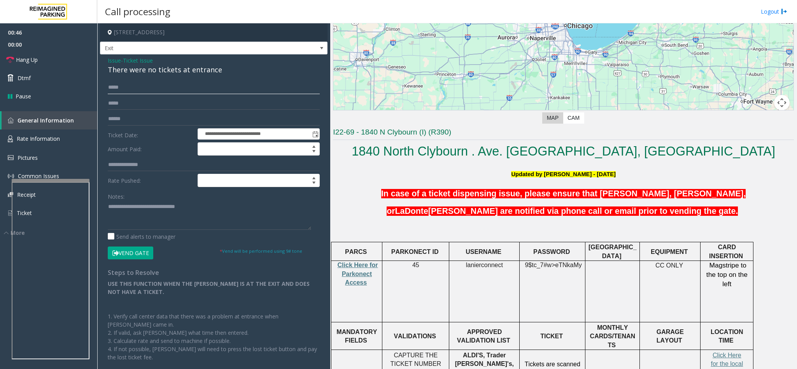
type input "*****"
click at [215, 210] on textarea at bounding box center [209, 215] width 203 height 29
click at [118, 253] on icon at bounding box center [115, 252] width 6 height 5
click at [109, 210] on textarea at bounding box center [209, 215] width 203 height 29
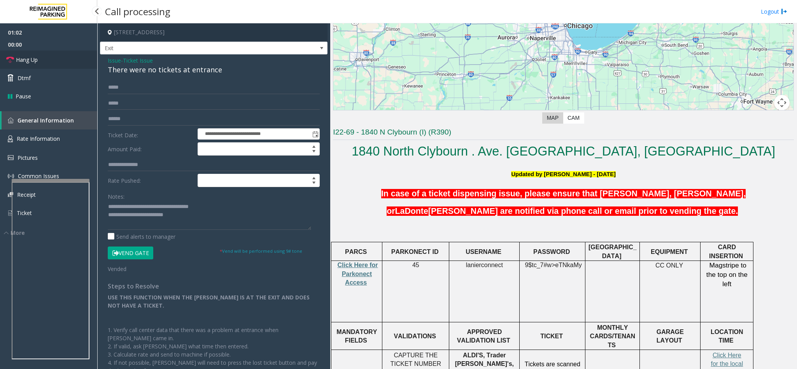
click at [56, 61] on link "Hang Up" at bounding box center [48, 60] width 97 height 18
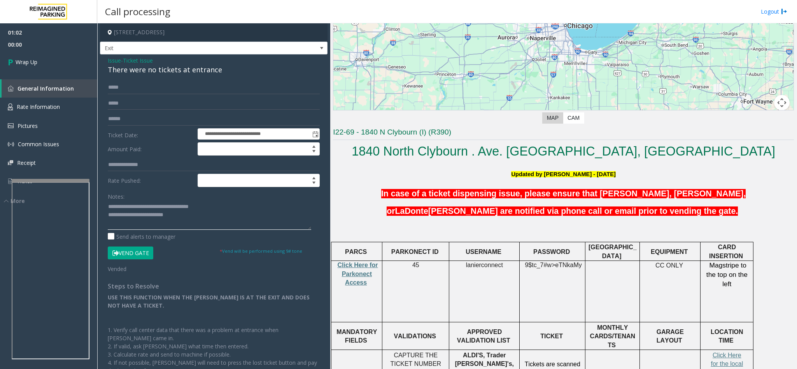
click at [229, 206] on textarea at bounding box center [209, 215] width 203 height 29
type textarea "**********"
click at [46, 55] on link "Wrap Up" at bounding box center [48, 62] width 97 height 23
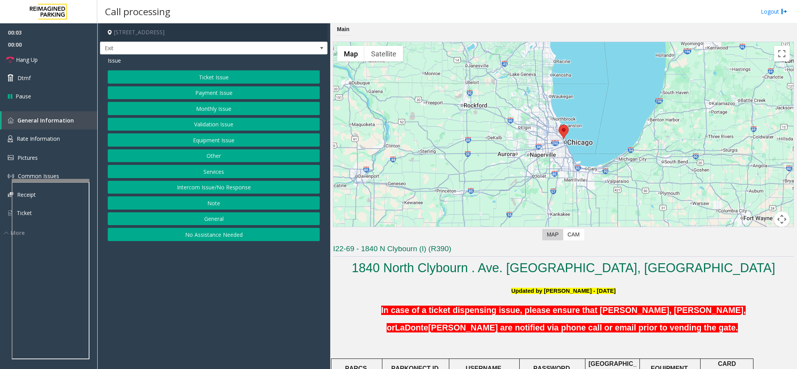
scroll to position [175, 0]
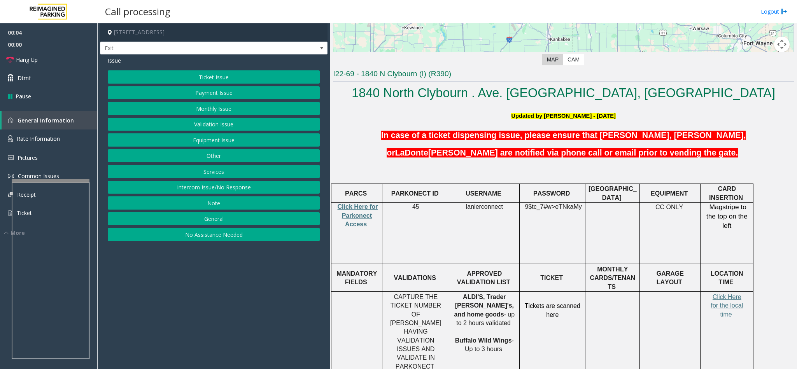
click at [188, 78] on button "Ticket Issue" at bounding box center [214, 76] width 212 height 13
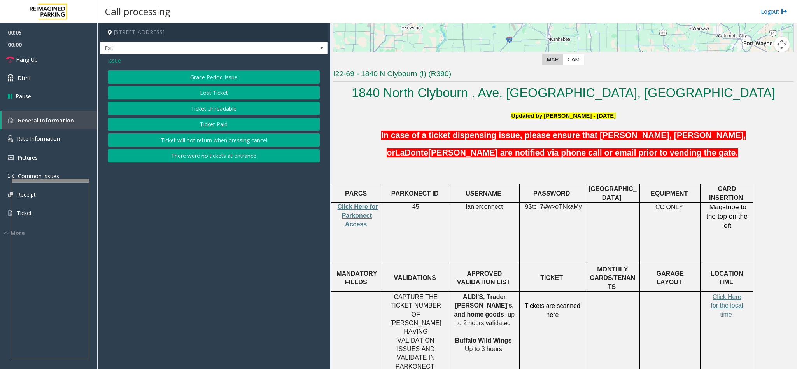
click at [197, 156] on button "There were no tickets at entrance" at bounding box center [214, 155] width 212 height 13
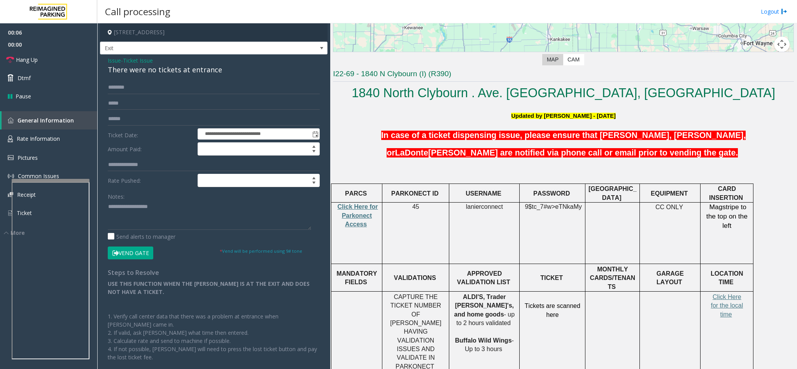
click at [146, 72] on div "There were no tickets at entrance" at bounding box center [214, 70] width 212 height 10
drag, startPoint x: 146, startPoint y: 72, endPoint x: 150, endPoint y: 70, distance: 4.0
click at [146, 72] on div "There were no tickets at entrance" at bounding box center [214, 70] width 212 height 10
click at [108, 203] on textarea at bounding box center [209, 215] width 203 height 29
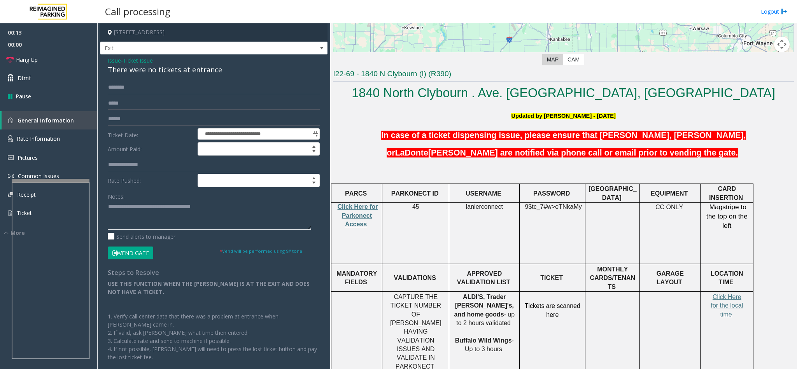
type textarea "**********"
click at [147, 92] on input "text" at bounding box center [214, 87] width 212 height 13
type input "*****"
click at [228, 212] on textarea at bounding box center [209, 215] width 203 height 29
click at [124, 249] on button "Vend Gate" at bounding box center [130, 253] width 45 height 13
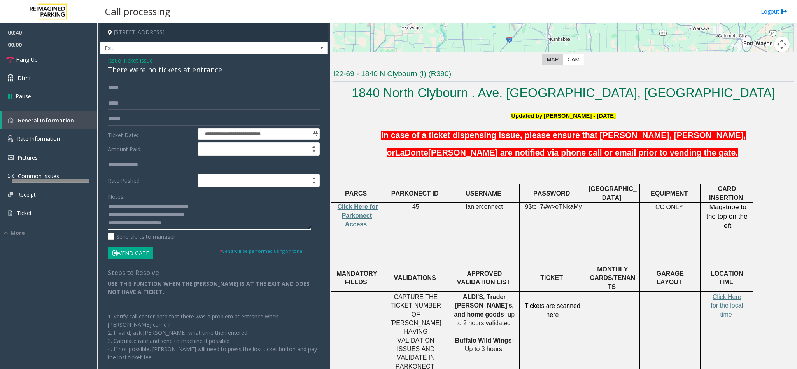
click at [185, 228] on textarea at bounding box center [209, 215] width 203 height 29
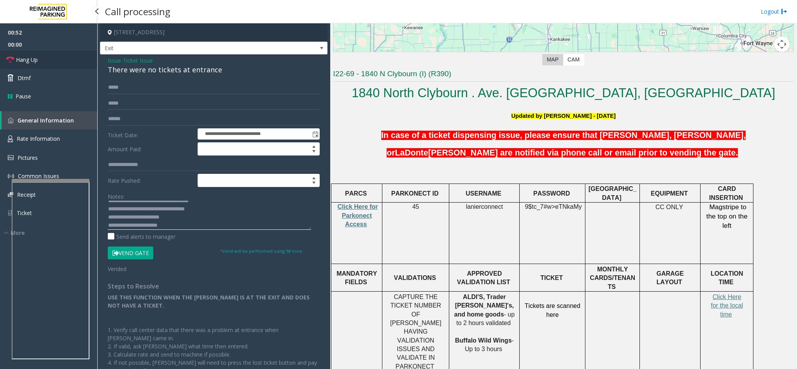
type textarea "**********"
click at [54, 57] on link "Hang Up" at bounding box center [48, 60] width 97 height 18
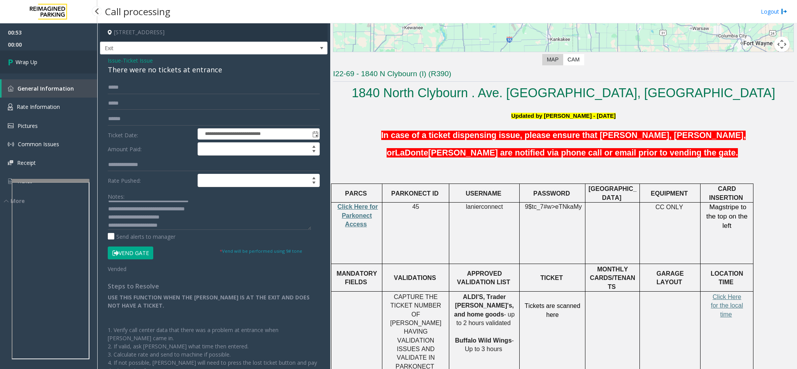
click at [54, 57] on link "Wrap Up" at bounding box center [48, 62] width 97 height 23
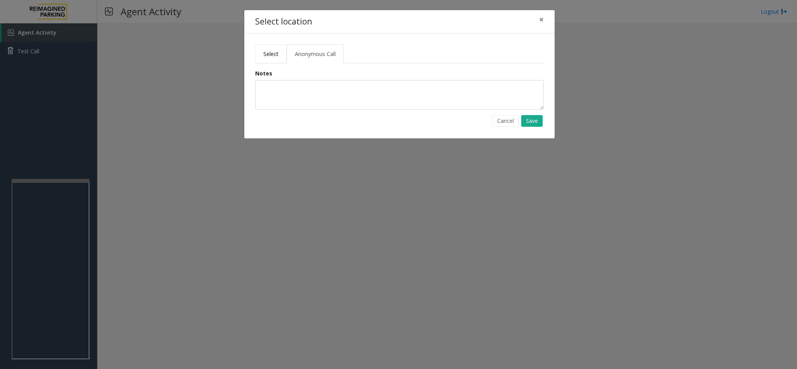
click at [265, 53] on span "Select" at bounding box center [270, 53] width 15 height 7
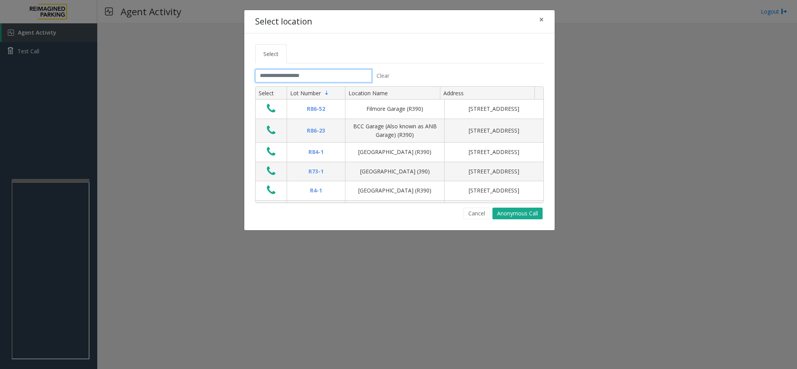
click at [271, 76] on input "text" at bounding box center [313, 75] width 117 height 13
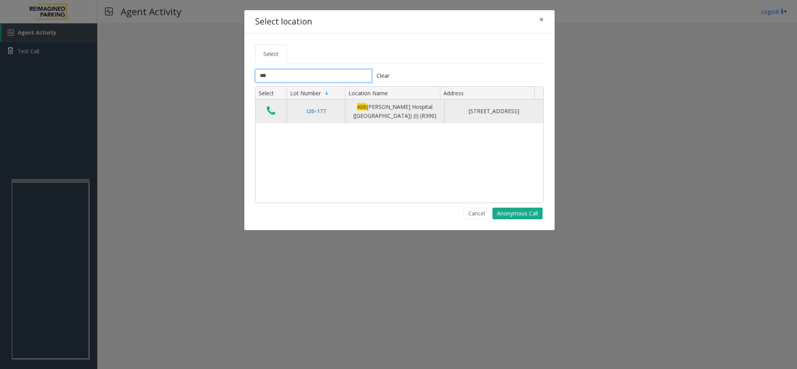
type input "***"
click at [268, 111] on icon "Data table" at bounding box center [271, 110] width 9 height 11
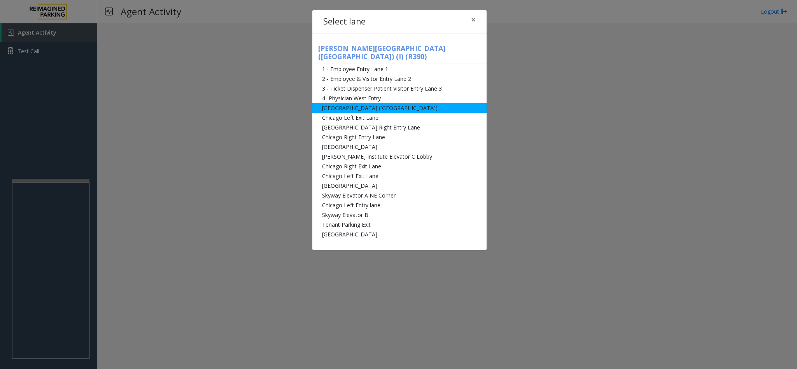
click at [314, 103] on li "[GEOGRAPHIC_DATA] ([GEOGRAPHIC_DATA])" at bounding box center [399, 108] width 174 height 10
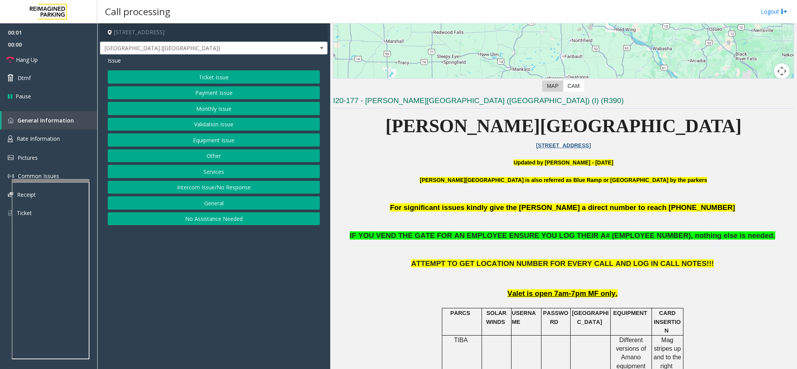
scroll to position [175, 0]
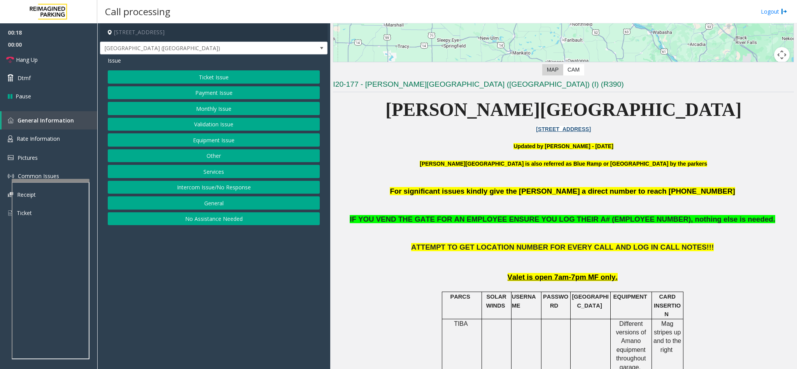
click at [211, 73] on button "Ticket Issue" at bounding box center [214, 76] width 212 height 13
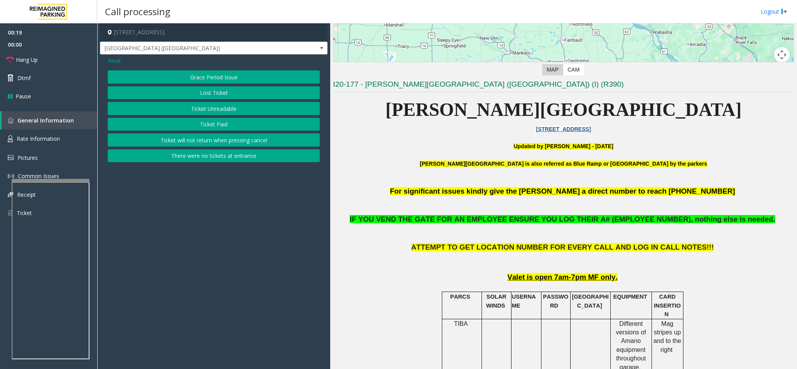
click at [203, 110] on button "Ticket Unreadable" at bounding box center [214, 108] width 212 height 13
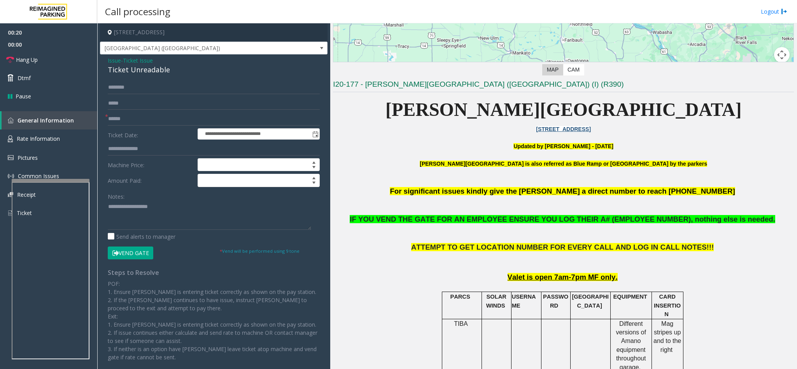
click at [137, 70] on div "Ticket Unreadable" at bounding box center [214, 70] width 212 height 10
click at [108, 206] on textarea at bounding box center [209, 215] width 203 height 29
type textarea "**********"
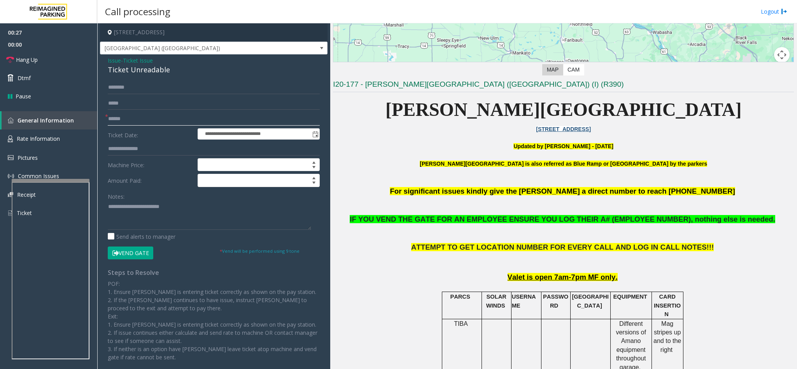
click at [122, 115] on input "text" at bounding box center [214, 118] width 212 height 13
type input "*********"
click at [124, 256] on button "Vend Gate" at bounding box center [130, 253] width 45 height 13
click at [184, 210] on textarea at bounding box center [209, 215] width 203 height 29
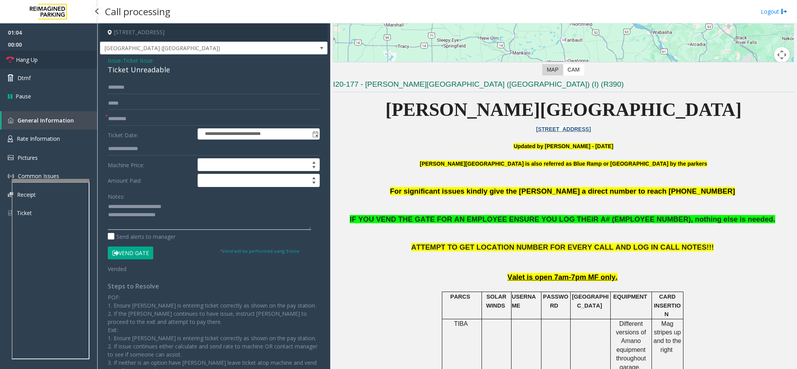
type textarea "**********"
click at [48, 63] on link "Hang Up" at bounding box center [48, 60] width 97 height 18
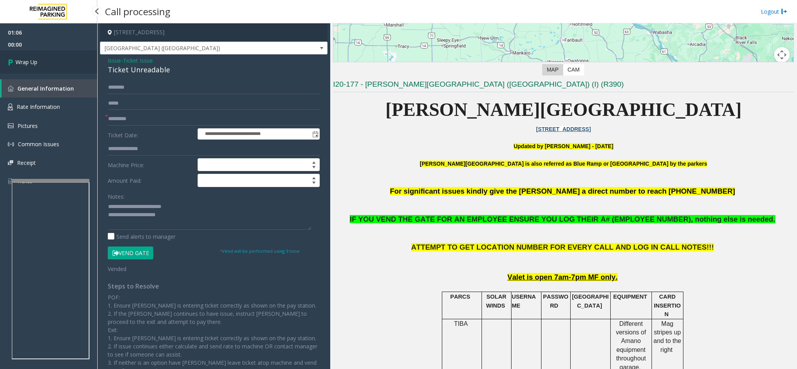
click at [48, 63] on link "Wrap Up" at bounding box center [48, 62] width 97 height 23
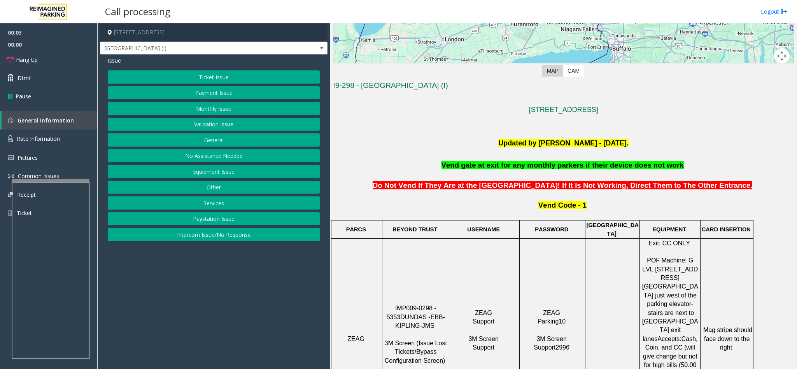
scroll to position [175, 0]
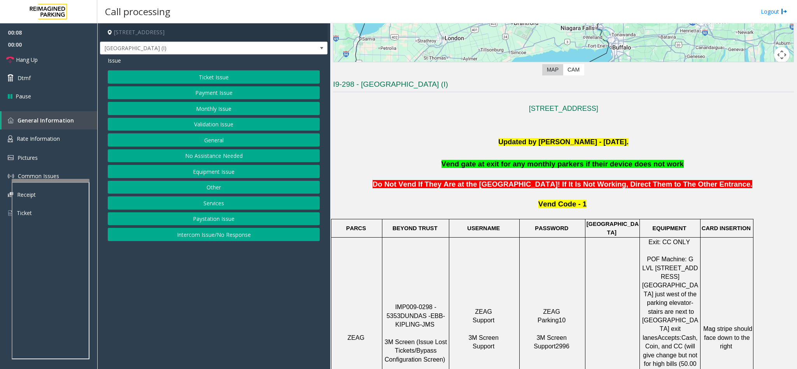
click at [209, 171] on button "Equipment Issue" at bounding box center [214, 171] width 212 height 13
click at [112, 58] on span "Issue" at bounding box center [114, 60] width 13 height 8
click at [207, 188] on button "Other" at bounding box center [214, 187] width 212 height 13
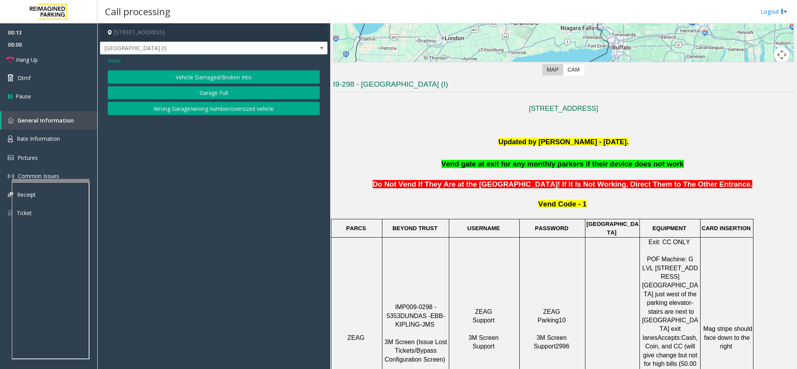
click at [171, 110] on button "Wrong Garage/wrong number/oversized vehicle" at bounding box center [214, 108] width 212 height 13
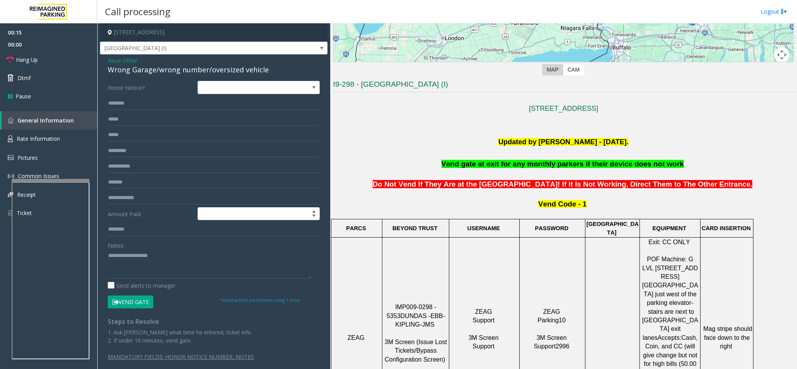
click at [137, 75] on div "Wrong Garage/wrong number/oversized vehicle" at bounding box center [214, 70] width 212 height 10
click at [51, 132] on link "Rate Information" at bounding box center [48, 138] width 97 height 19
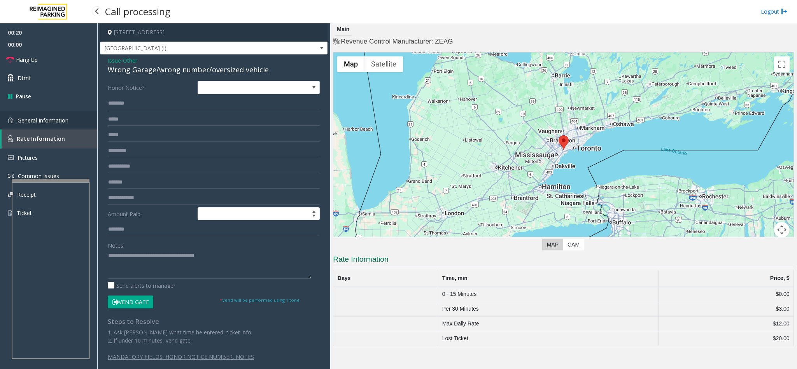
click at [57, 121] on span "General Information" at bounding box center [42, 120] width 51 height 7
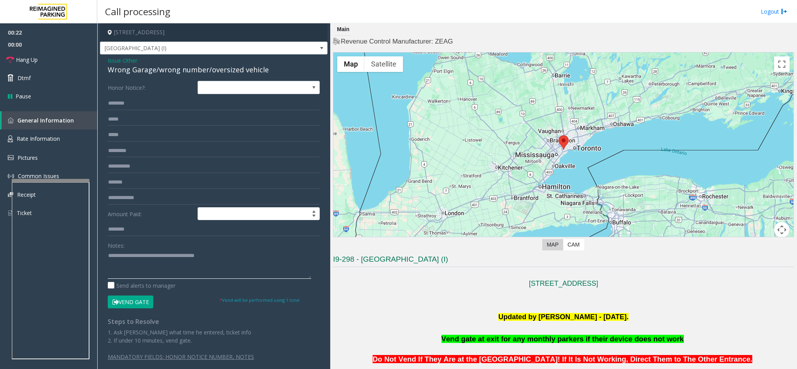
click at [108, 258] on textarea at bounding box center [209, 264] width 203 height 29
click at [110, 254] on textarea at bounding box center [209, 264] width 203 height 29
click at [275, 265] on textarea at bounding box center [209, 264] width 203 height 29
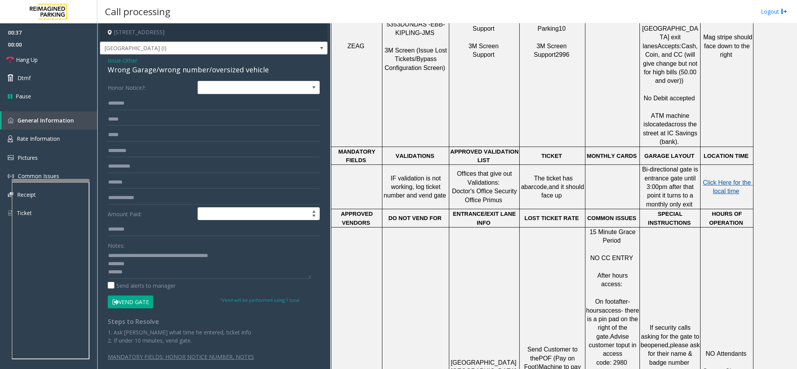
click at [729, 179] on span "Click Here for the local time" at bounding box center [728, 186] width 50 height 15
click at [138, 262] on textarea at bounding box center [209, 264] width 203 height 29
click at [135, 276] on textarea at bounding box center [209, 264] width 203 height 29
type textarea "**********"
click at [131, 102] on input "text" at bounding box center [214, 103] width 212 height 13
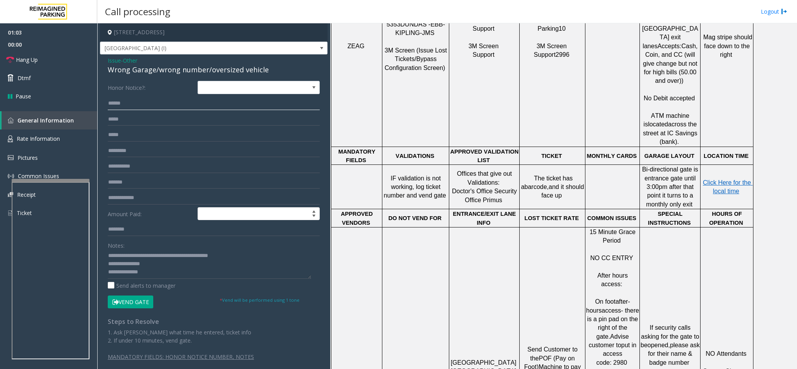
type input "******"
click at [261, 257] on textarea at bounding box center [209, 264] width 203 height 29
click at [124, 306] on button "Vend Gate" at bounding box center [130, 302] width 45 height 13
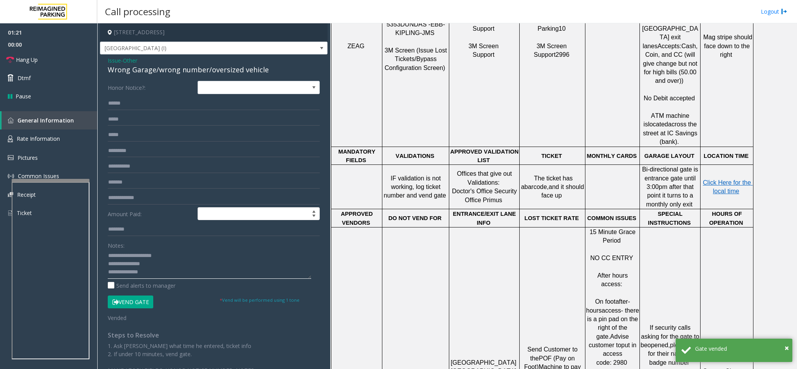
click at [158, 273] on textarea at bounding box center [209, 264] width 203 height 29
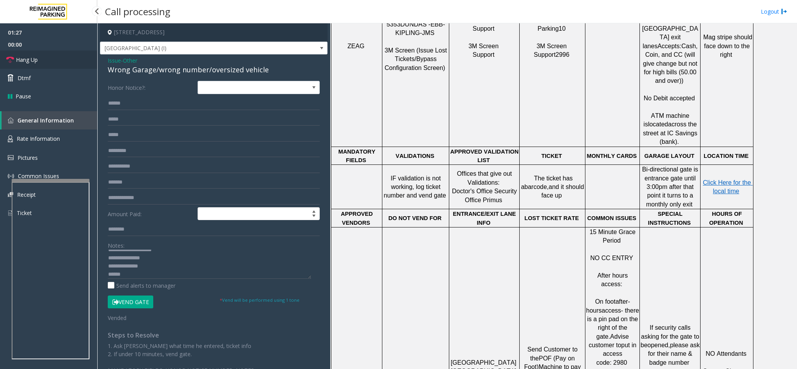
click at [36, 63] on span "Hang Up" at bounding box center [27, 60] width 22 height 8
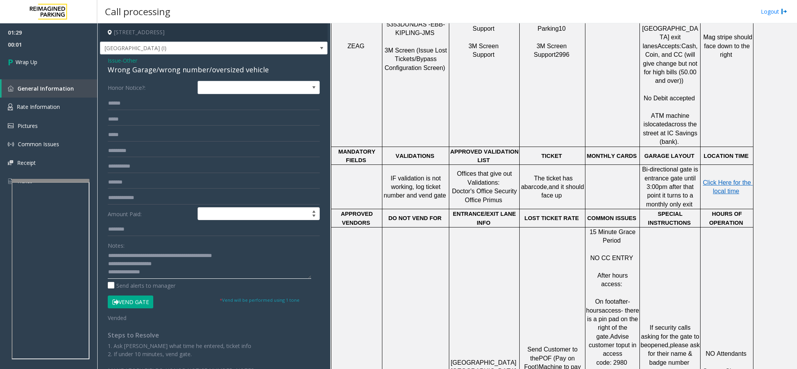
drag, startPoint x: 163, startPoint y: 254, endPoint x: 266, endPoint y: 260, distance: 103.3
click at [266, 260] on textarea at bounding box center [209, 264] width 203 height 29
click at [161, 272] on textarea at bounding box center [209, 264] width 203 height 29
type textarea "**********"
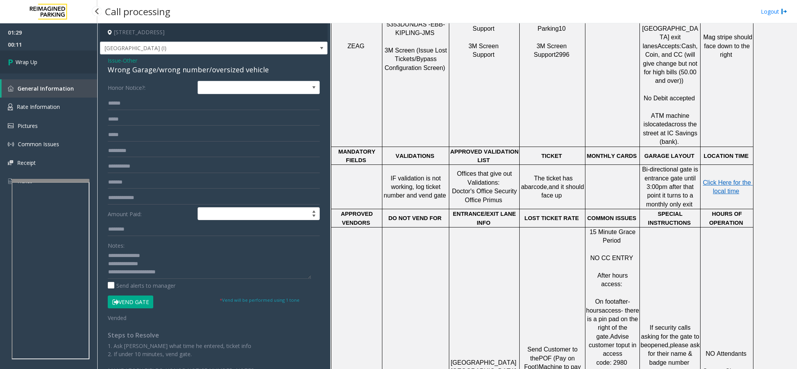
click at [52, 56] on link "Wrap Up" at bounding box center [48, 62] width 97 height 23
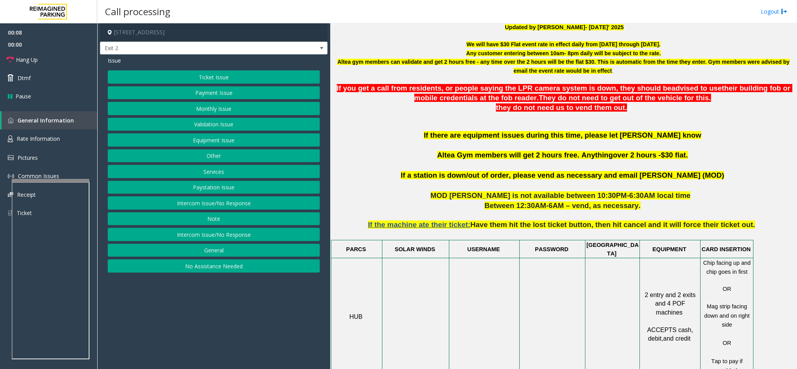
scroll to position [408, 0]
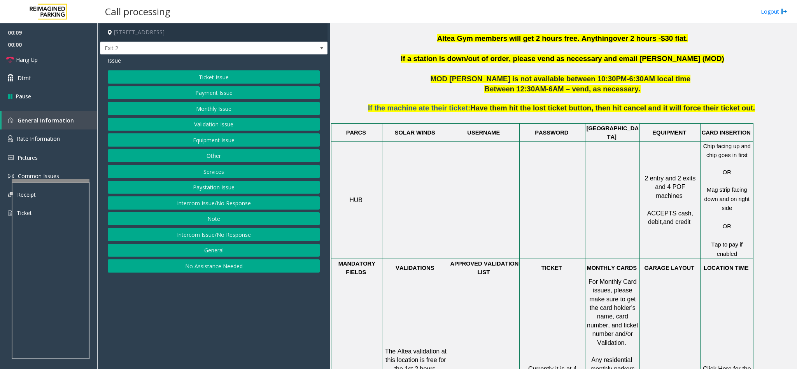
click at [715, 366] on span "Click Here for the local time" at bounding box center [728, 373] width 50 height 15
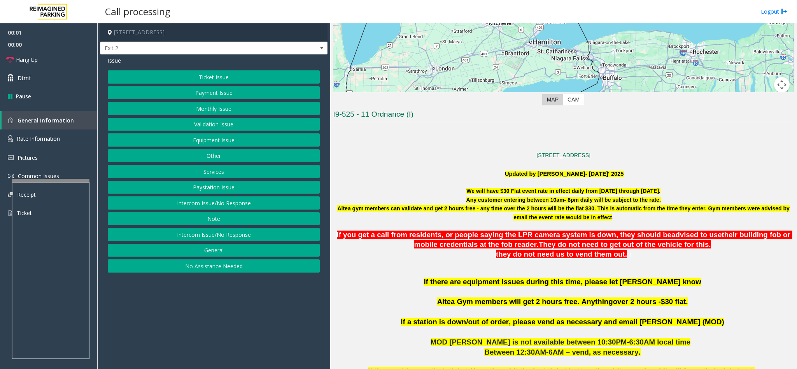
scroll to position [175, 0]
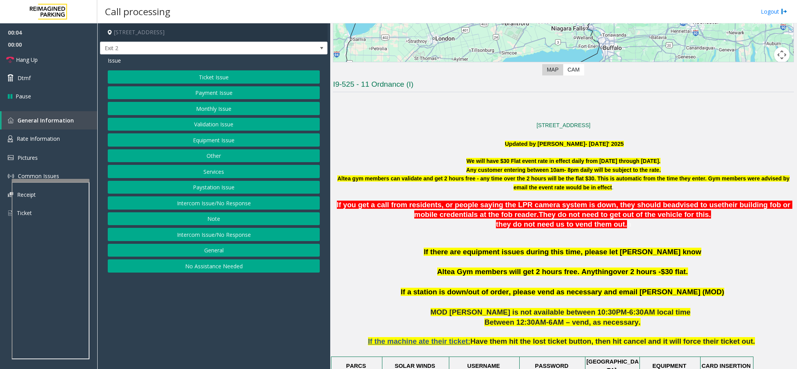
click at [206, 128] on button "Validation Issue" at bounding box center [214, 124] width 212 height 13
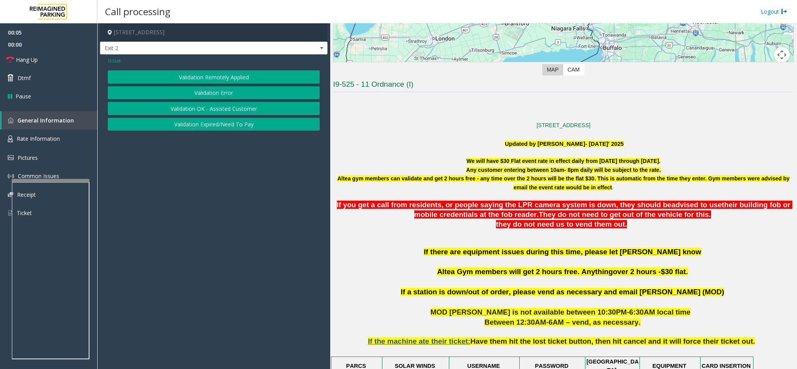
click at [201, 91] on button "Validation Error" at bounding box center [214, 92] width 212 height 13
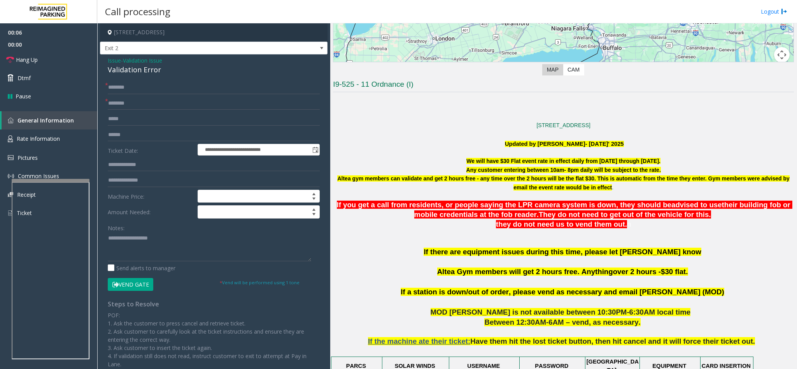
click at [129, 72] on div "Validation Error" at bounding box center [214, 70] width 212 height 10
click at [108, 237] on textarea at bounding box center [209, 246] width 203 height 29
type textarea "**********"
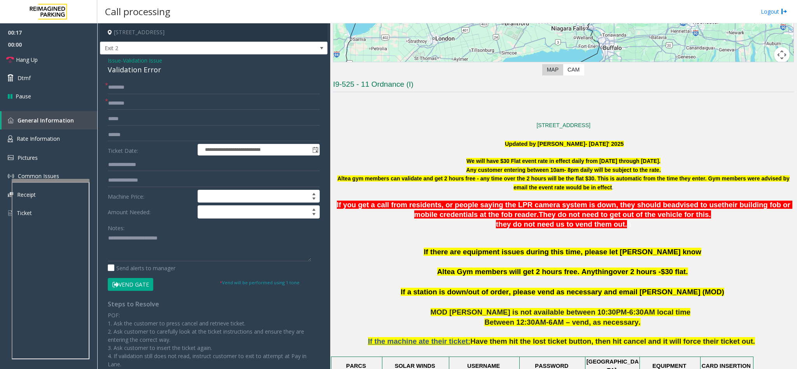
click at [139, 96] on form "**********" at bounding box center [214, 186] width 212 height 210
click at [135, 100] on input "text" at bounding box center [214, 103] width 212 height 13
type input "*****"
click at [142, 90] on input "text" at bounding box center [214, 87] width 212 height 13
type input "*****"
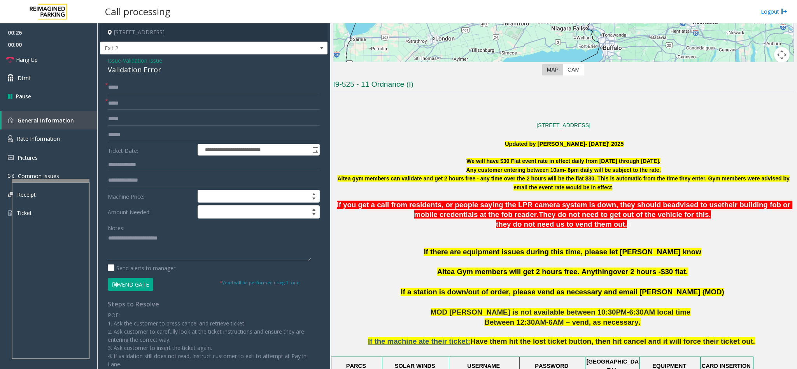
click at [184, 244] on textarea at bounding box center [209, 246] width 203 height 29
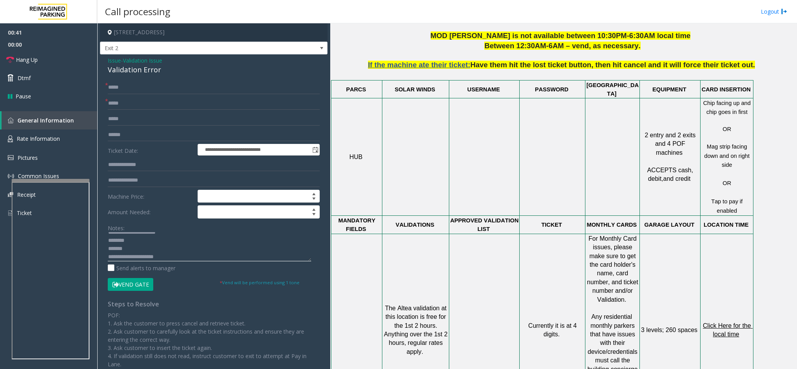
scroll to position [467, 0]
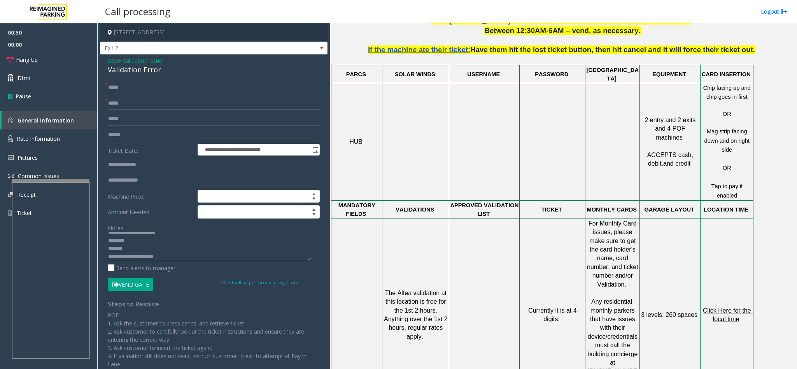
click at [159, 243] on textarea at bounding box center [209, 246] width 203 height 29
click at [719, 307] on span "Click Here for the local time" at bounding box center [728, 314] width 50 height 15
click at [128, 255] on textarea at bounding box center [209, 246] width 203 height 29
click at [127, 250] on textarea at bounding box center [209, 246] width 203 height 29
click at [131, 242] on textarea at bounding box center [209, 246] width 203 height 29
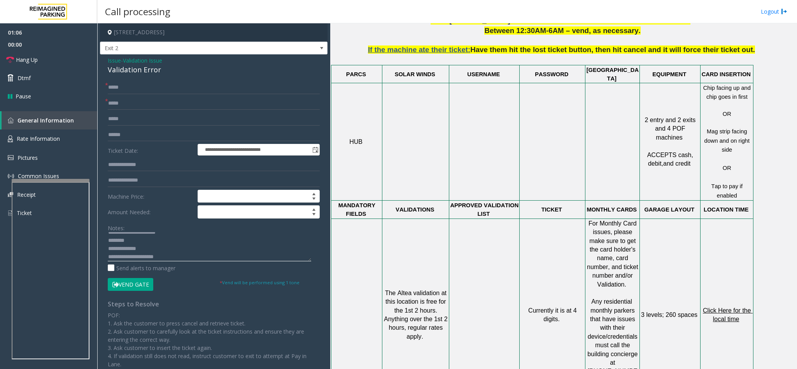
type textarea "**********"
click at [131, 133] on input "text" at bounding box center [214, 134] width 212 height 13
type input "*******"
click at [132, 244] on textarea at bounding box center [209, 246] width 203 height 29
click at [131, 242] on textarea at bounding box center [209, 246] width 203 height 29
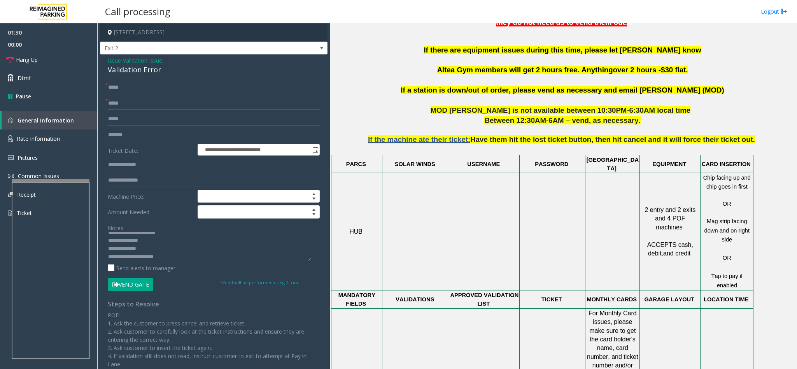
scroll to position [350, 0]
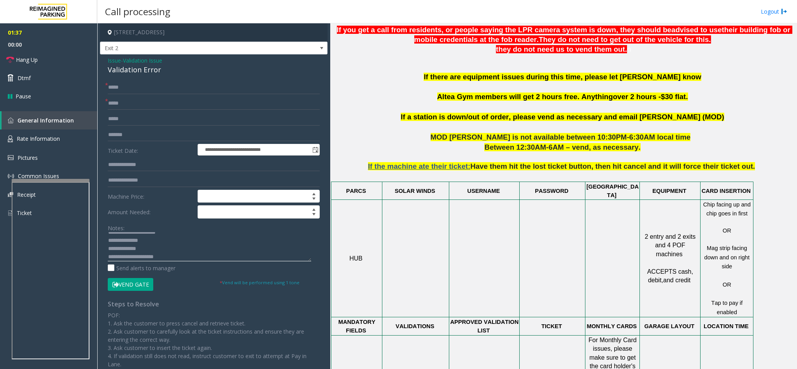
click at [186, 257] on textarea at bounding box center [209, 246] width 203 height 29
click at [136, 280] on button "Vend Gate" at bounding box center [130, 284] width 45 height 13
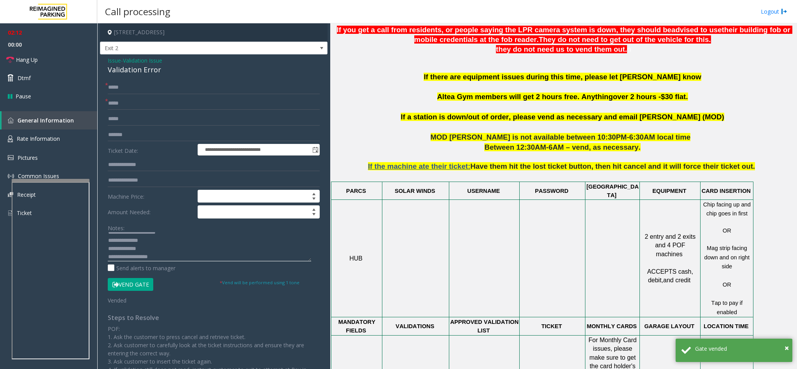
click at [173, 256] on textarea at bounding box center [209, 246] width 203 height 29
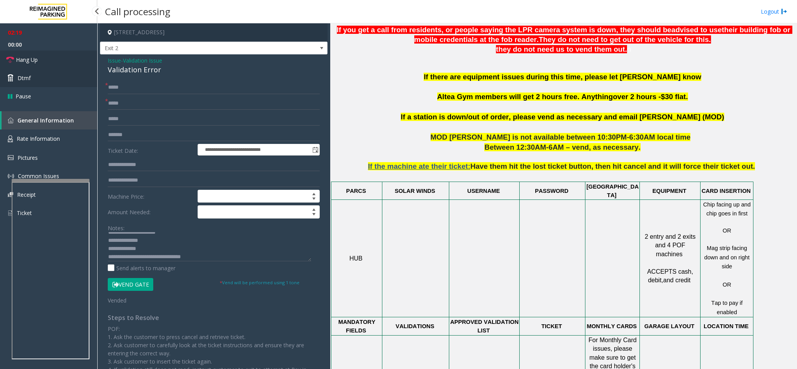
drag, startPoint x: 46, startPoint y: 58, endPoint x: 67, endPoint y: 72, distance: 24.8
click at [46, 58] on link "Hang Up" at bounding box center [48, 60] width 97 height 18
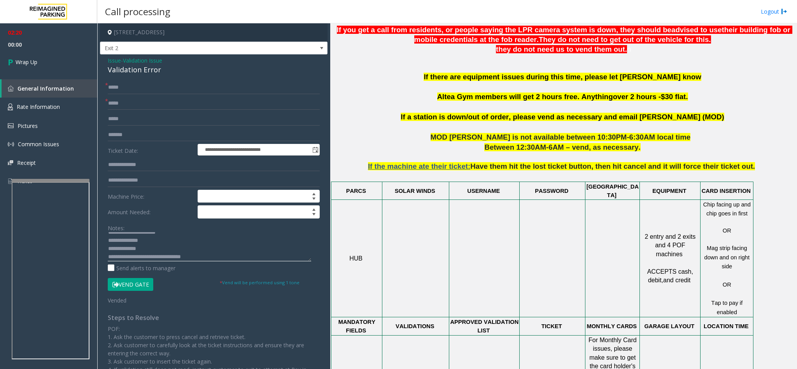
click at [223, 258] on textarea at bounding box center [209, 246] width 203 height 29
type textarea "**********"
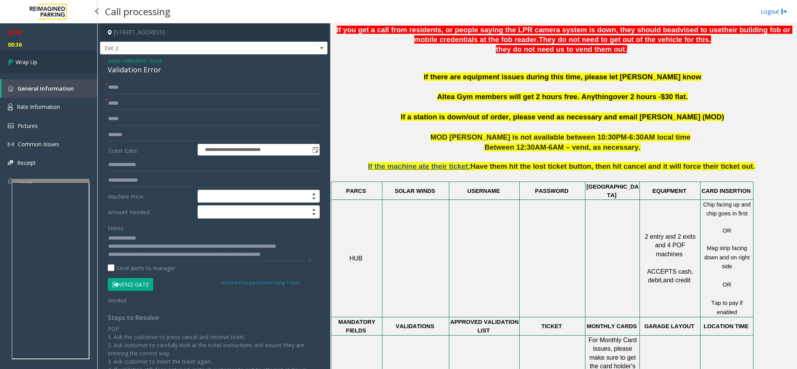
click at [49, 60] on link "Wrap Up" at bounding box center [48, 62] width 97 height 23
